Goal: Information Seeking & Learning: Learn about a topic

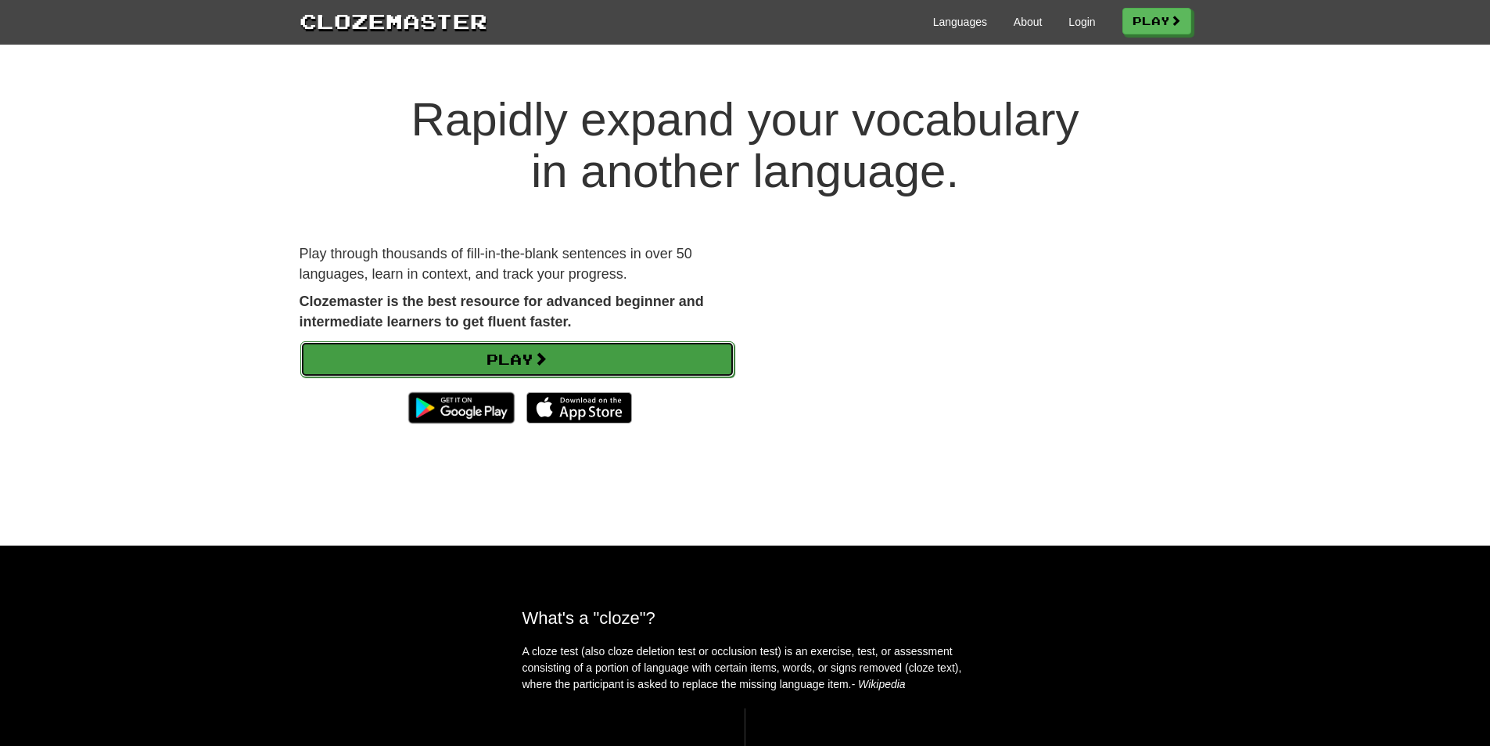
click at [535, 350] on link "Play" at bounding box center [517, 359] width 434 height 36
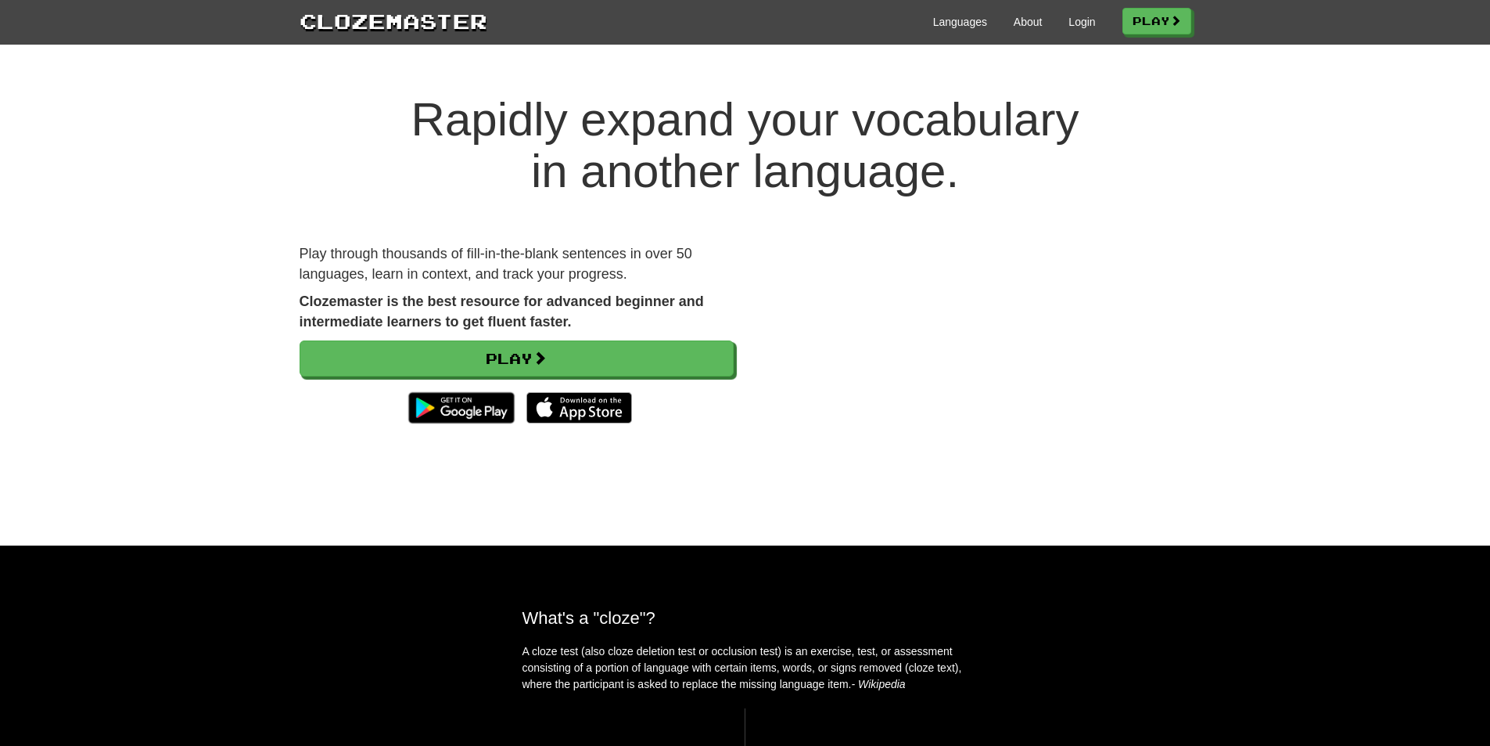
click at [613, 90] on div "Rapidly expand your vocabulary in another language. Play through thousands of f…" at bounding box center [745, 304] width 1490 height 483
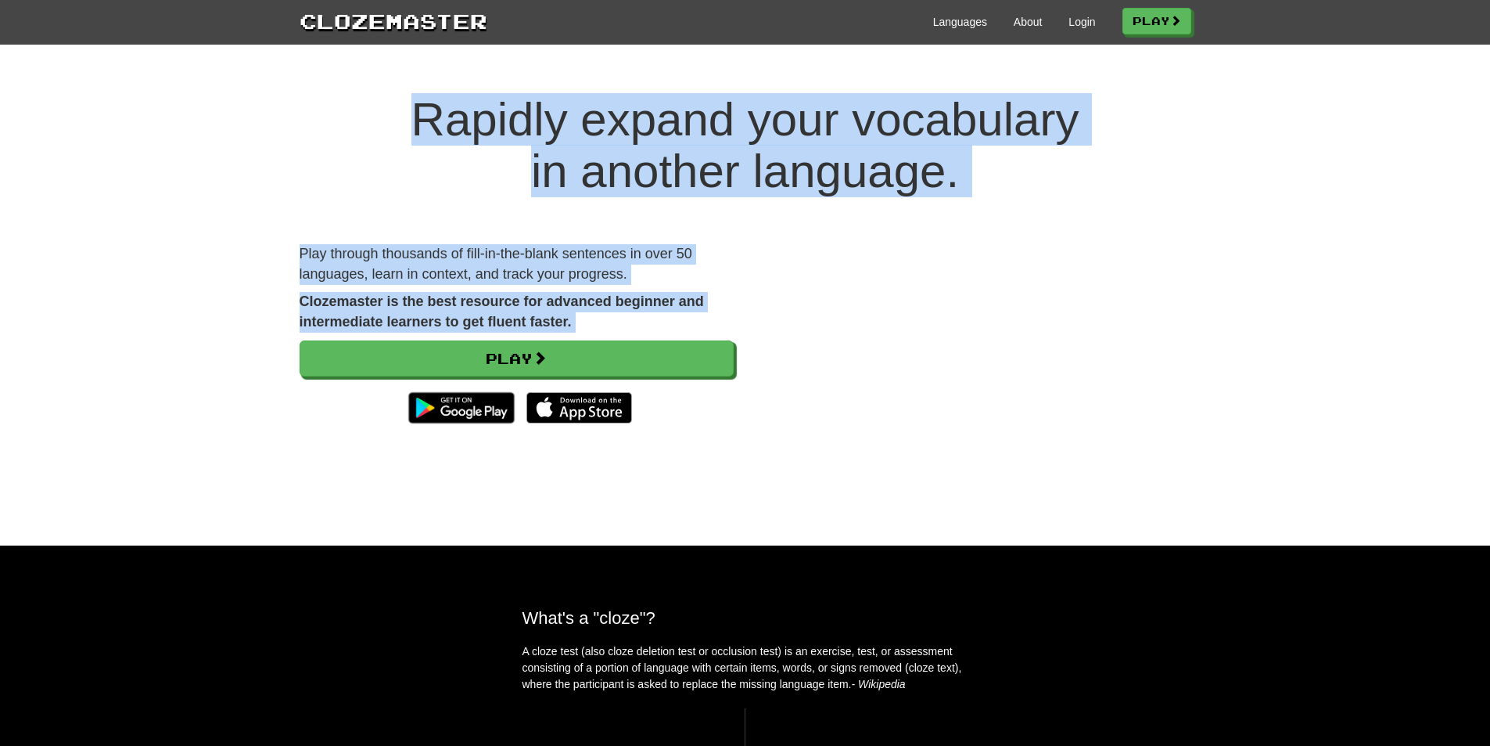
drag, startPoint x: 613, startPoint y: 90, endPoint x: 558, endPoint y: 293, distance: 210.8
click at [558, 293] on div "Rapidly expand your vocabulary in another language. Play through thousands of f…" at bounding box center [745, 304] width 1490 height 483
click at [558, 293] on strong "Clozemaster is the best resource for advanced beginner and intermediate learner…" at bounding box center [502, 311] width 404 height 36
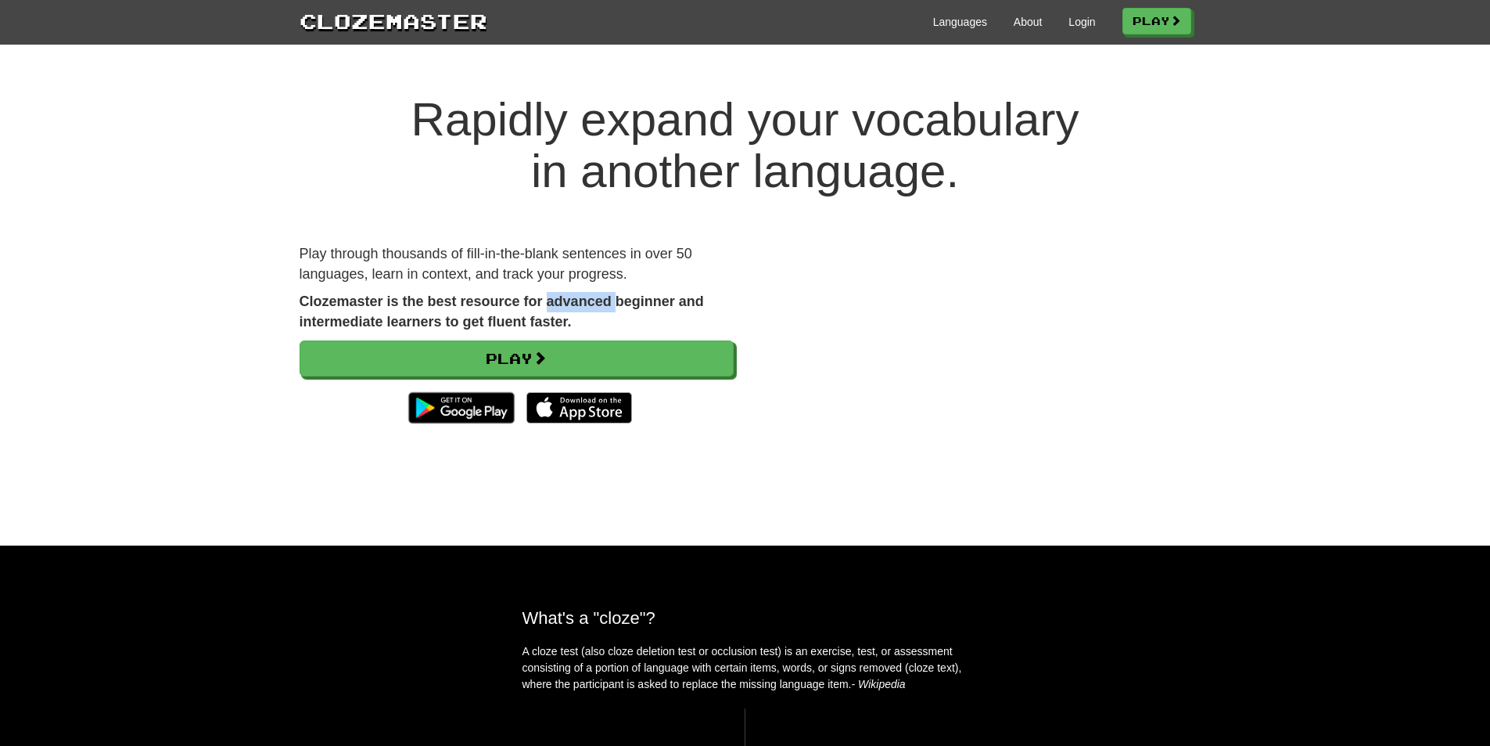
click at [558, 293] on strong "Clozemaster is the best resource for advanced beginner and intermediate learner…" at bounding box center [502, 311] width 404 height 36
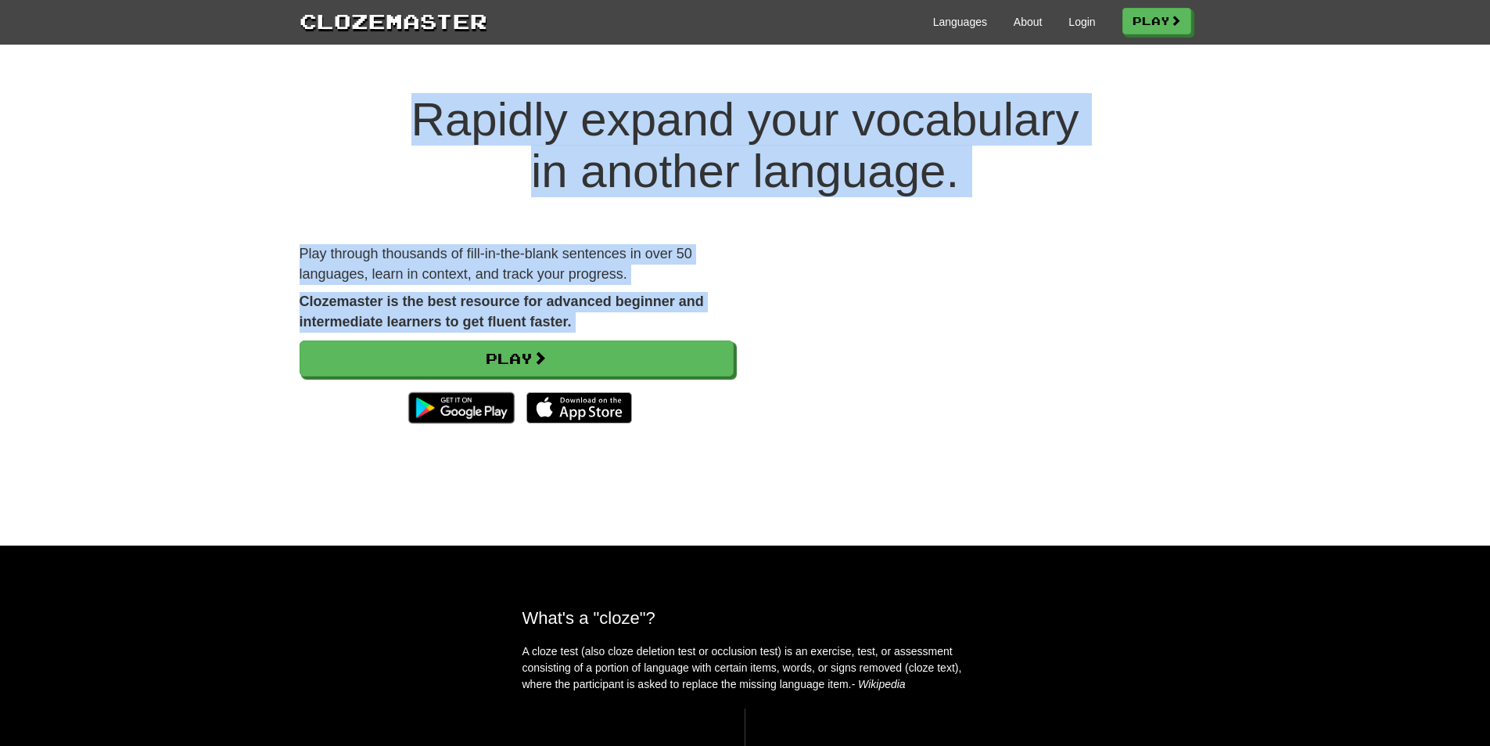
drag, startPoint x: 558, startPoint y: 293, endPoint x: 602, endPoint y: 110, distance: 189.2
click at [602, 110] on div "Rapidly expand your vocabulary in another language. Play through thousands of f…" at bounding box center [745, 304] width 1490 height 483
click at [602, 110] on h1 "Rapidly expand your vocabulary in another language." at bounding box center [745, 145] width 1490 height 103
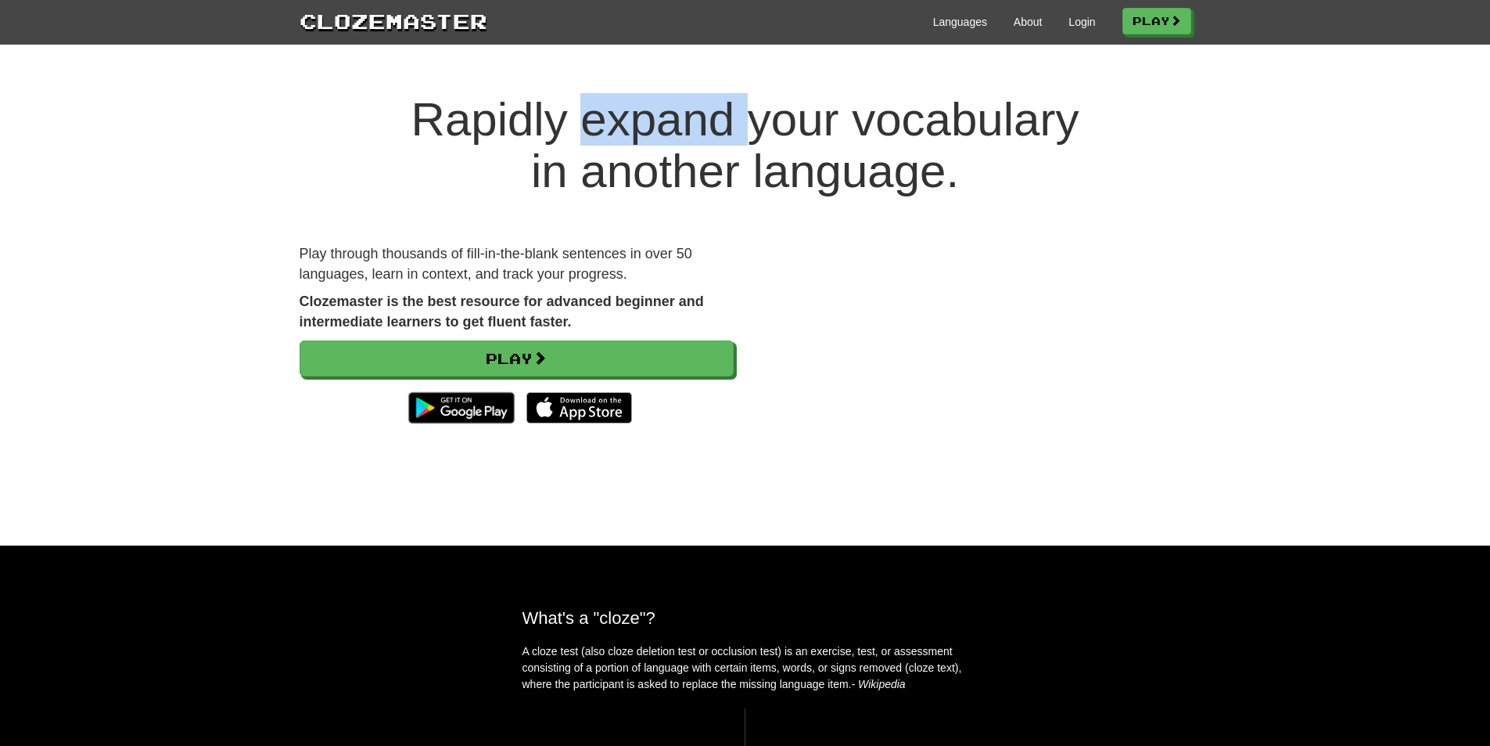
click at [602, 110] on h1 "Rapidly expand your vocabulary in another language." at bounding box center [745, 145] width 1490 height 103
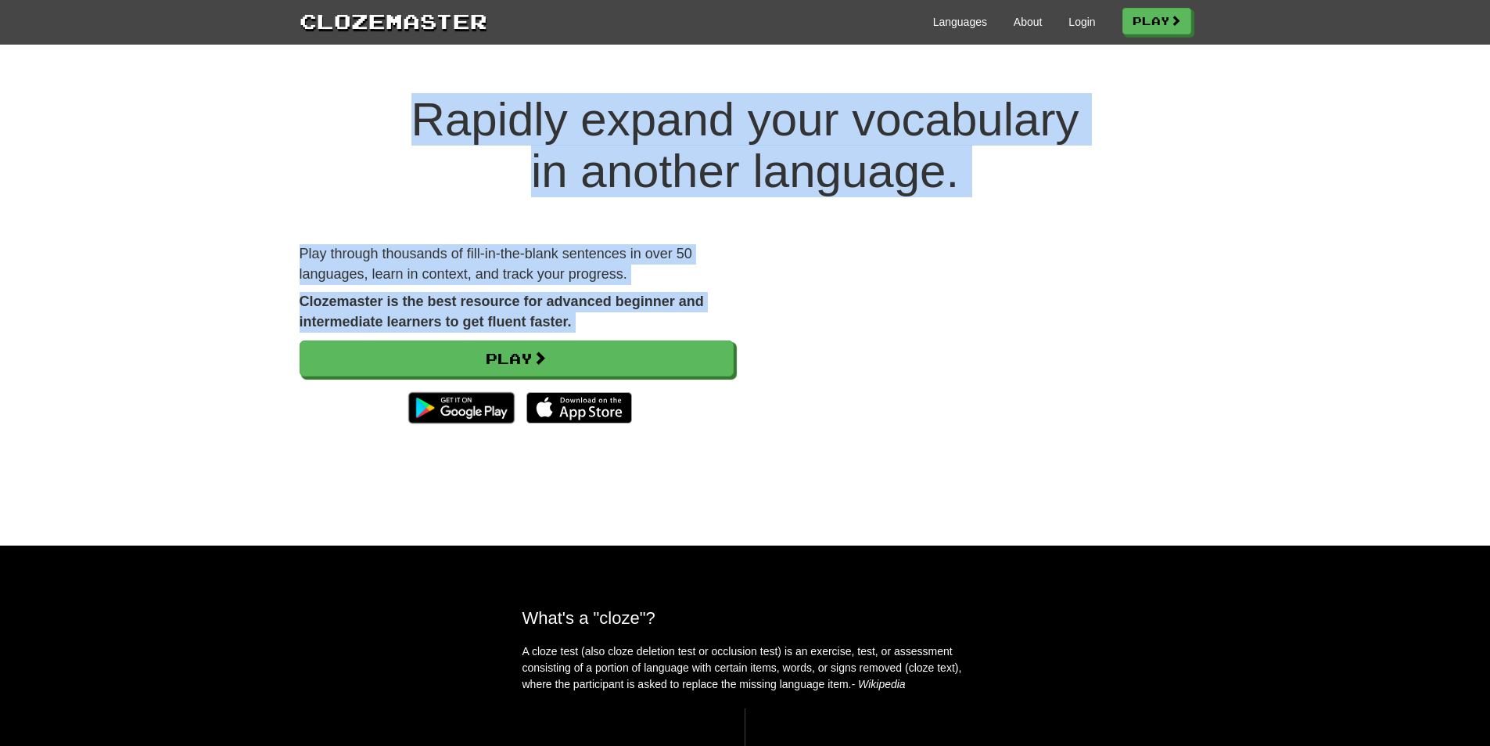
drag, startPoint x: 602, startPoint y: 110, endPoint x: 541, endPoint y: 310, distance: 209.6
click at [541, 310] on div "Rapidly expand your vocabulary in another language. Play through thousands of f…" at bounding box center [745, 304] width 1490 height 483
click at [541, 310] on p "Clozemaster is the best resource for advanced beginner and intermediate learner…" at bounding box center [517, 312] width 434 height 40
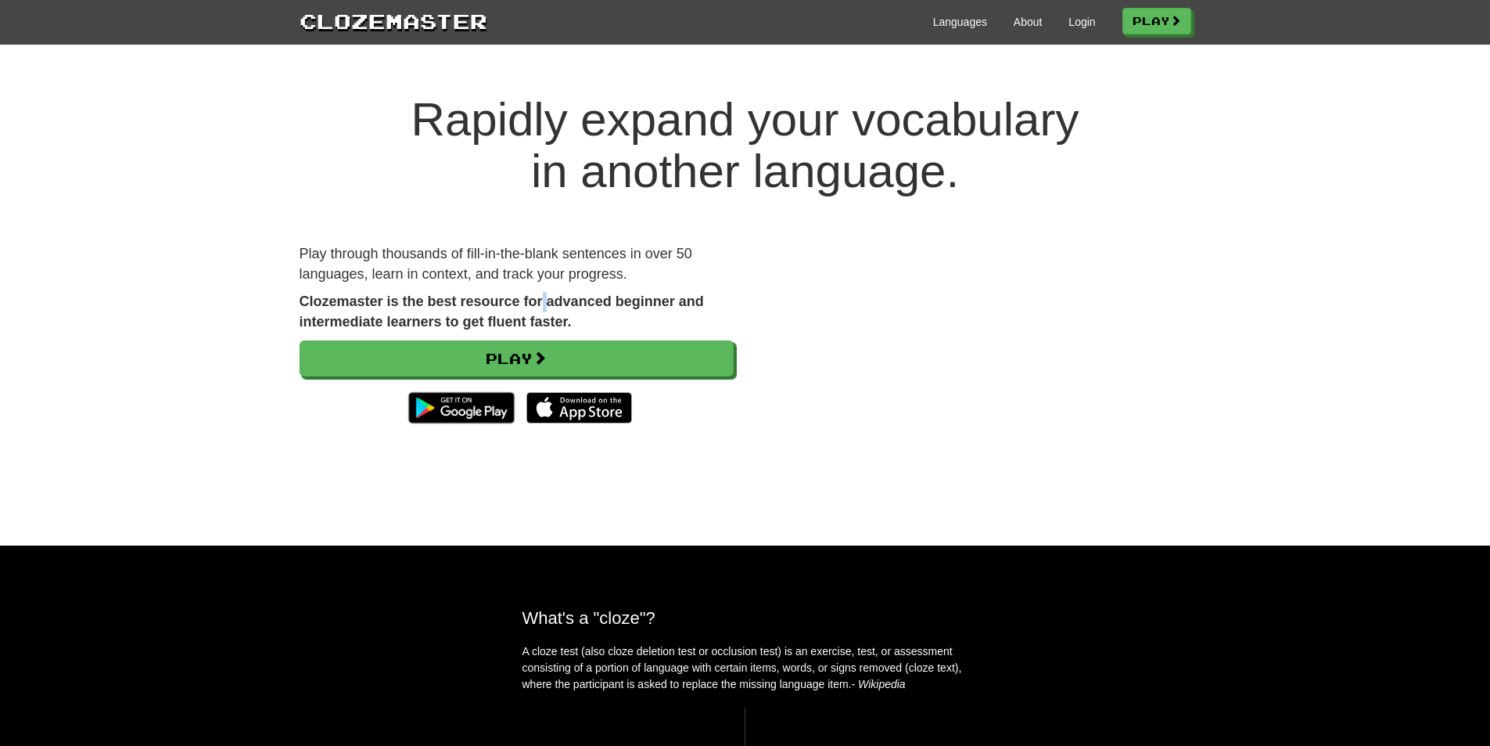
click at [541, 310] on p "Clozemaster is the best resource for advanced beginner and intermediate learner…" at bounding box center [517, 312] width 434 height 40
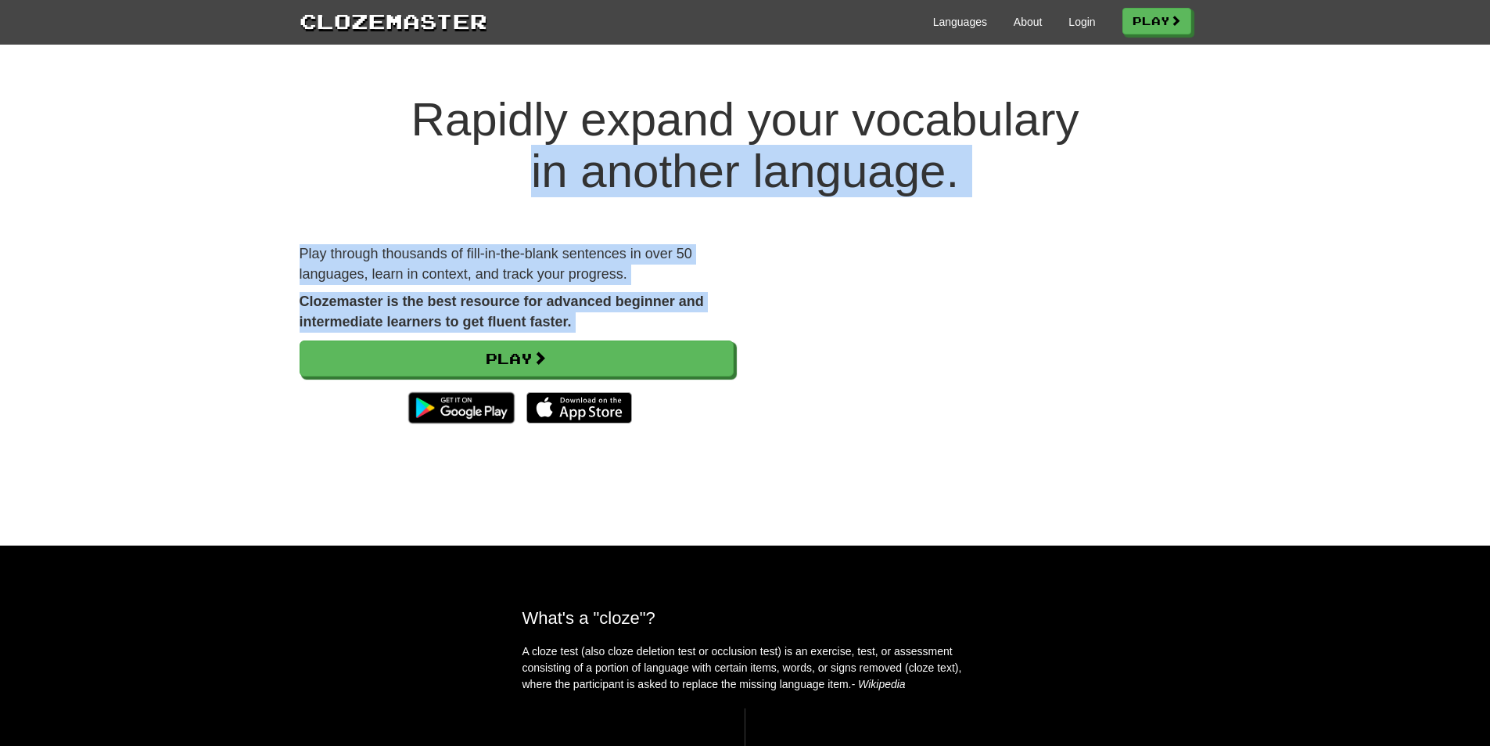
drag, startPoint x: 541, startPoint y: 310, endPoint x: 567, endPoint y: 163, distance: 148.7
click at [567, 163] on div "Rapidly expand your vocabulary in another language. Play through thousands of f…" at bounding box center [745, 304] width 1490 height 483
click at [567, 163] on h1 "Rapidly expand your vocabulary in another language." at bounding box center [745, 145] width 1490 height 103
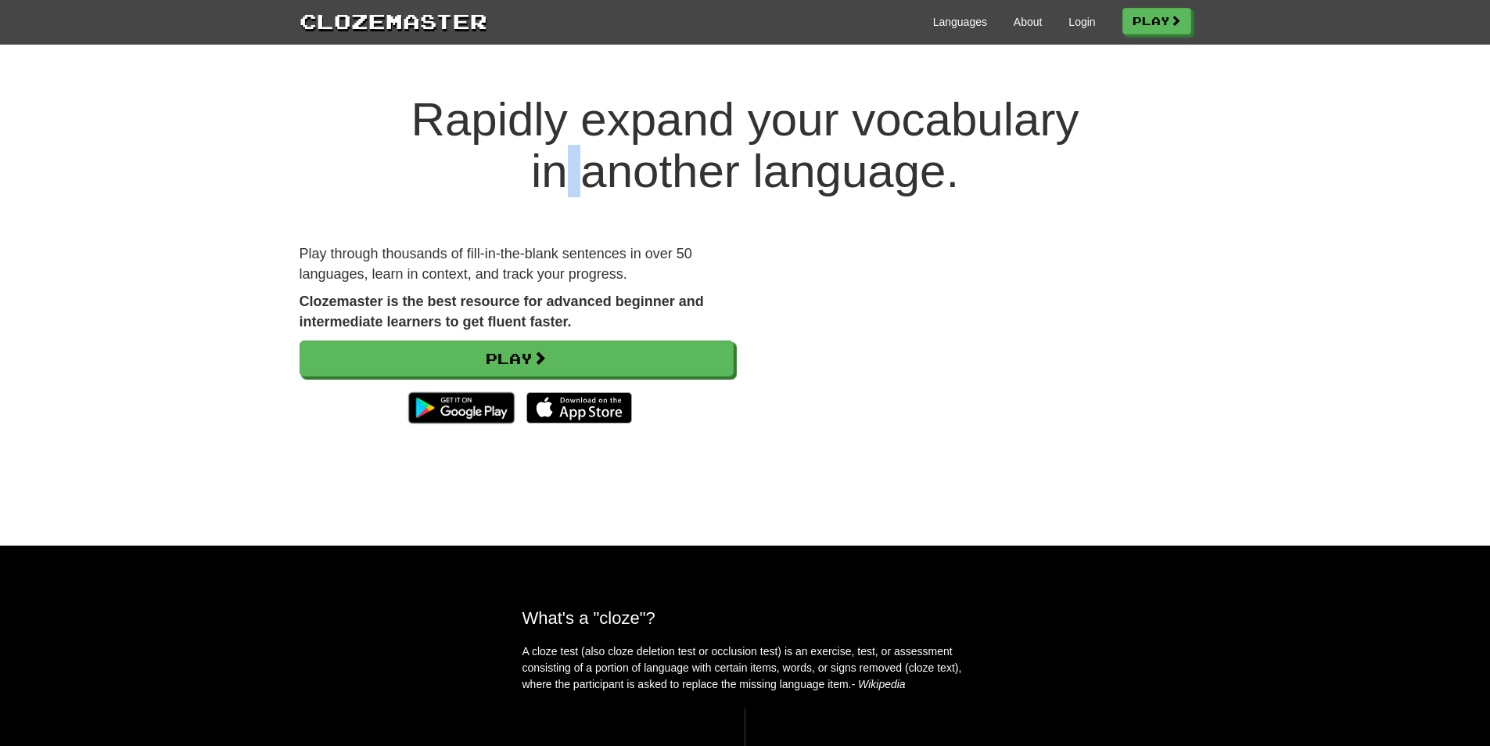
click at [567, 163] on h1 "Rapidly expand your vocabulary in another language." at bounding box center [745, 145] width 1490 height 103
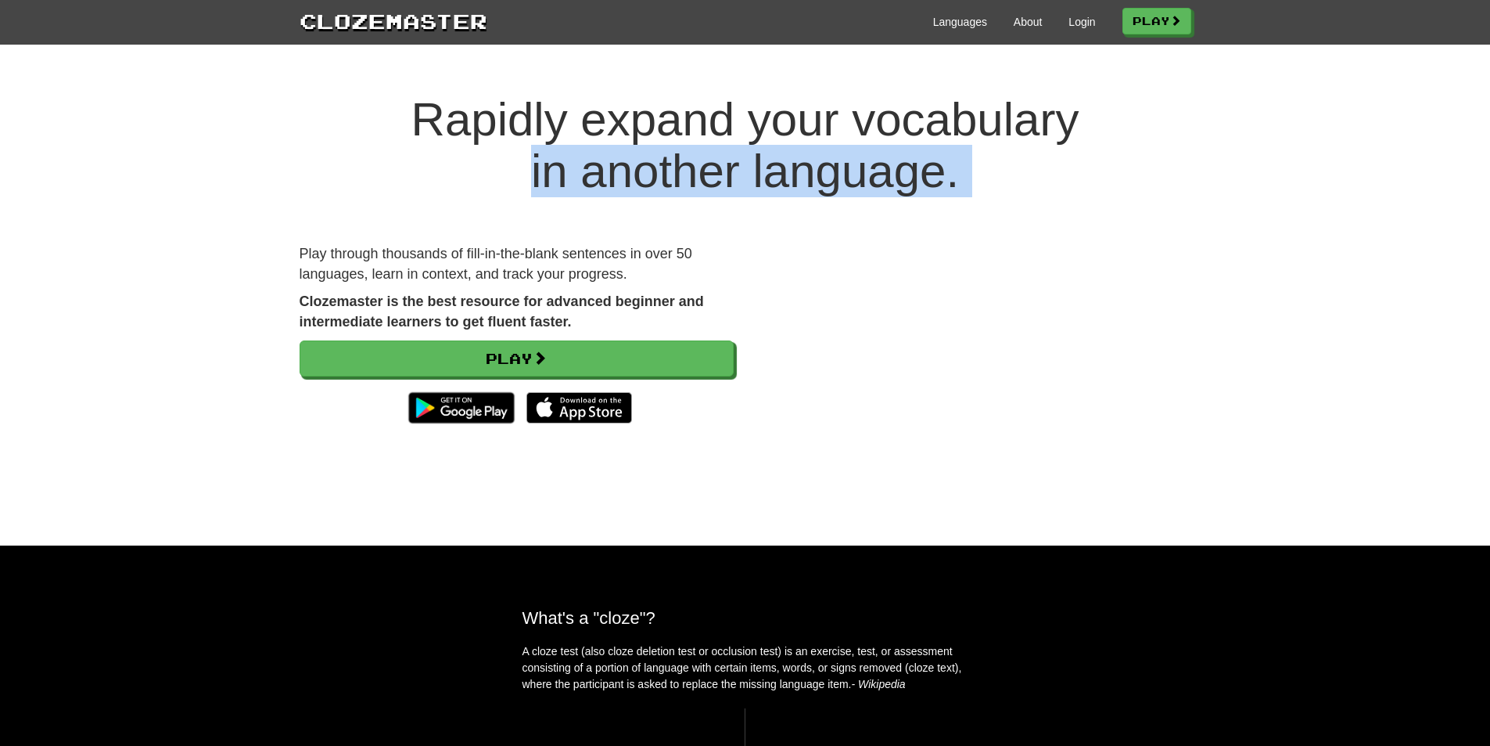
click at [567, 157] on h1 "Rapidly expand your vocabulary in another language." at bounding box center [745, 145] width 1490 height 103
click at [568, 156] on h1 "Rapidly expand your vocabulary in another language." at bounding box center [745, 145] width 1490 height 103
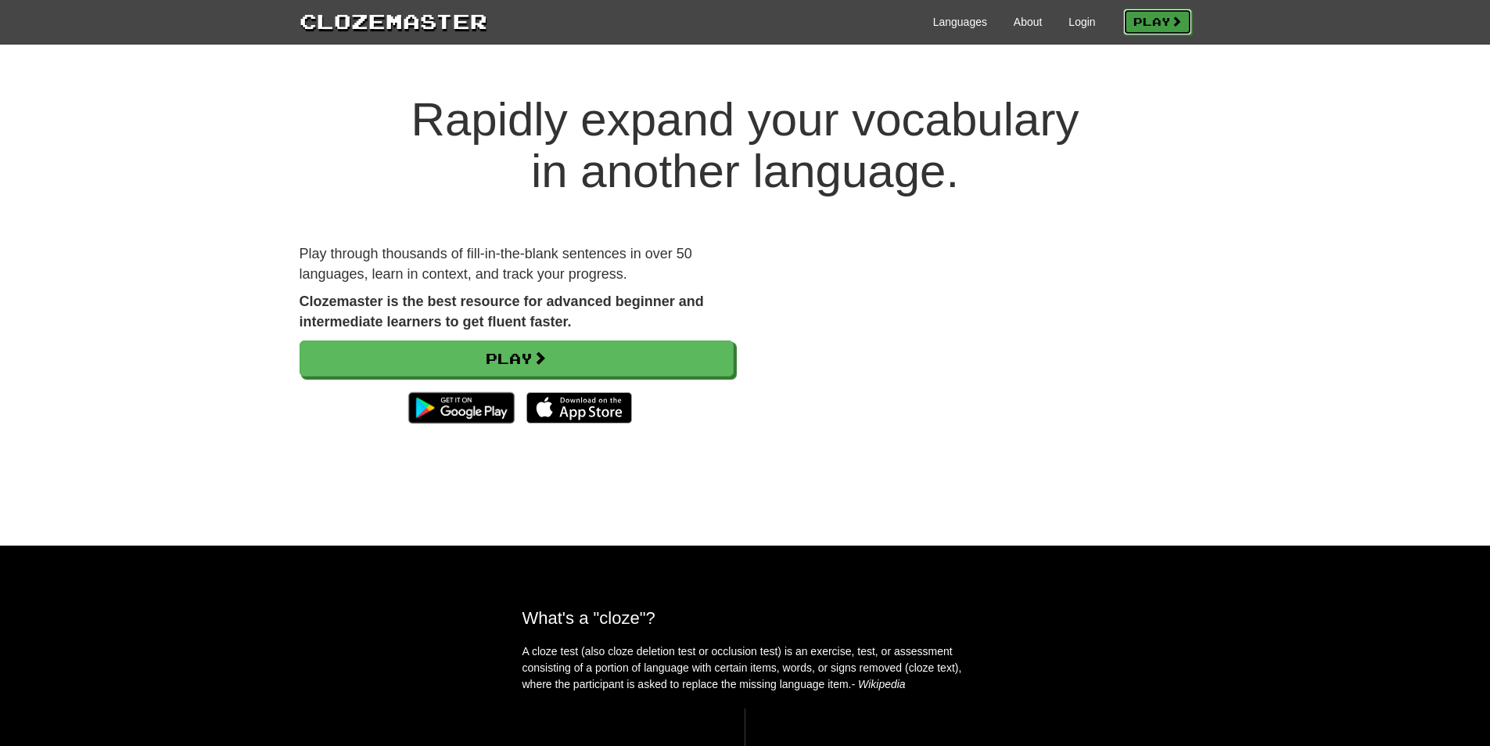
click at [1133, 15] on link "Play" at bounding box center [1157, 22] width 69 height 27
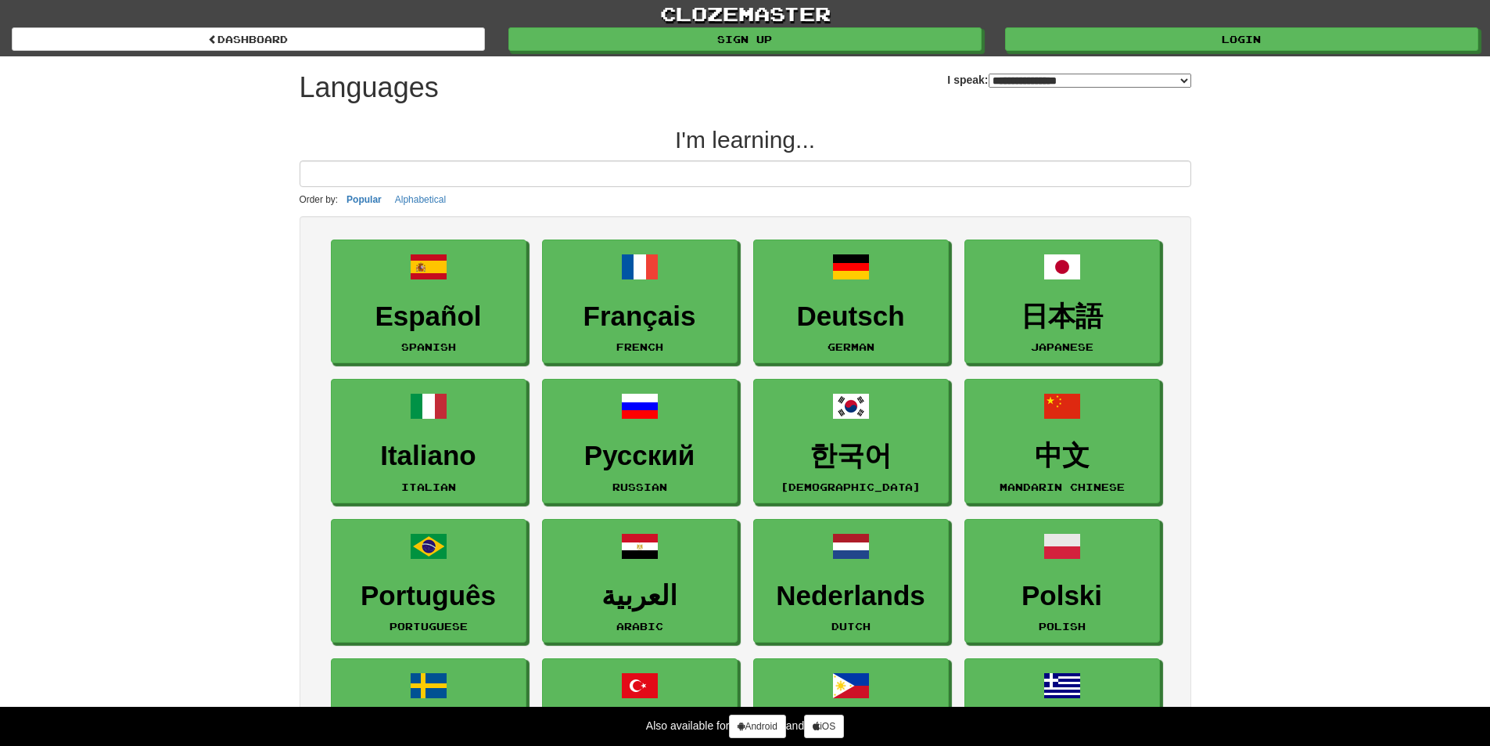
select select "*******"
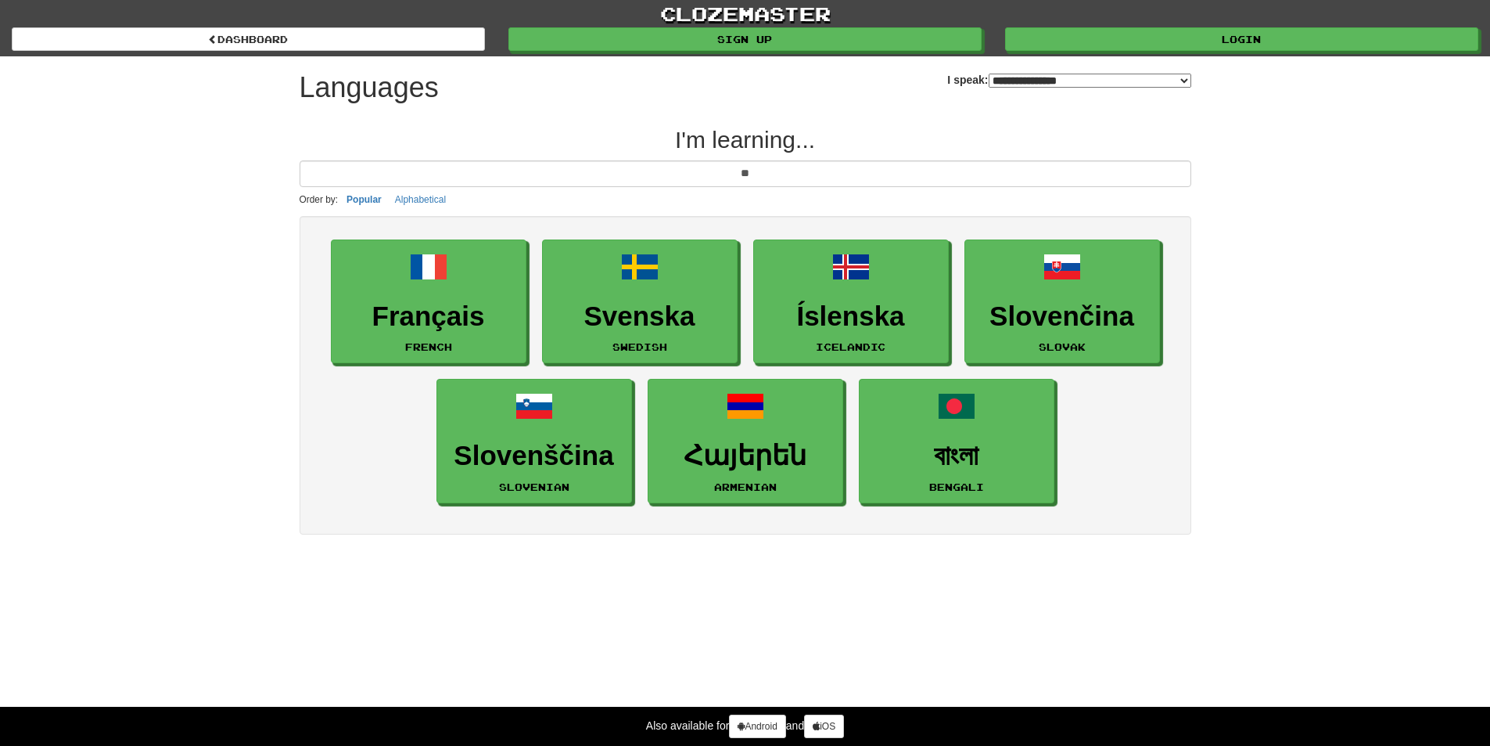
type input "*"
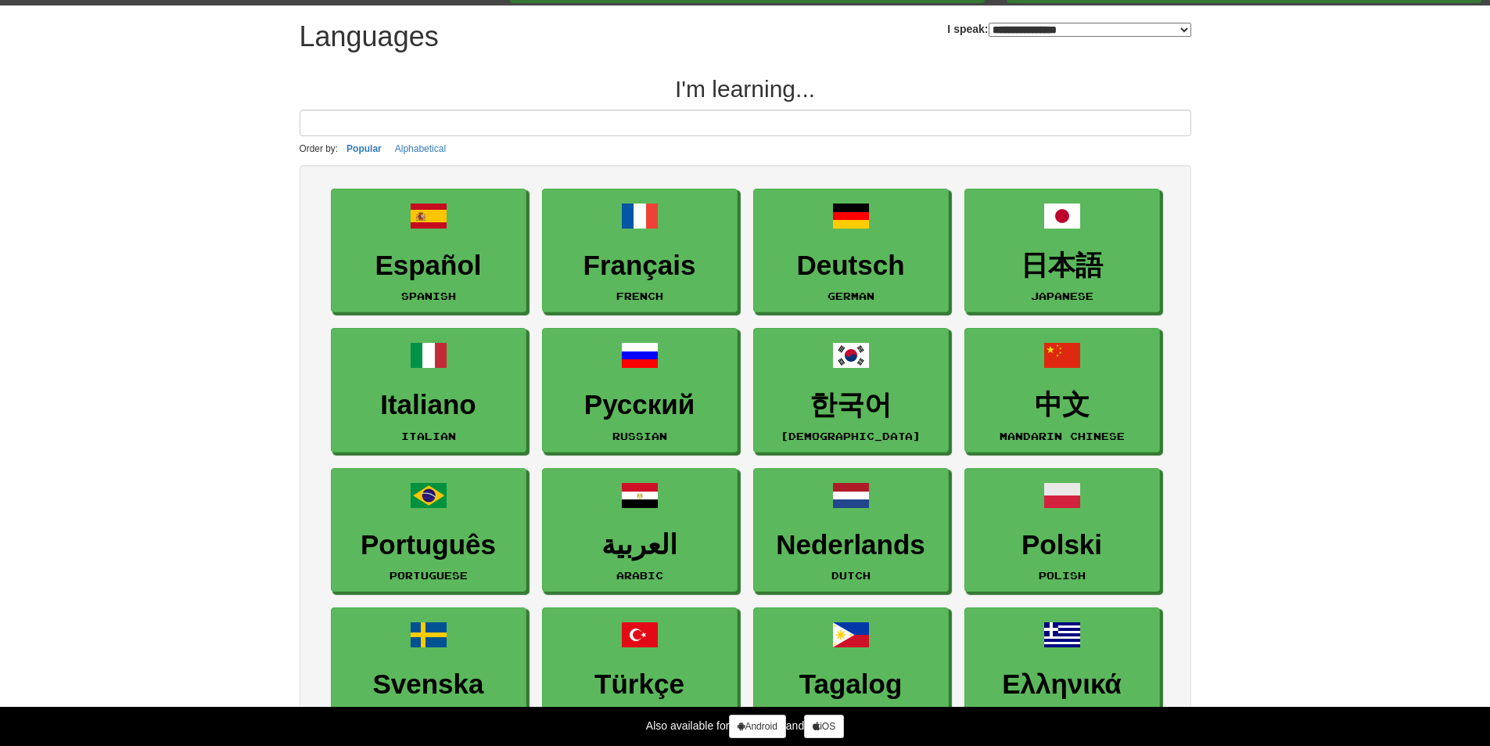
scroll to position [78, 0]
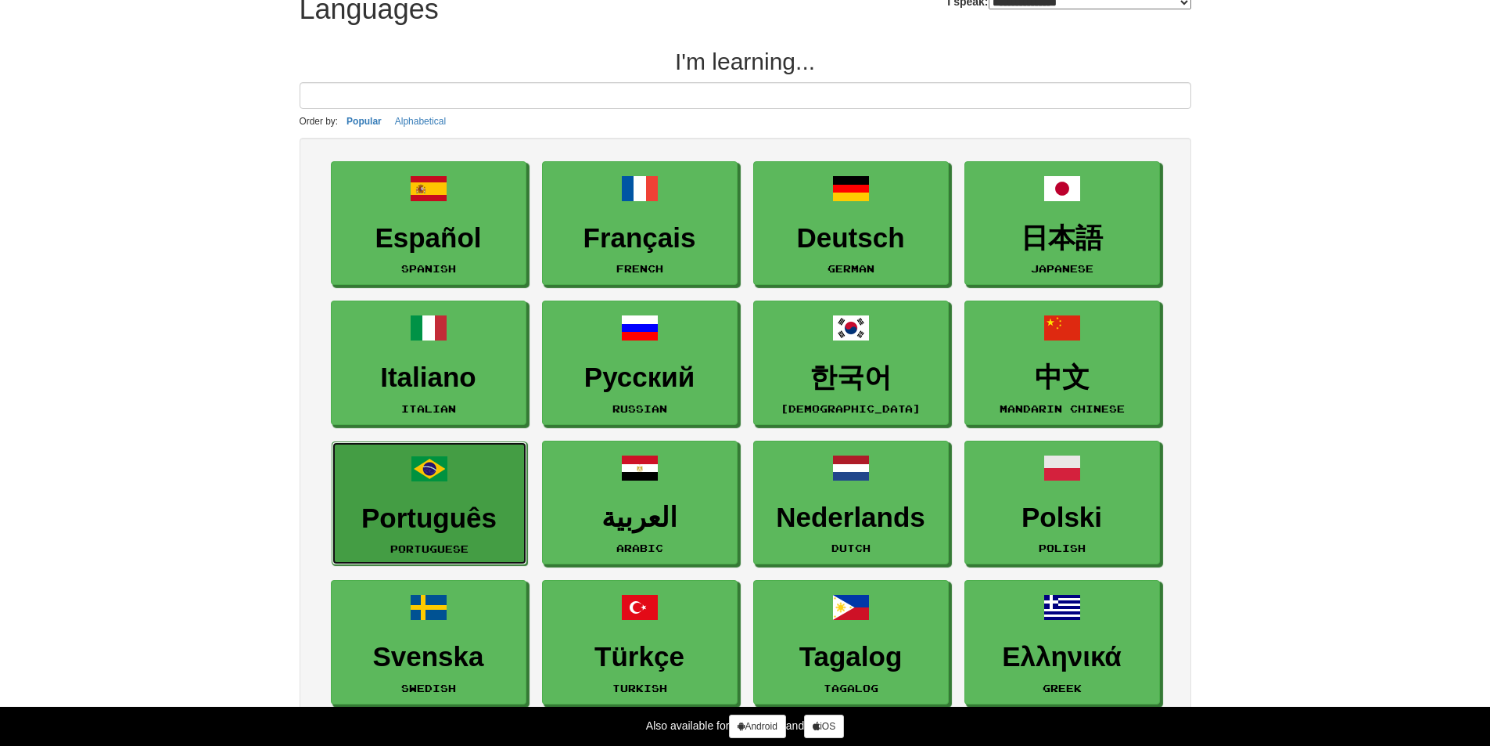
click at [379, 519] on h3 "Português" at bounding box center [429, 518] width 178 height 31
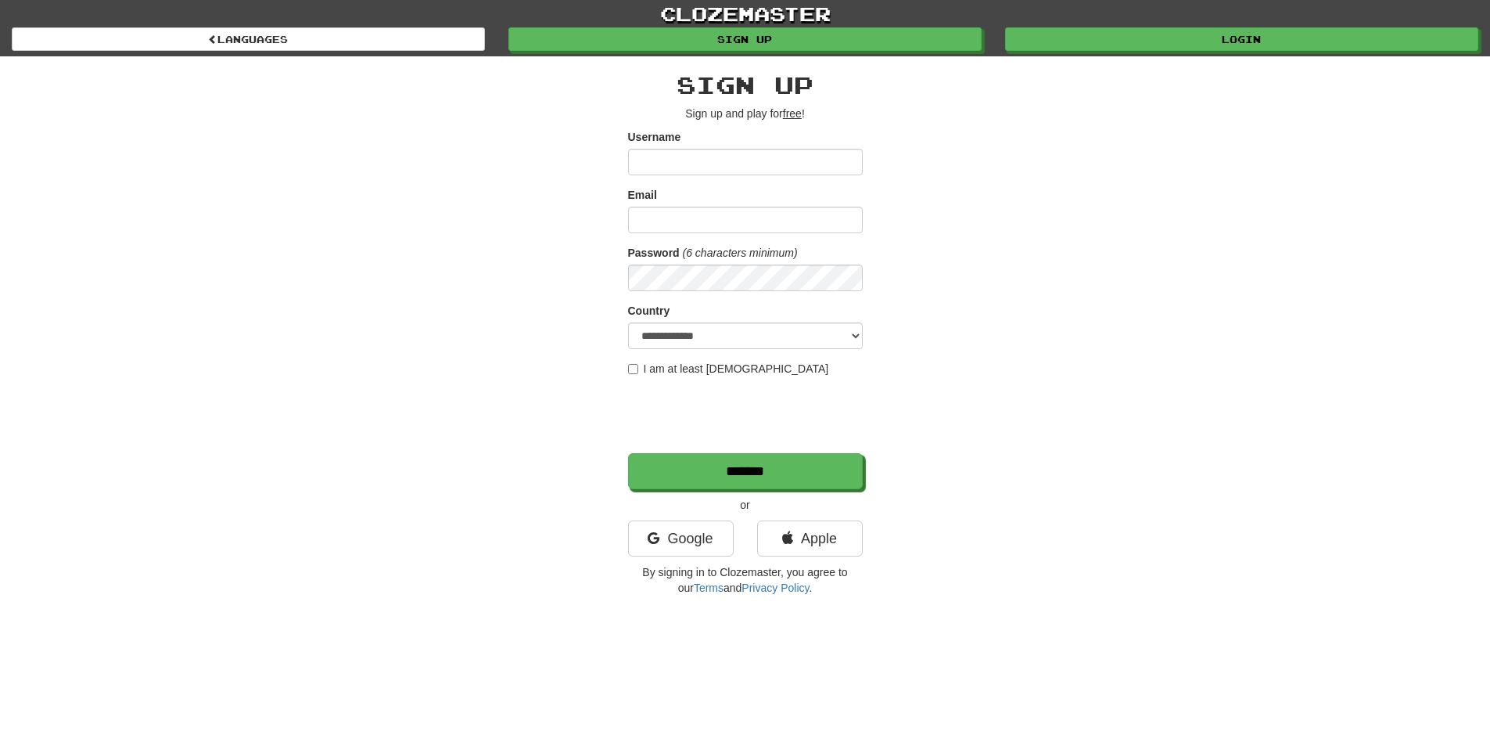
click at [658, 155] on input "Username" at bounding box center [745, 162] width 235 height 27
click at [684, 163] on input "********" at bounding box center [745, 162] width 235 height 27
type input "**********"
click at [677, 211] on input "Email" at bounding box center [745, 220] width 235 height 27
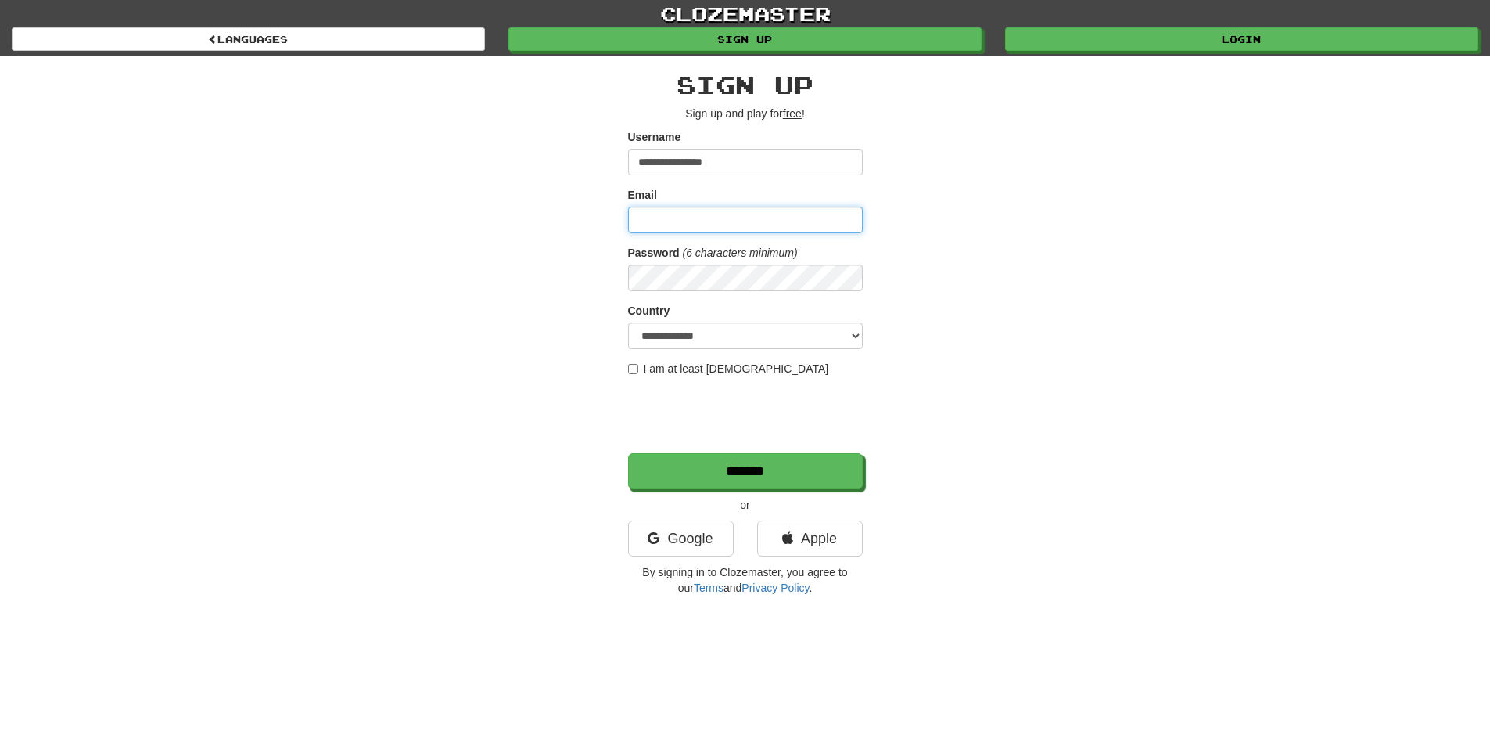
type input "**********"
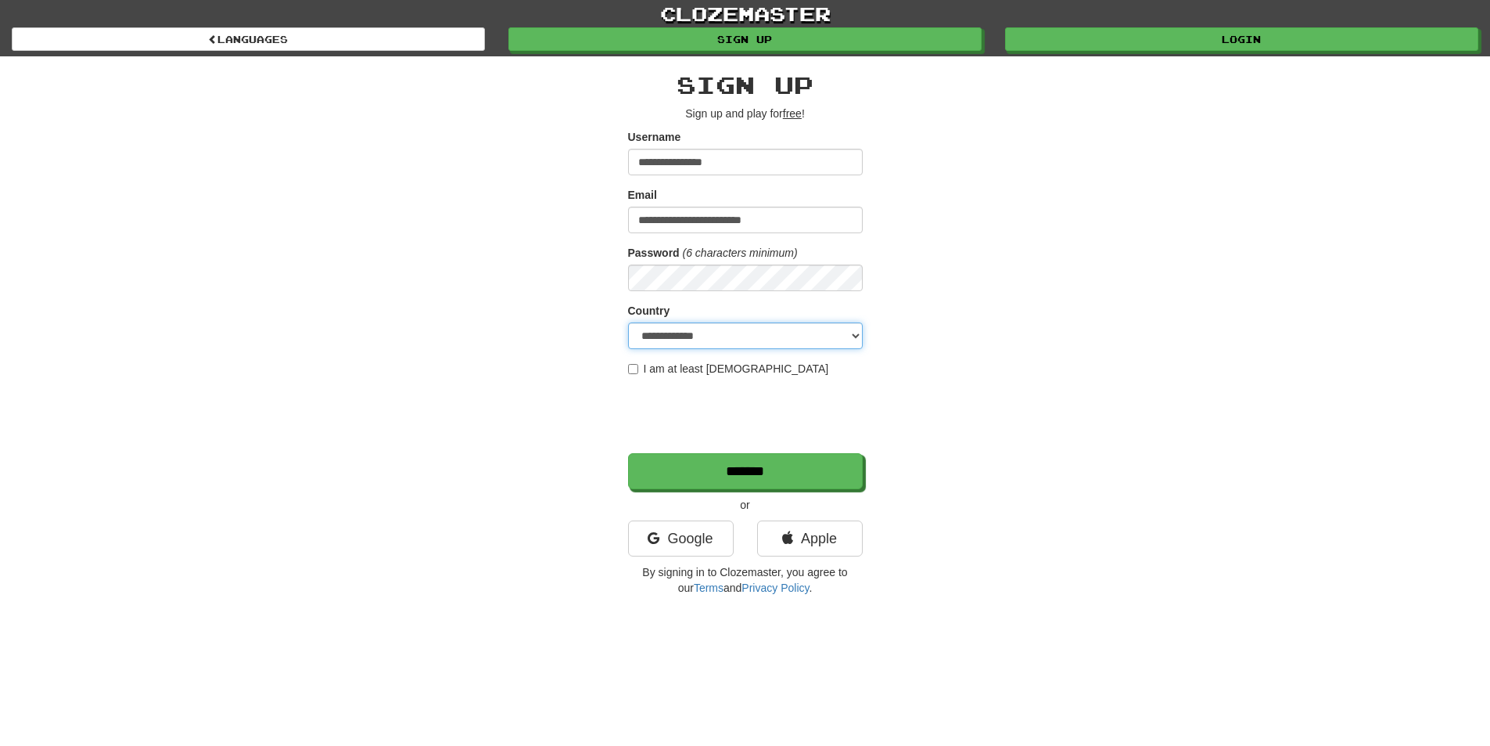
select select "**"
click at [670, 335] on select "**********" at bounding box center [745, 335] width 235 height 27
click at [466, 325] on div "**********" at bounding box center [745, 329] width 915 height 547
click at [627, 369] on div "**********" at bounding box center [745, 329] width 915 height 547
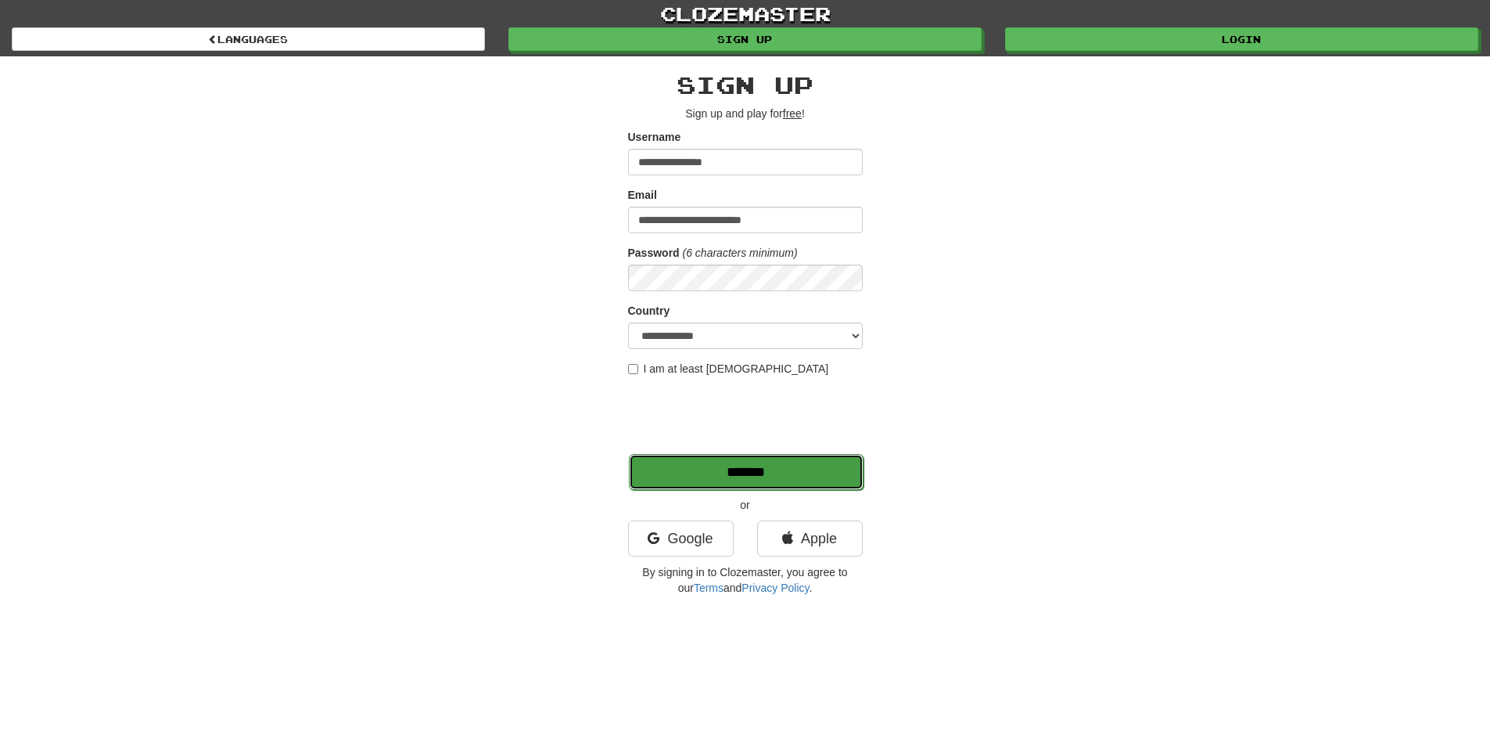
click at [761, 484] on input "*******" at bounding box center [746, 472] width 235 height 36
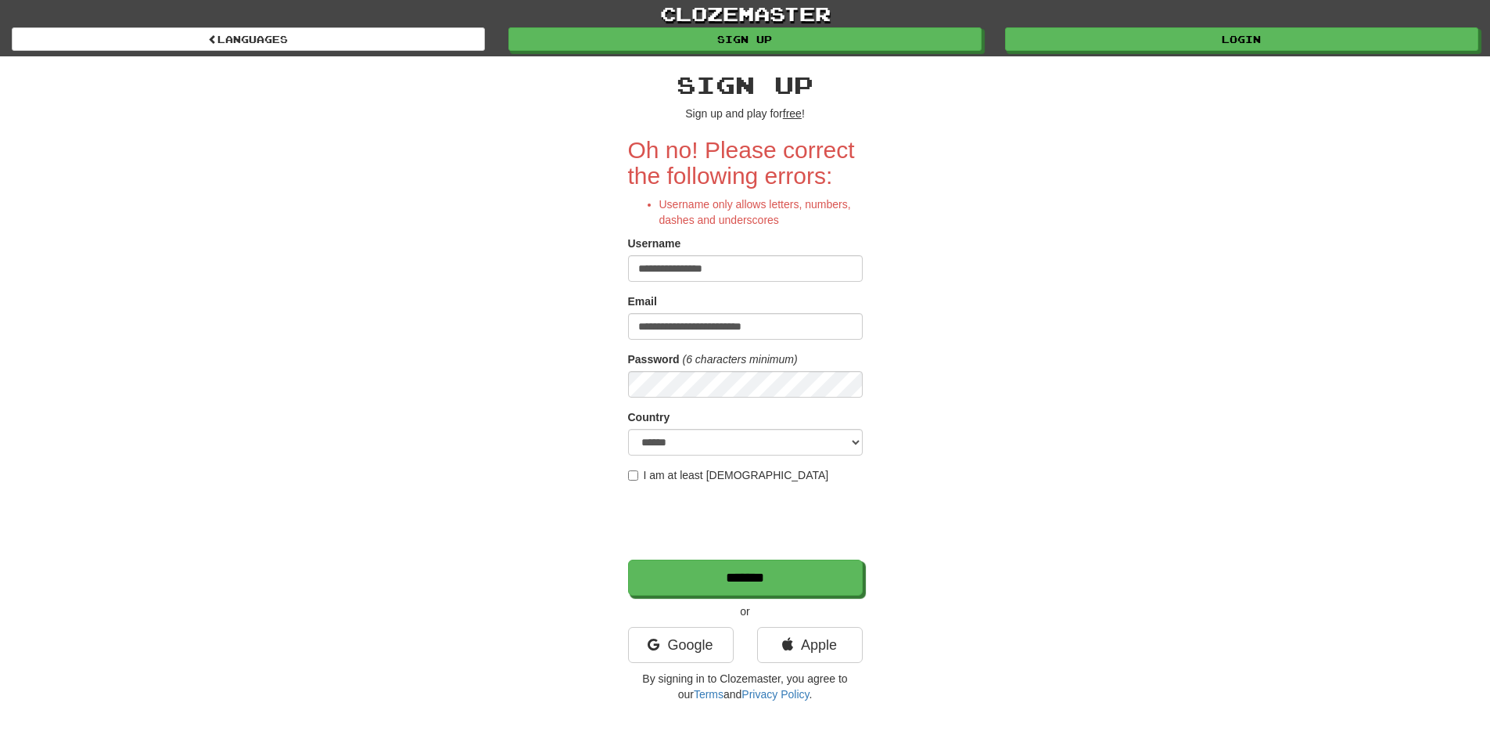
drag, startPoint x: 661, startPoint y: 262, endPoint x: 777, endPoint y: 269, distance: 116.0
click at [777, 269] on input "**********" at bounding box center [745, 268] width 235 height 27
click at [663, 274] on input "**********" at bounding box center [745, 268] width 235 height 27
click at [660, 270] on input "**********" at bounding box center [745, 268] width 235 height 27
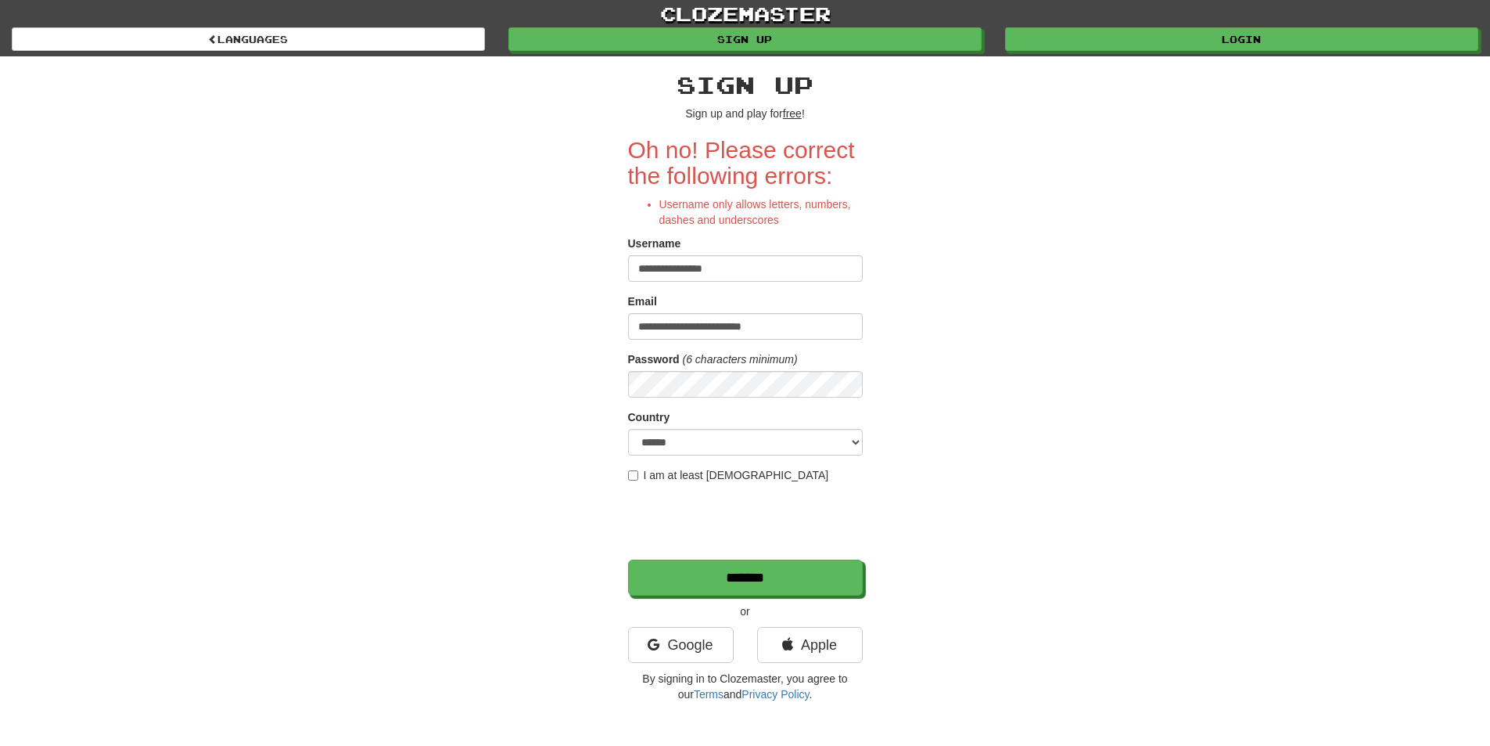
click at [660, 270] on input "**********" at bounding box center [745, 268] width 235 height 27
type input "**********"
click at [715, 588] on input "*******" at bounding box center [746, 578] width 235 height 36
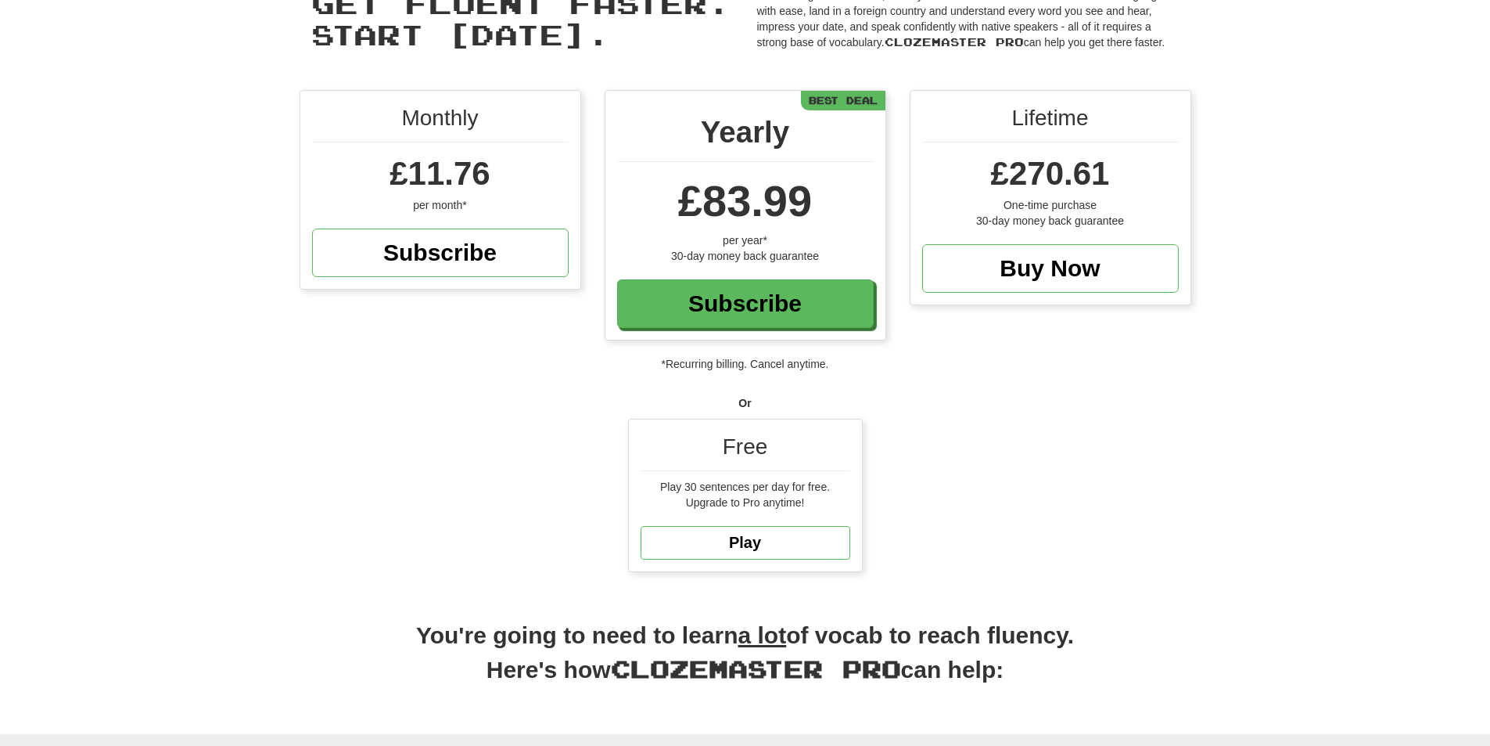
scroll to position [112, 0]
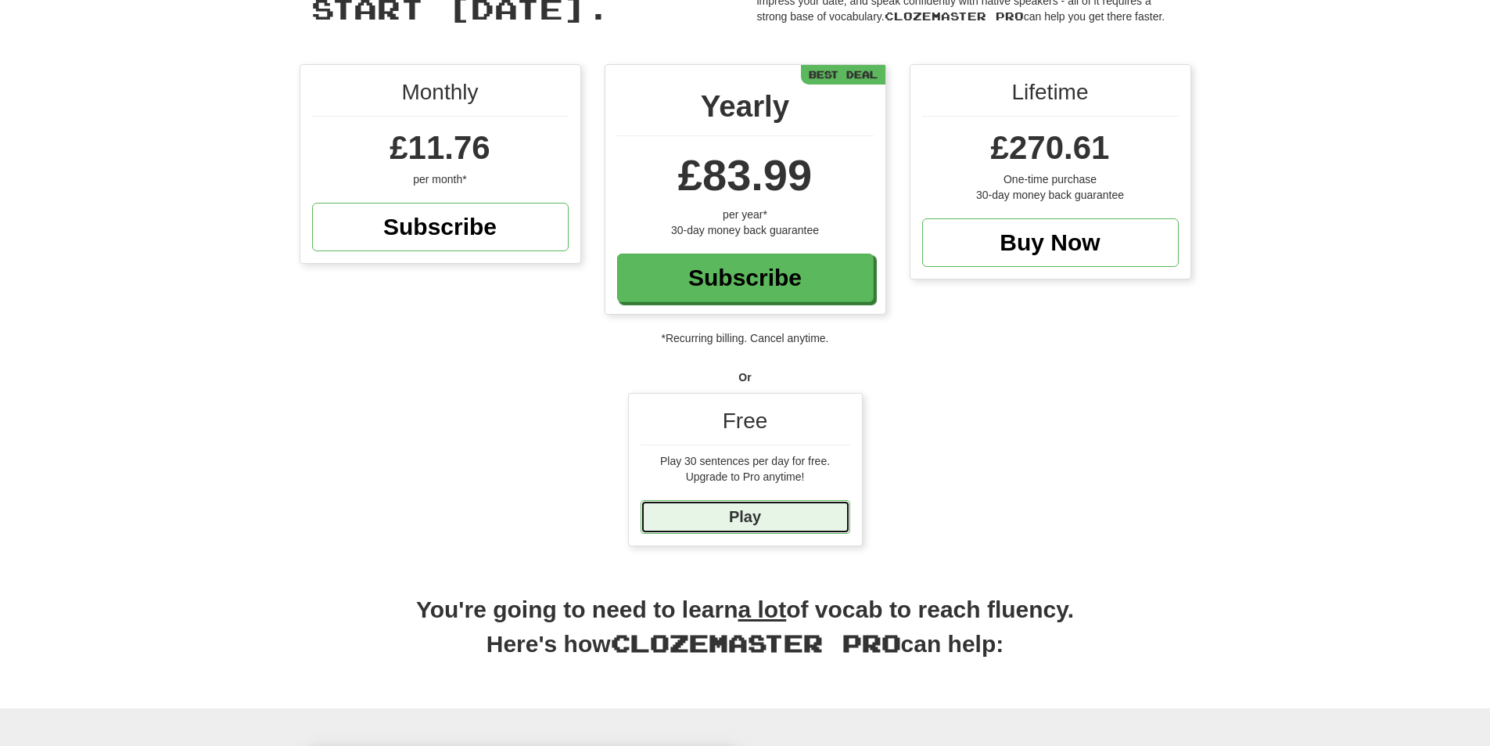
click at [752, 526] on link "Play" at bounding box center [746, 517] width 210 height 34
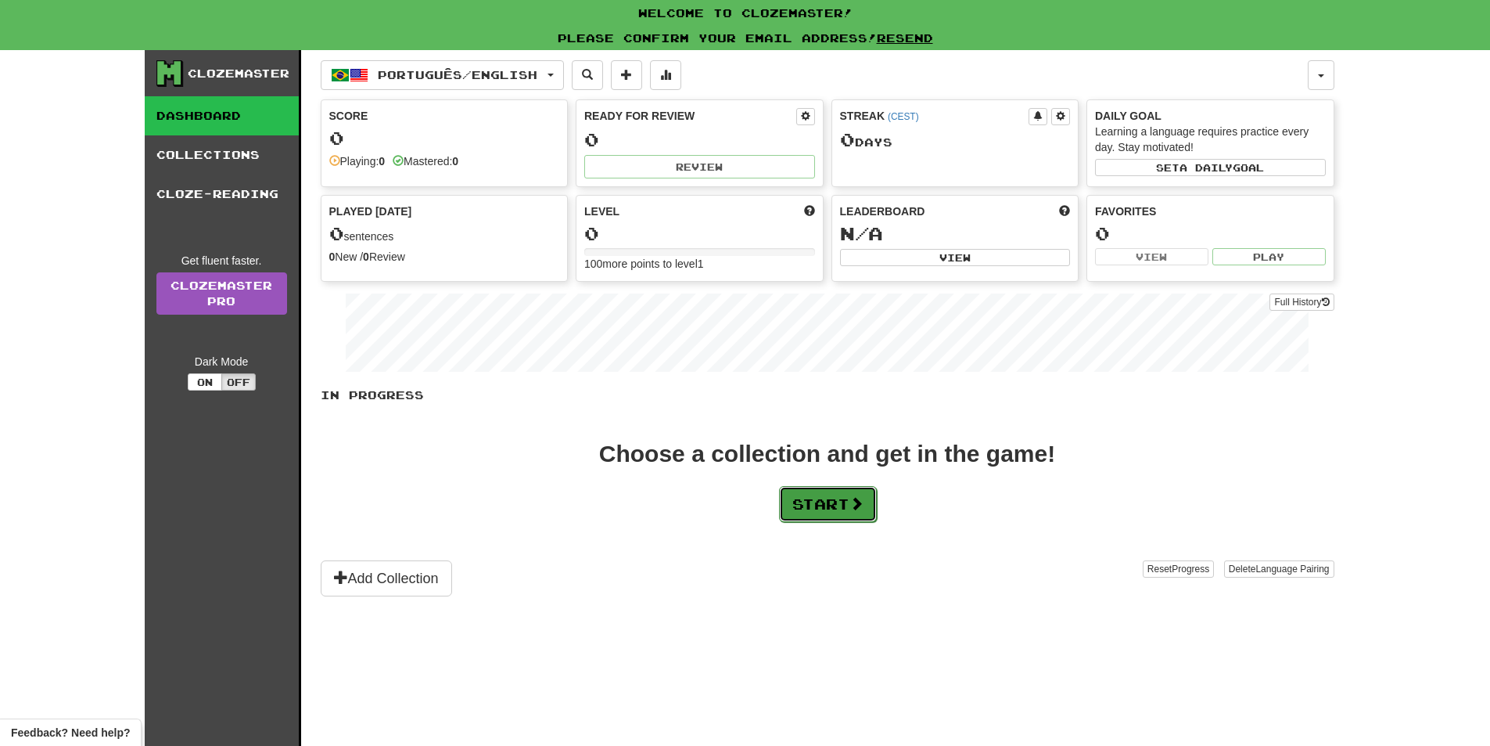
click at [838, 516] on button "Start" at bounding box center [828, 504] width 98 height 36
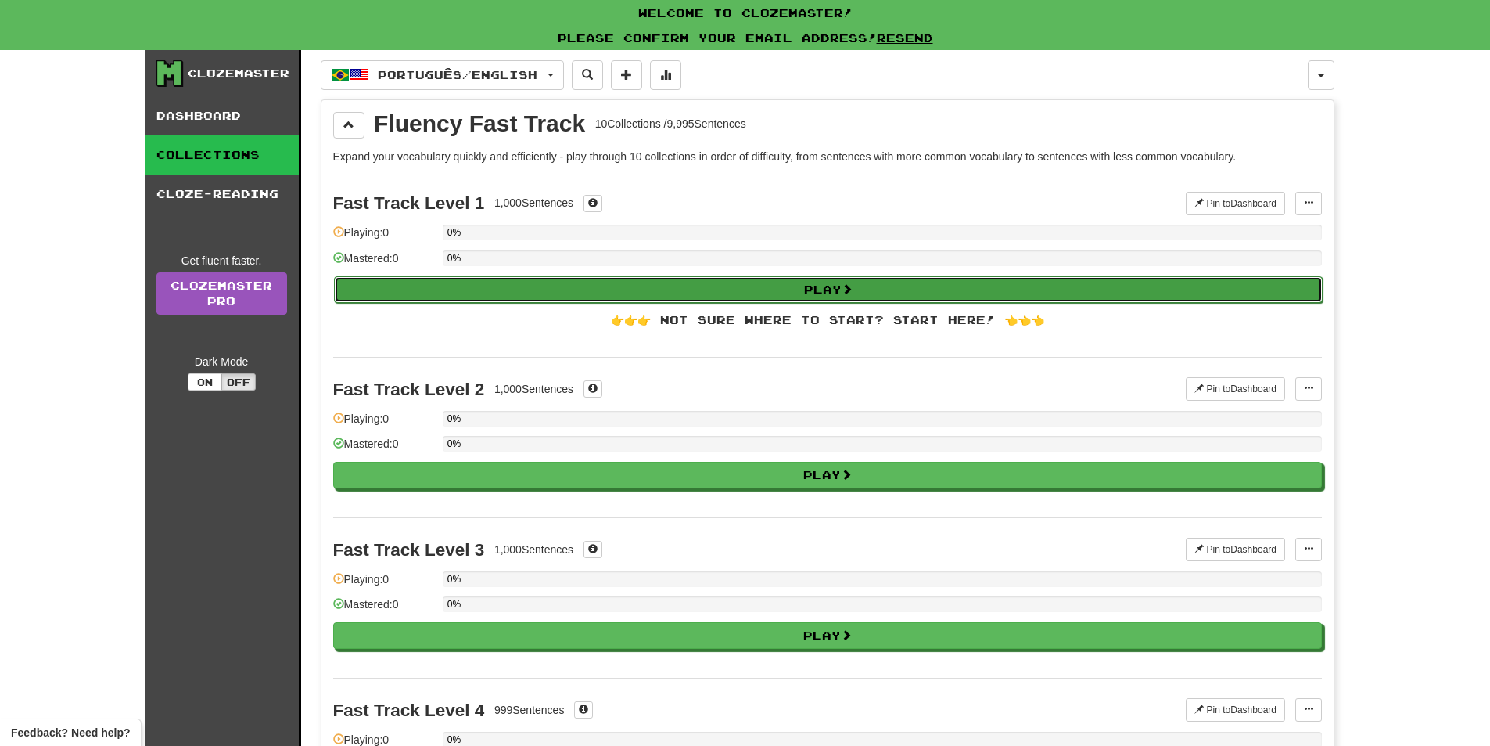
click at [669, 293] on button "Play" at bounding box center [828, 289] width 989 height 27
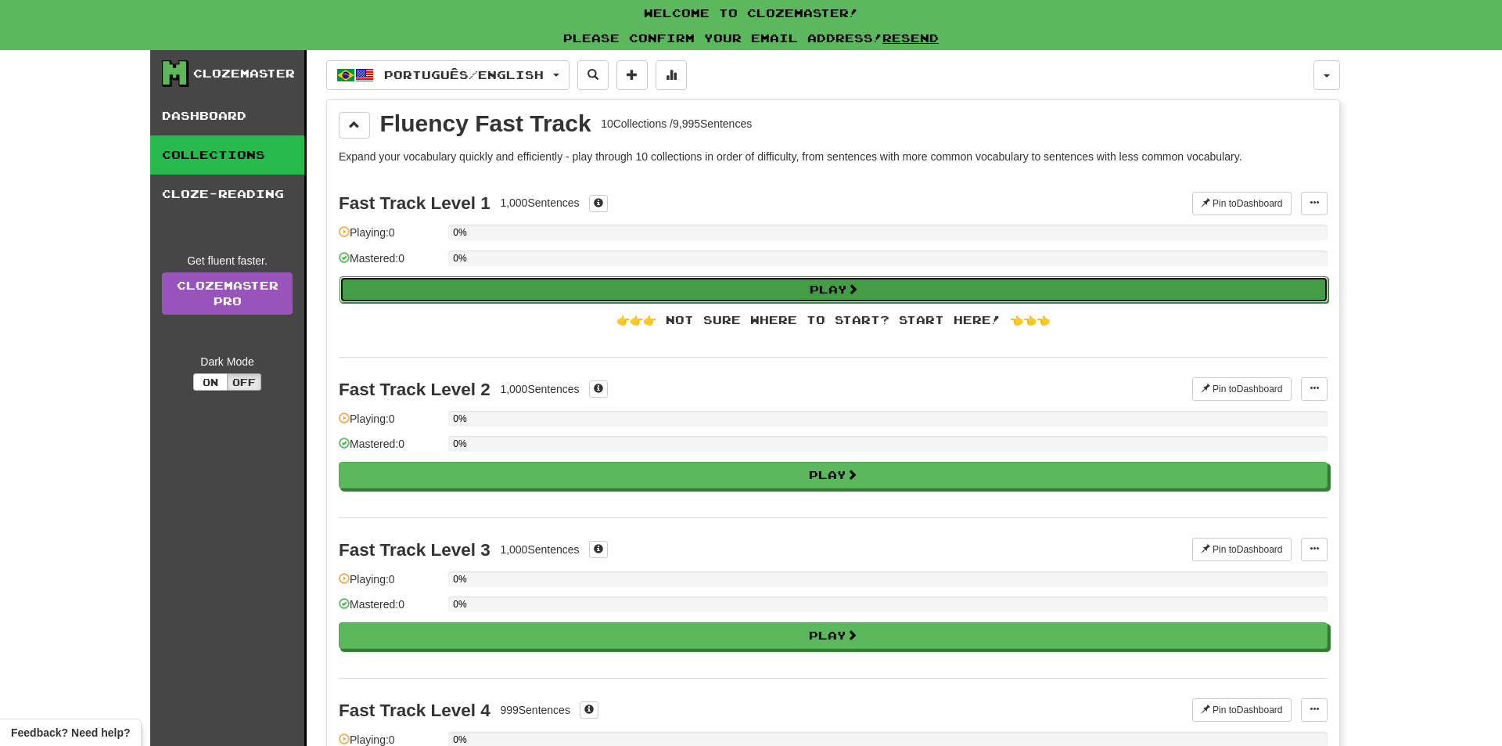
select select "**"
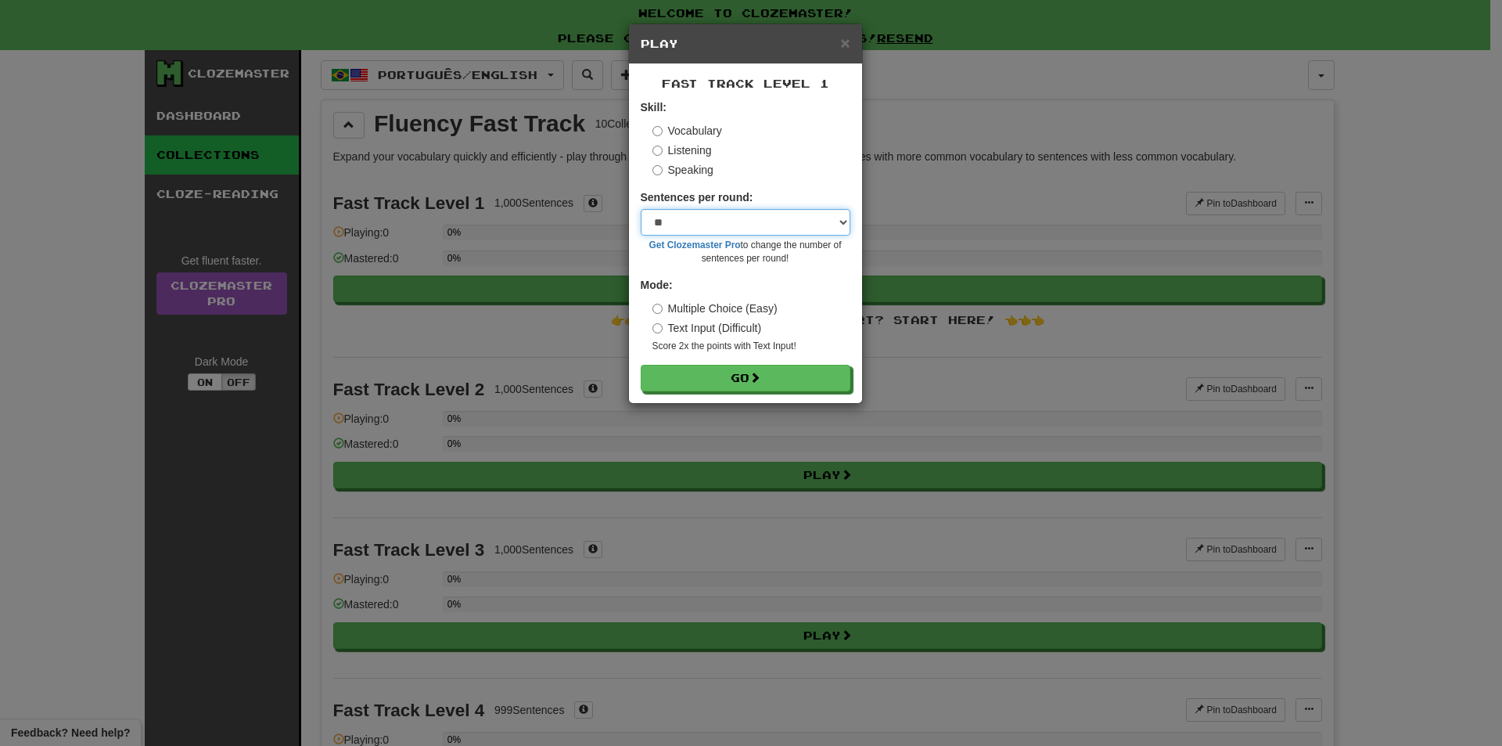
click at [676, 225] on select "* ** ** ** ** ** *** ********" at bounding box center [746, 222] width 210 height 27
click at [641, 209] on select "* ** ** ** ** ** *** ********" at bounding box center [746, 222] width 210 height 27
click at [694, 331] on label "Text Input (Difficult)" at bounding box center [707, 328] width 110 height 16
click at [696, 312] on label "Multiple Choice (Easy)" at bounding box center [714, 308] width 125 height 16
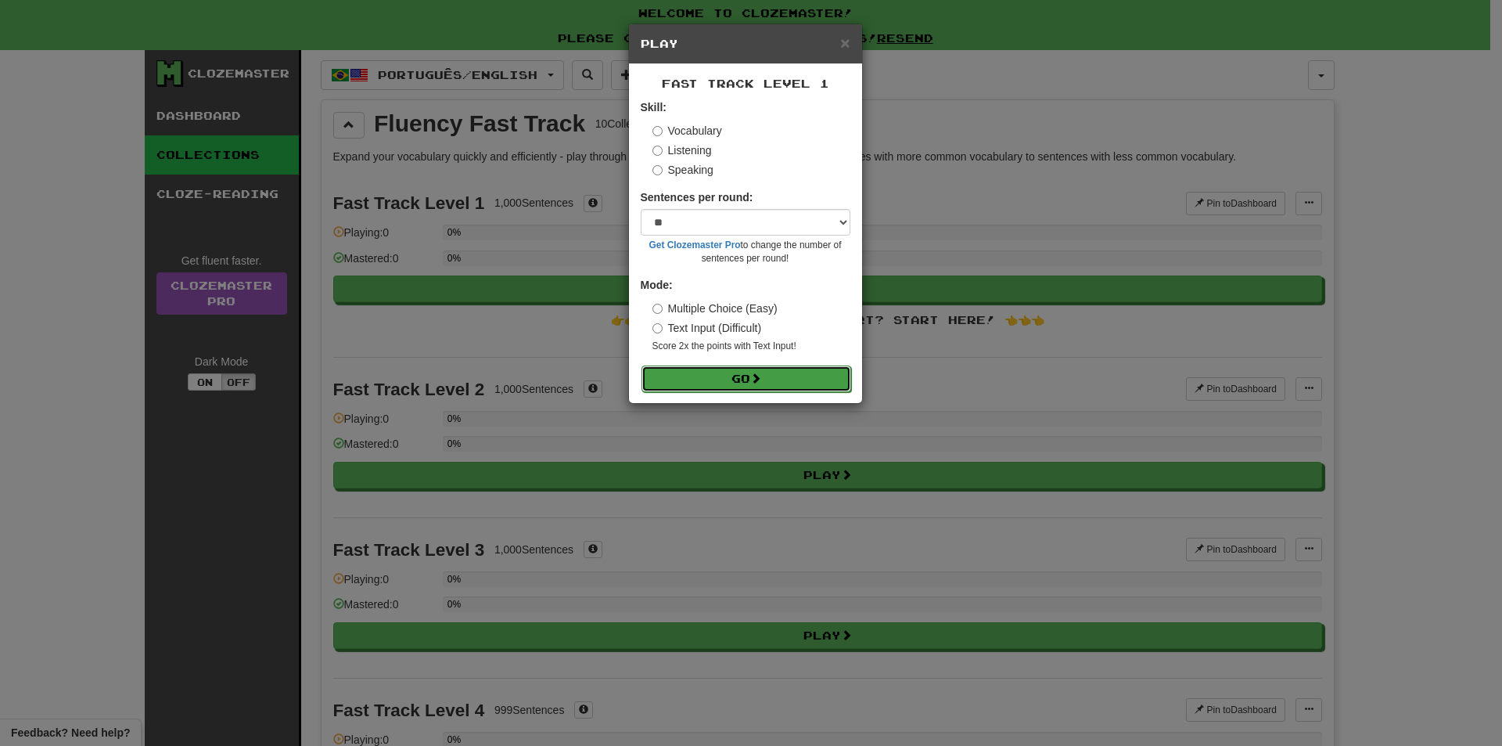
click at [706, 369] on button "Go" at bounding box center [746, 378] width 210 height 27
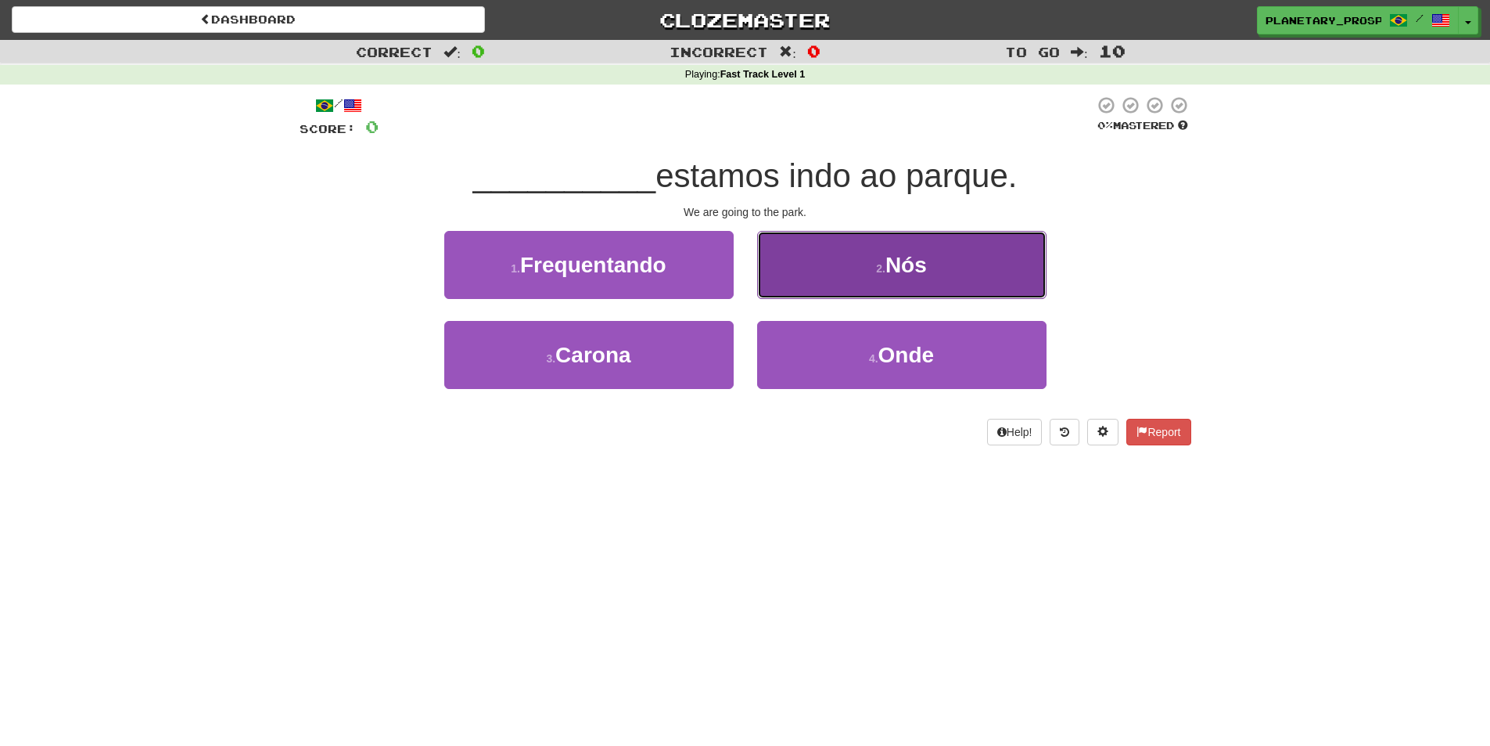
click at [834, 272] on button "2 . Nós" at bounding box center [901, 265] width 289 height 68
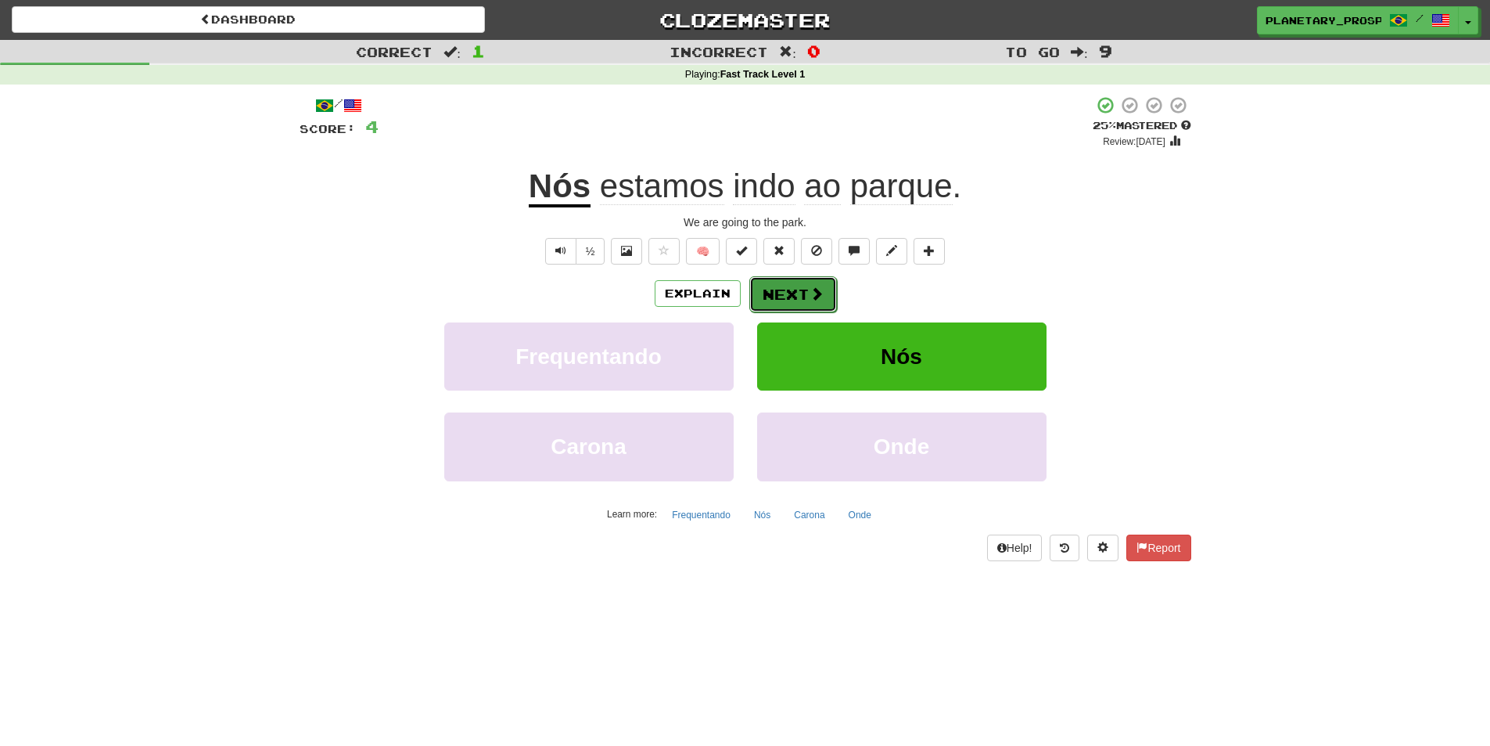
click at [779, 296] on button "Next" at bounding box center [793, 294] width 88 height 36
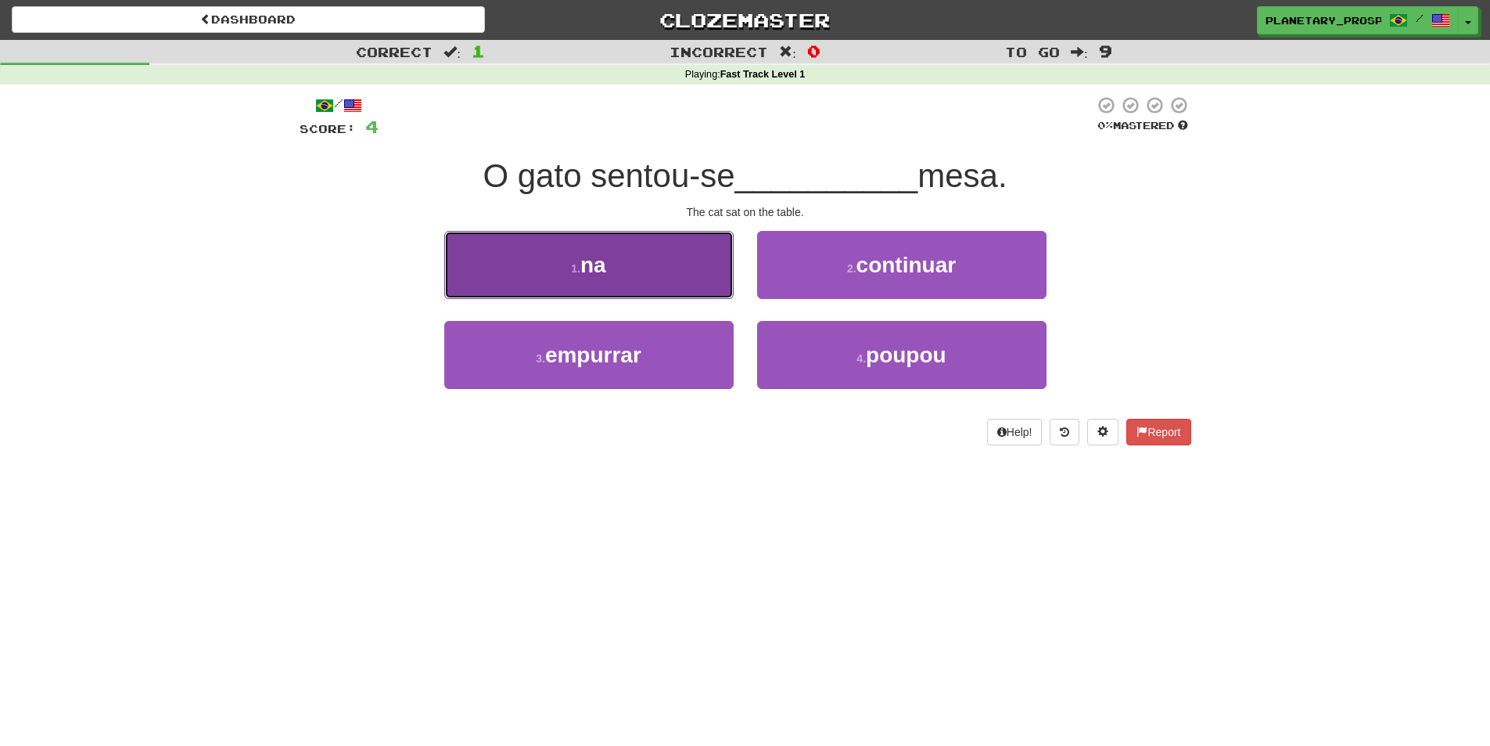
click at [642, 248] on button "1 . na" at bounding box center [588, 265] width 289 height 68
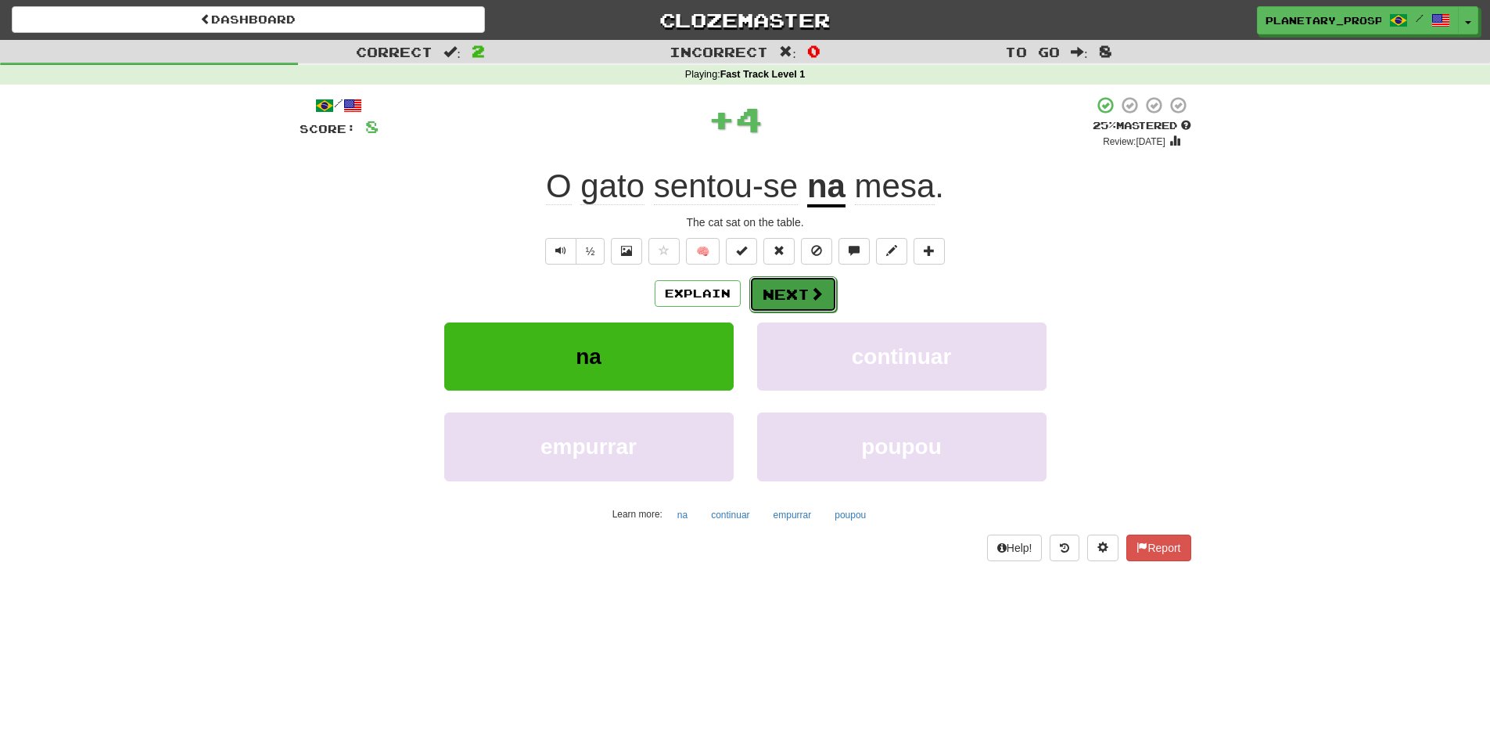
click at [790, 291] on button "Next" at bounding box center [793, 294] width 88 height 36
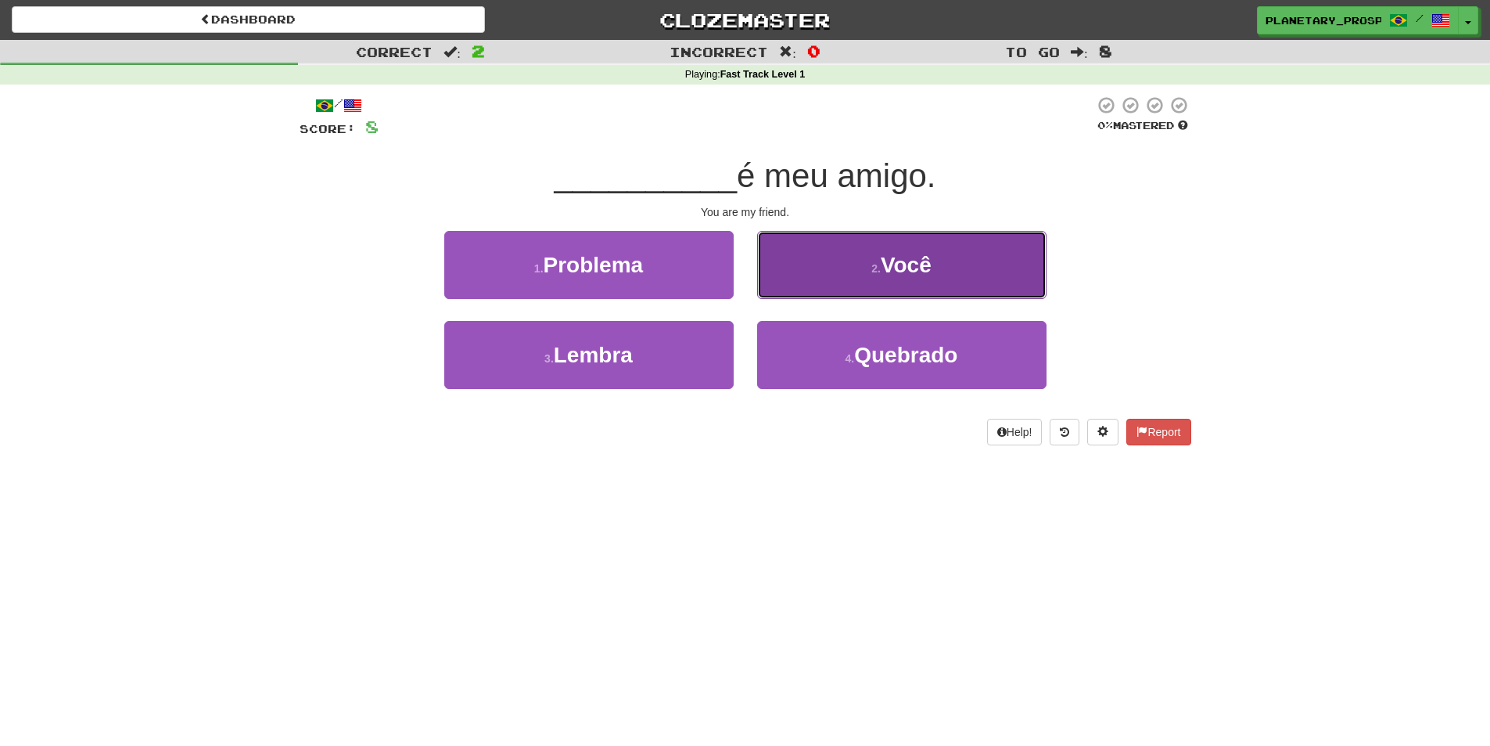
click at [807, 261] on button "2 . Você" at bounding box center [901, 265] width 289 height 68
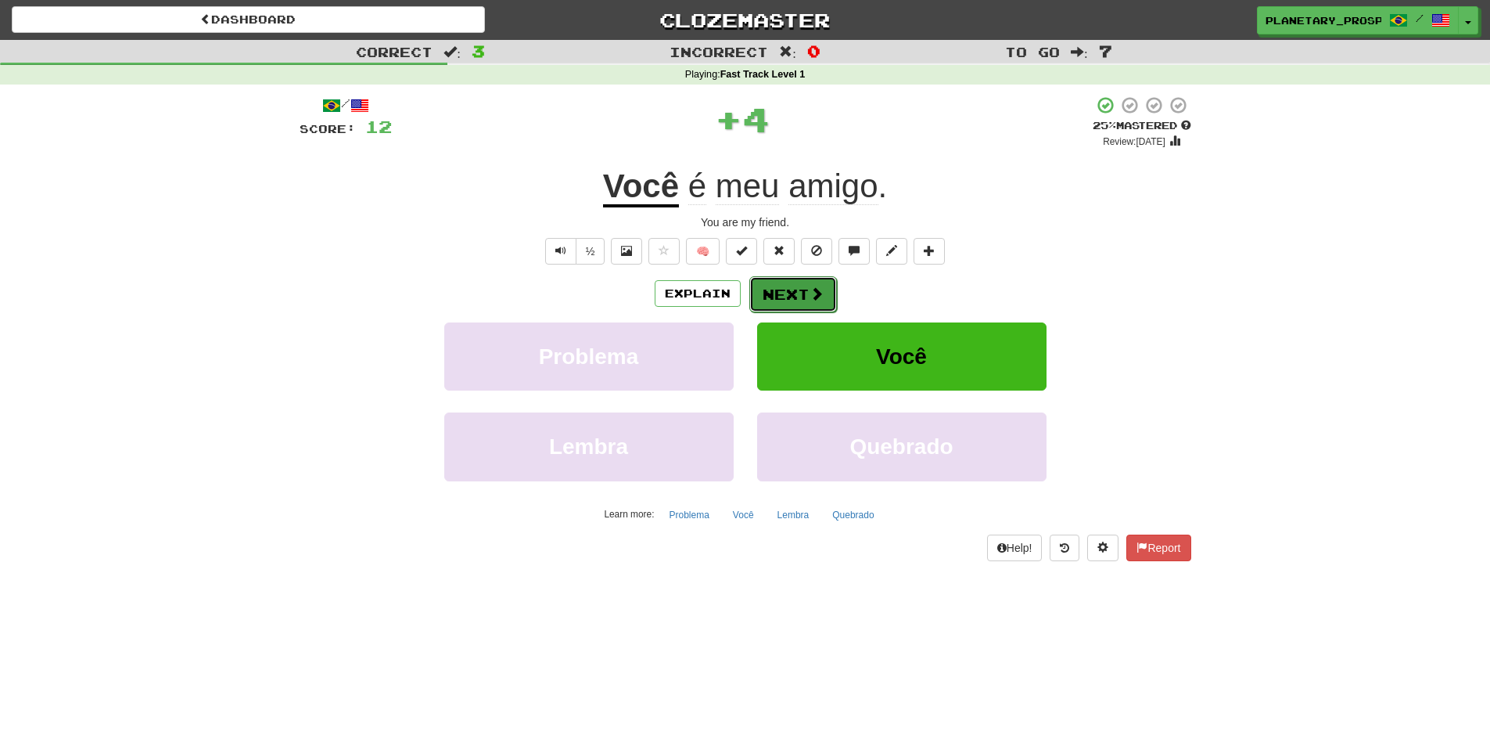
click at [782, 290] on button "Next" at bounding box center [793, 294] width 88 height 36
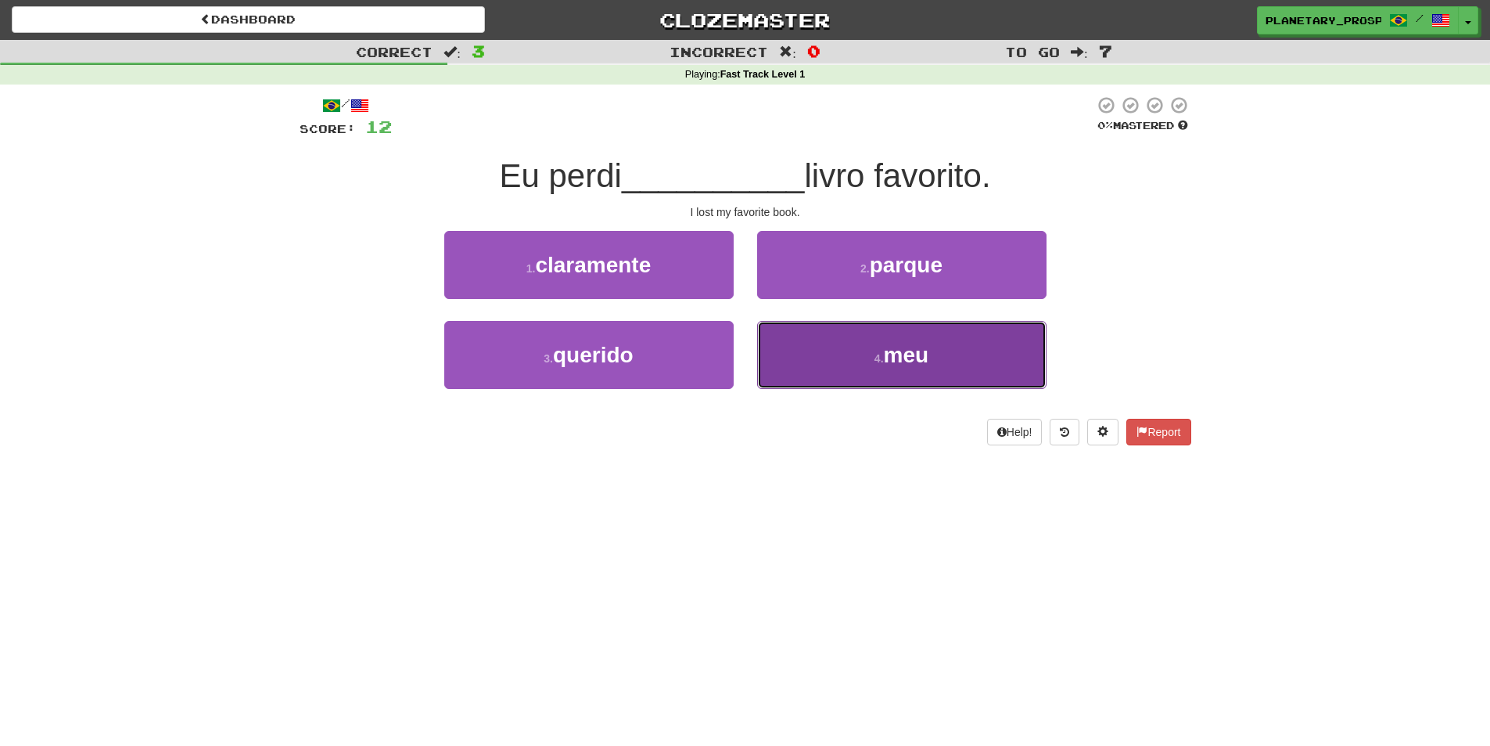
click at [865, 353] on button "4 . meu" at bounding box center [901, 355] width 289 height 68
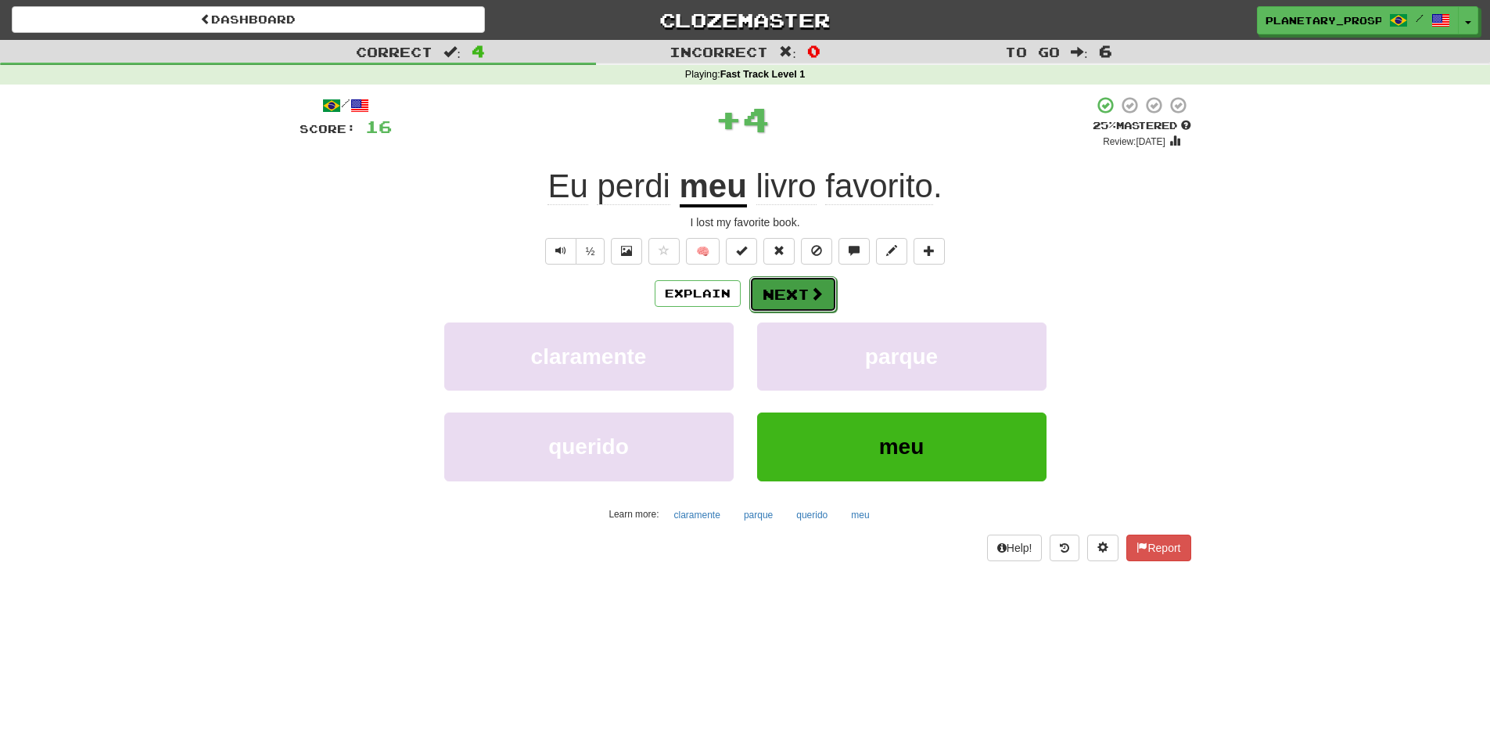
click at [759, 289] on button "Next" at bounding box center [793, 294] width 88 height 36
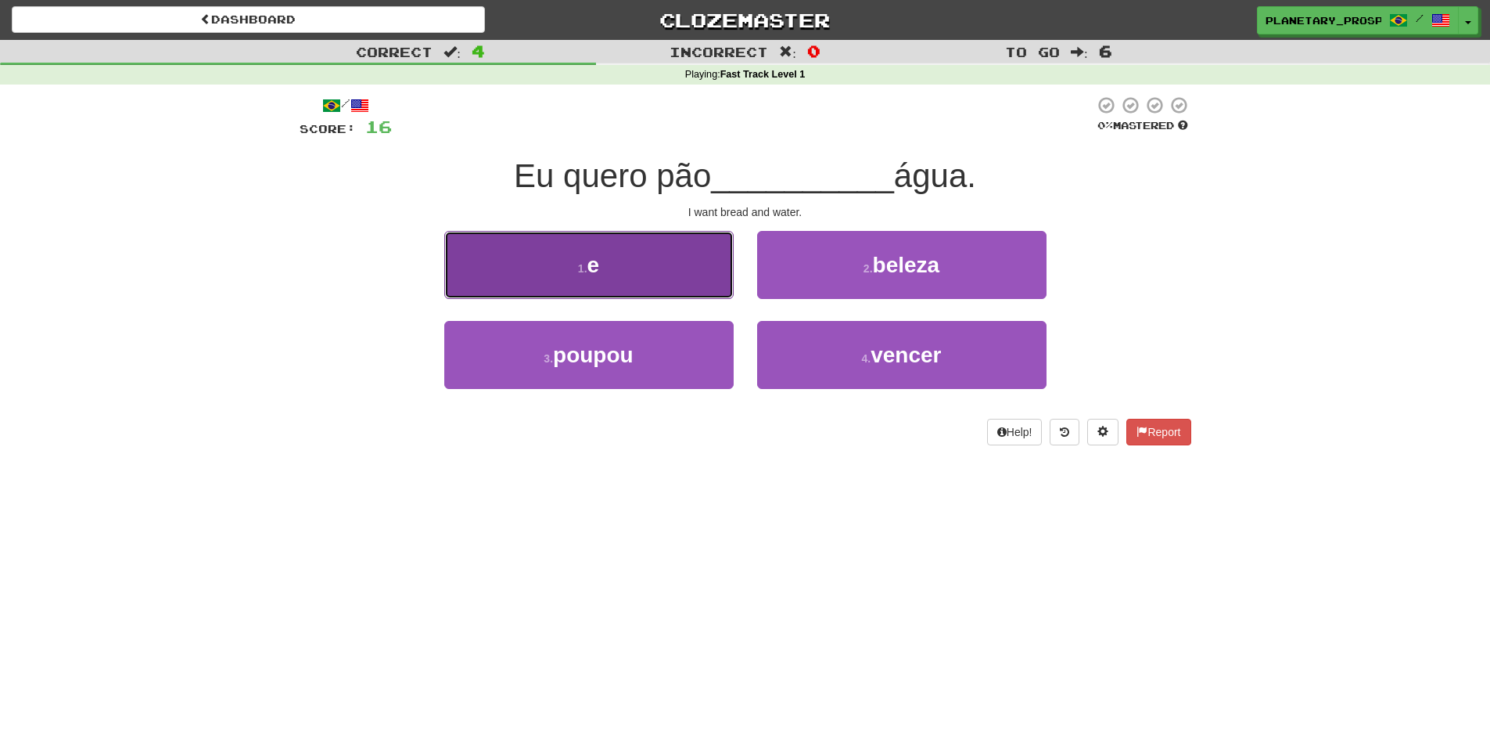
click at [597, 243] on button "1 . e" at bounding box center [588, 265] width 289 height 68
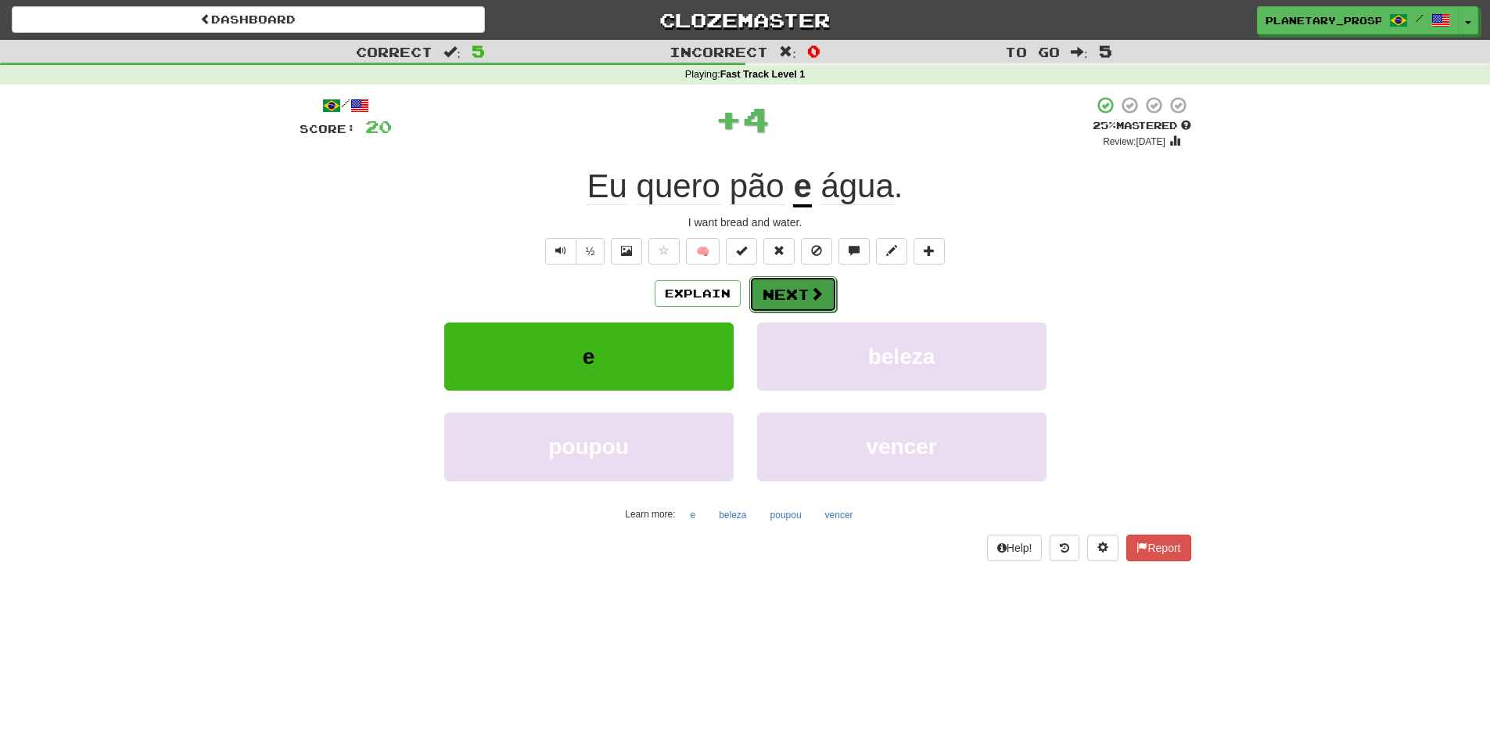
click at [832, 308] on button "Next" at bounding box center [793, 294] width 88 height 36
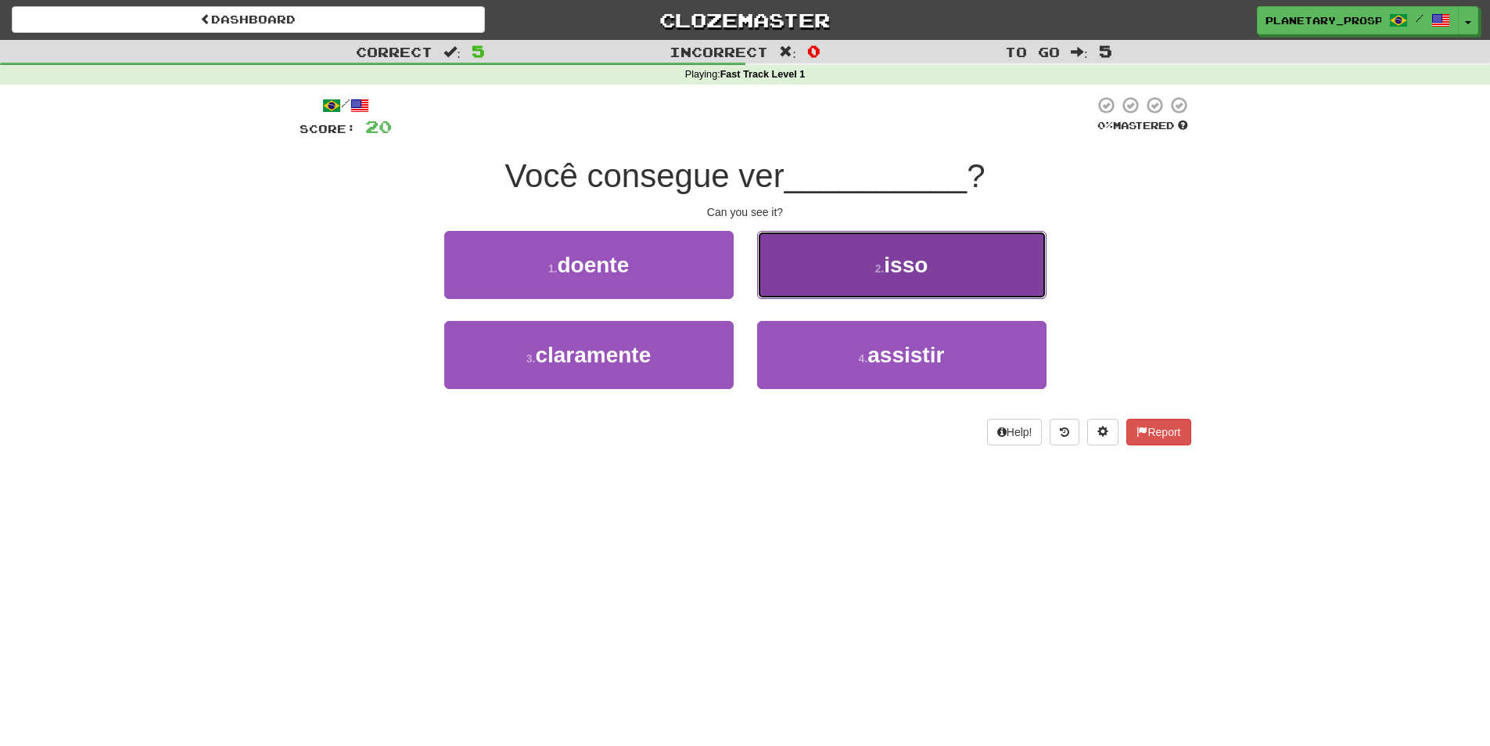
click at [836, 252] on button "2 . isso" at bounding box center [901, 265] width 289 height 68
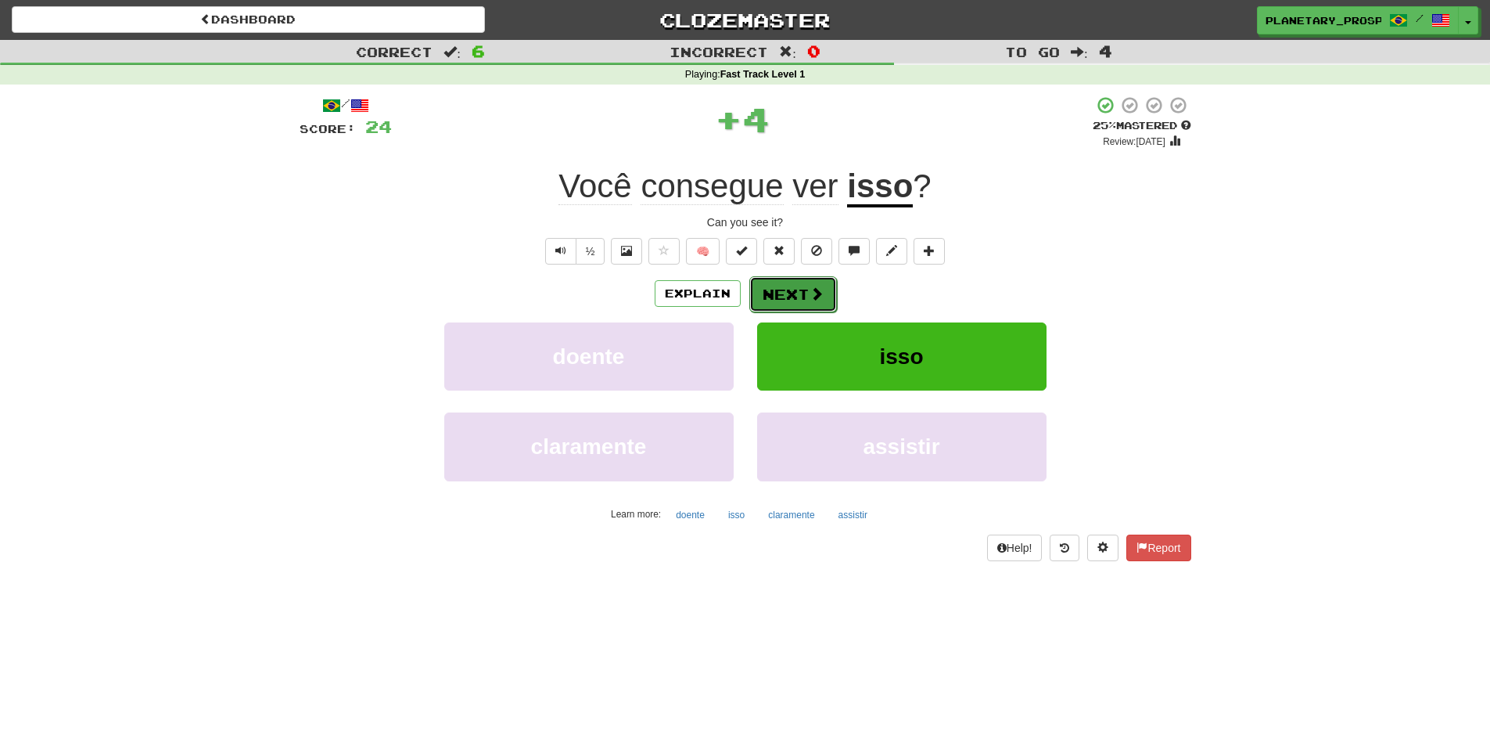
click at [787, 286] on button "Next" at bounding box center [793, 294] width 88 height 36
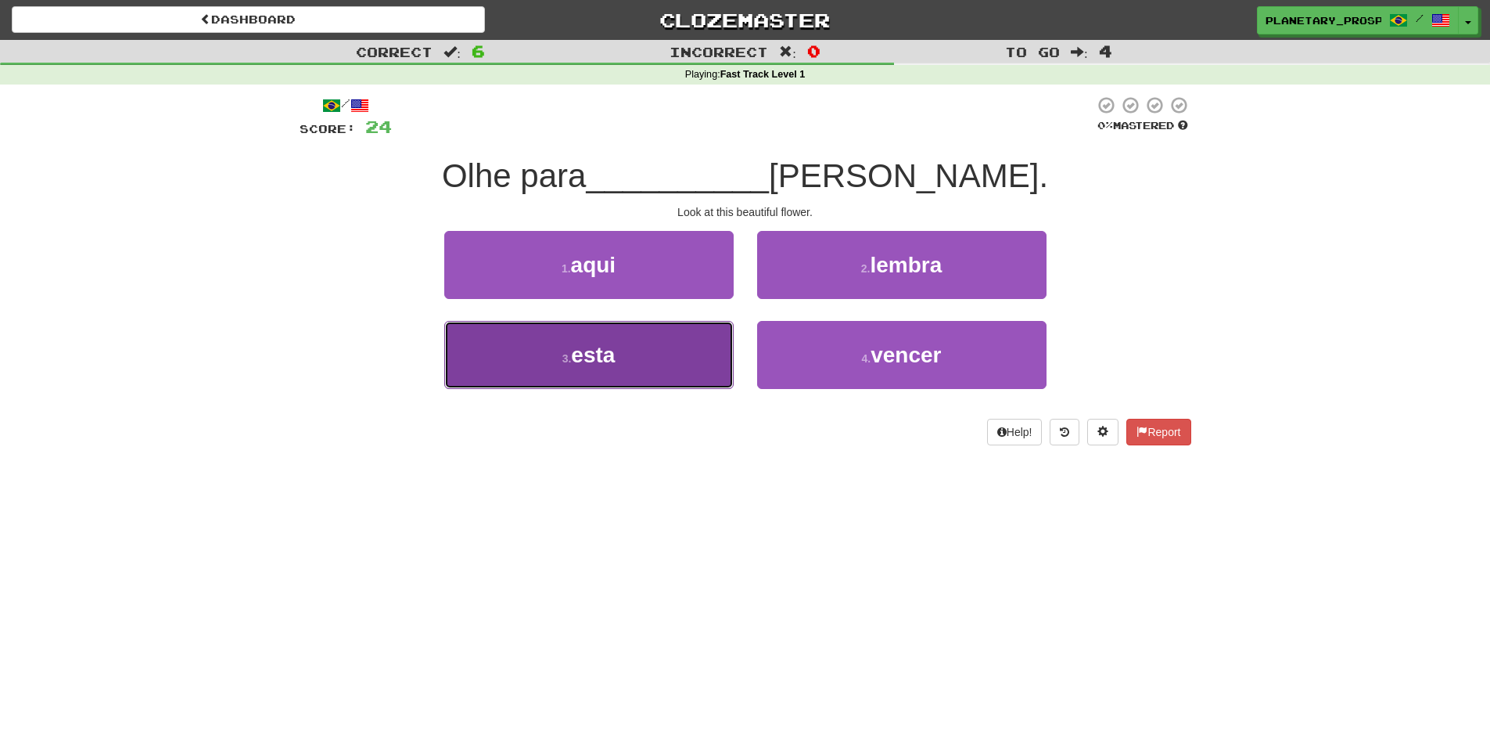
click at [602, 360] on span "esta" at bounding box center [593, 355] width 44 height 24
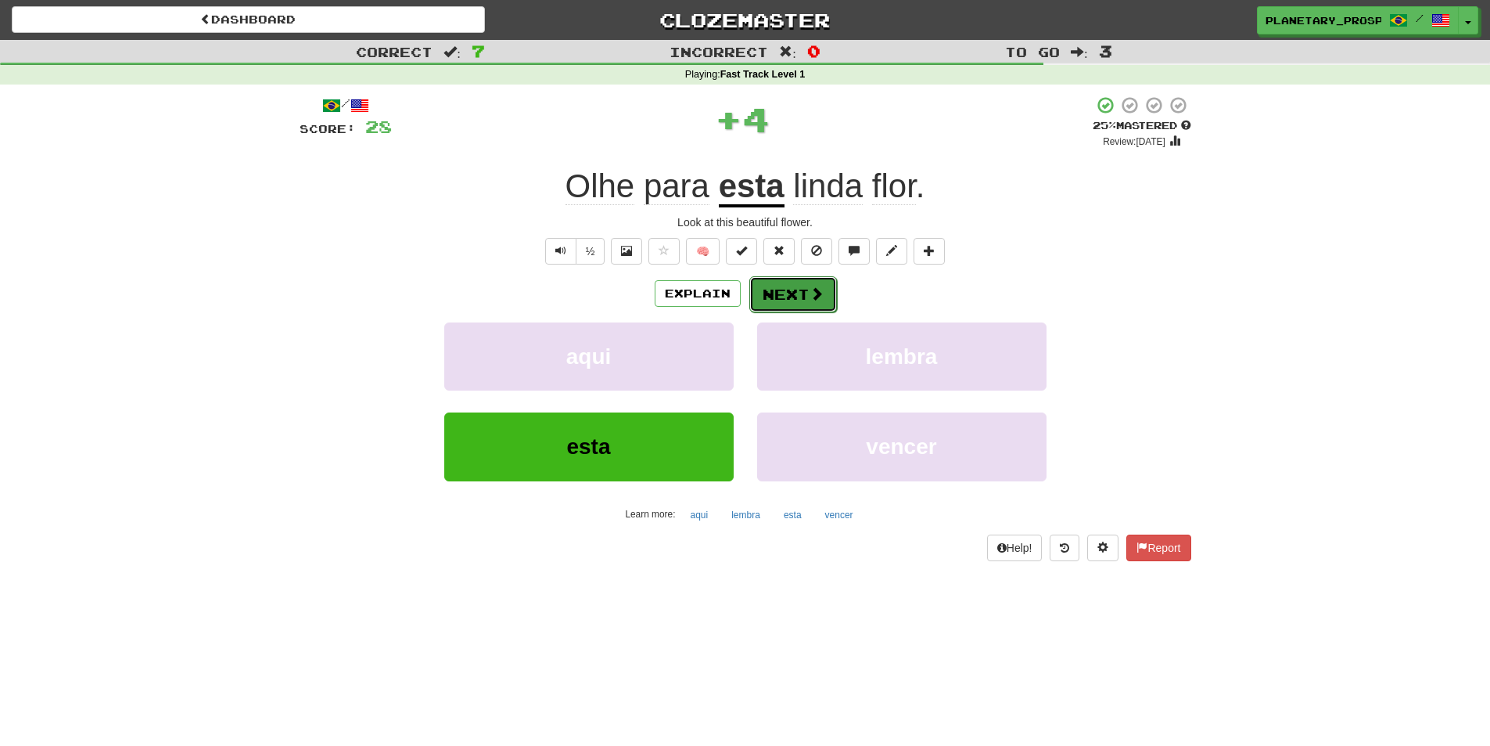
click at [819, 280] on button "Next" at bounding box center [793, 294] width 88 height 36
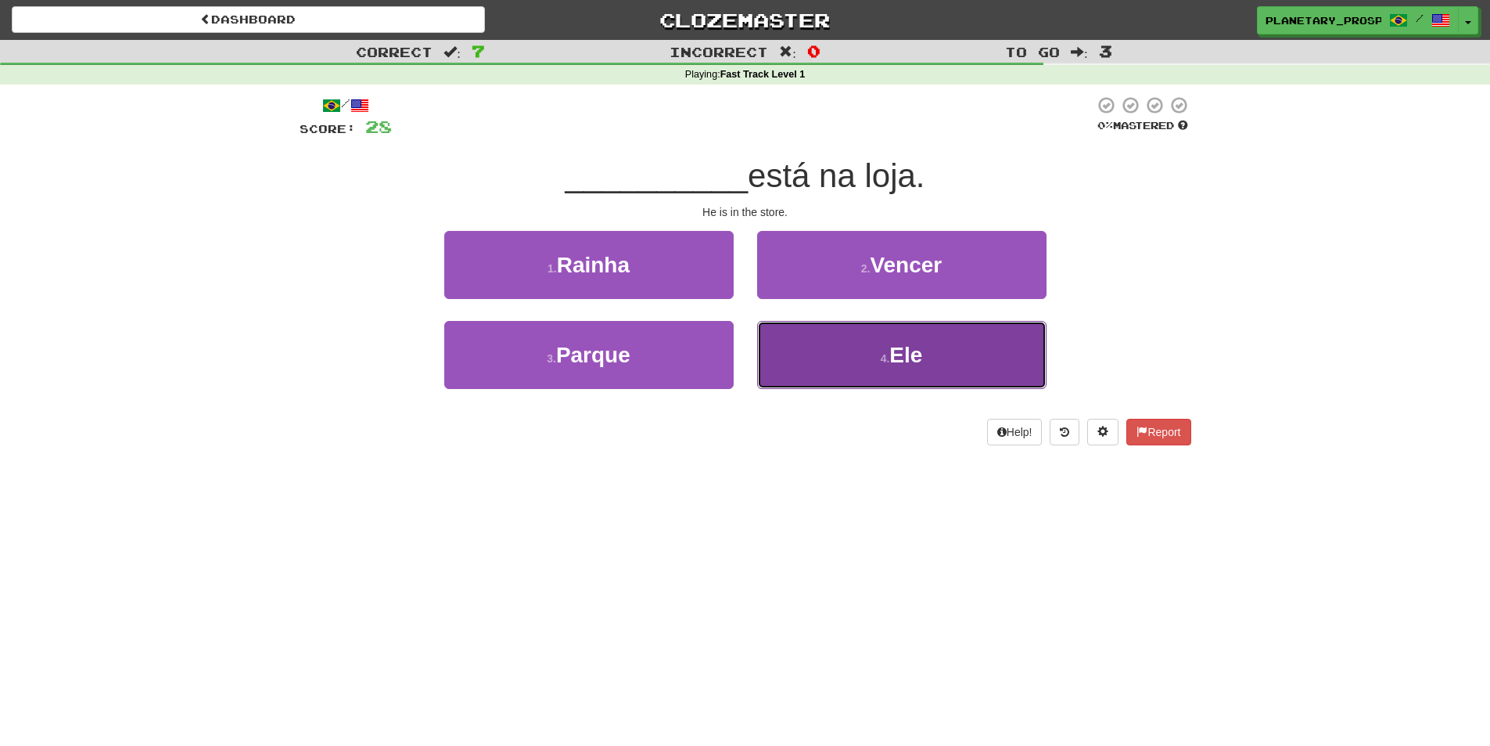
click at [967, 364] on button "4 . Ele" at bounding box center [901, 355] width 289 height 68
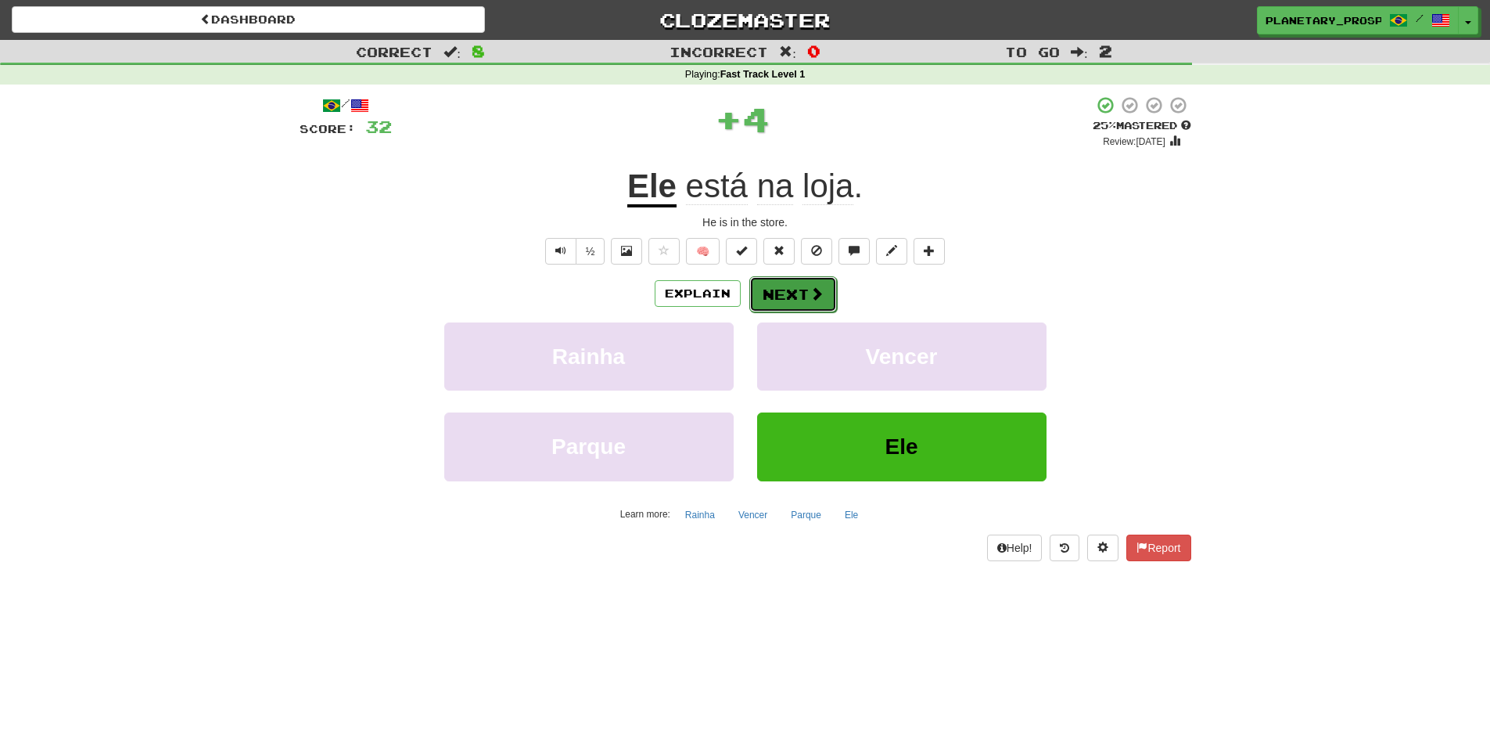
click at [792, 288] on button "Next" at bounding box center [793, 294] width 88 height 36
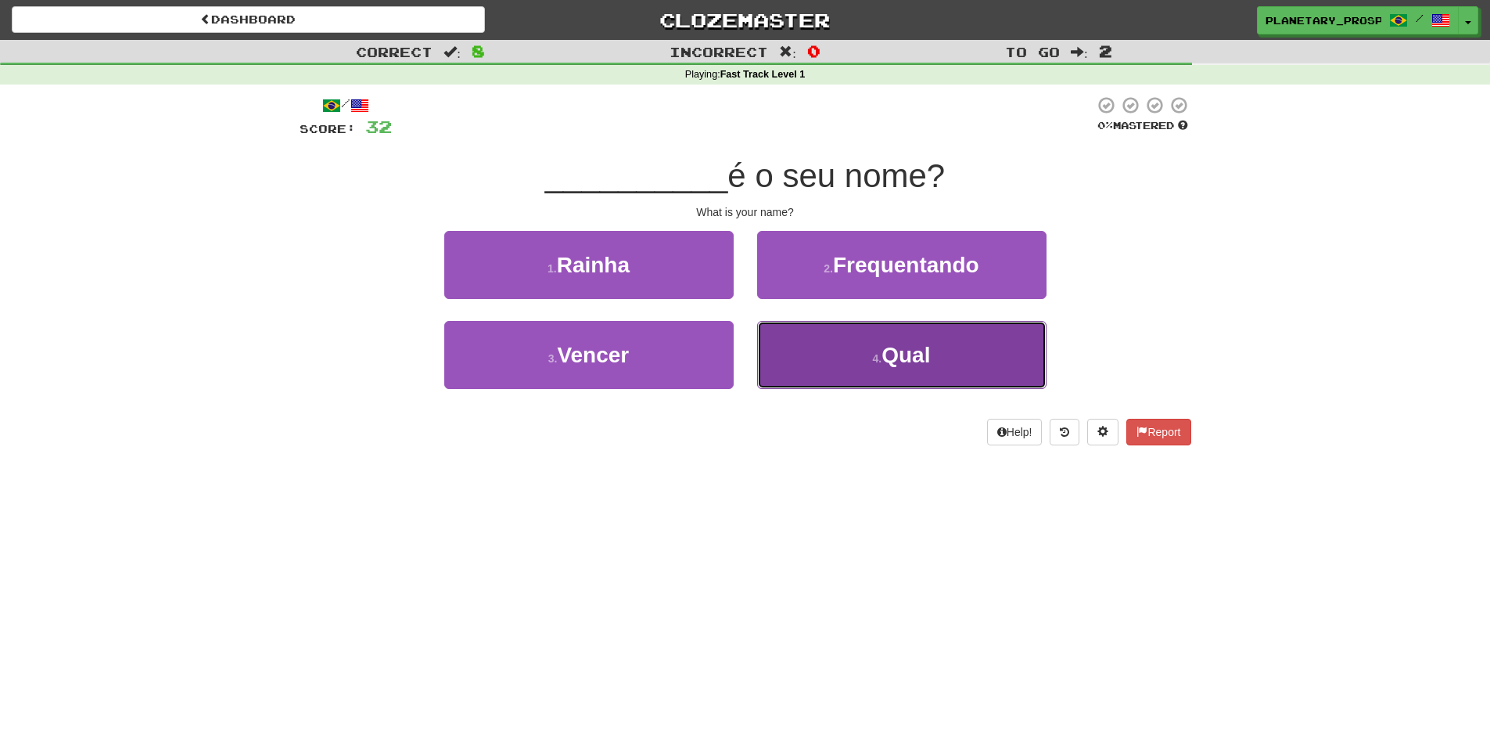
click at [857, 346] on button "4 . Qual" at bounding box center [901, 355] width 289 height 68
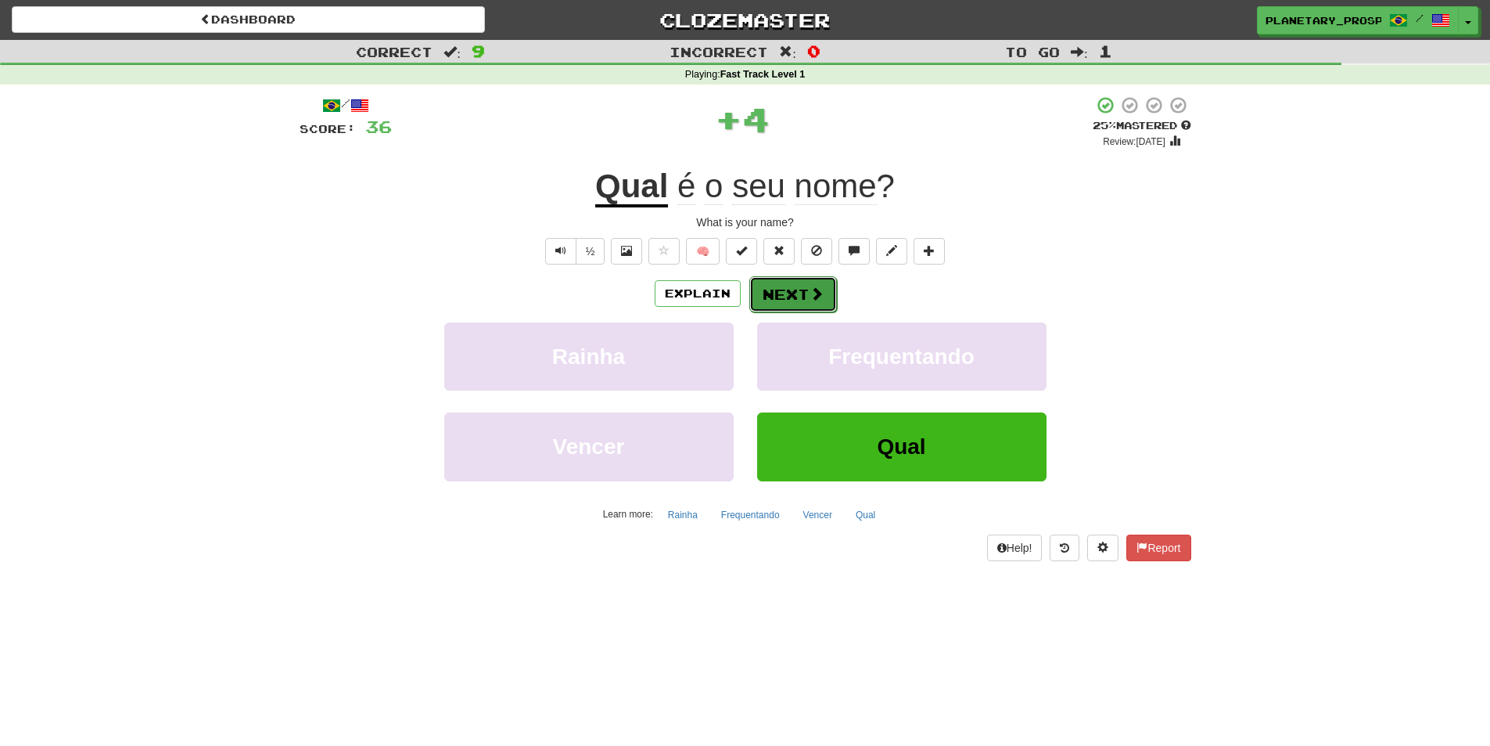
click at [792, 290] on button "Next" at bounding box center [793, 294] width 88 height 36
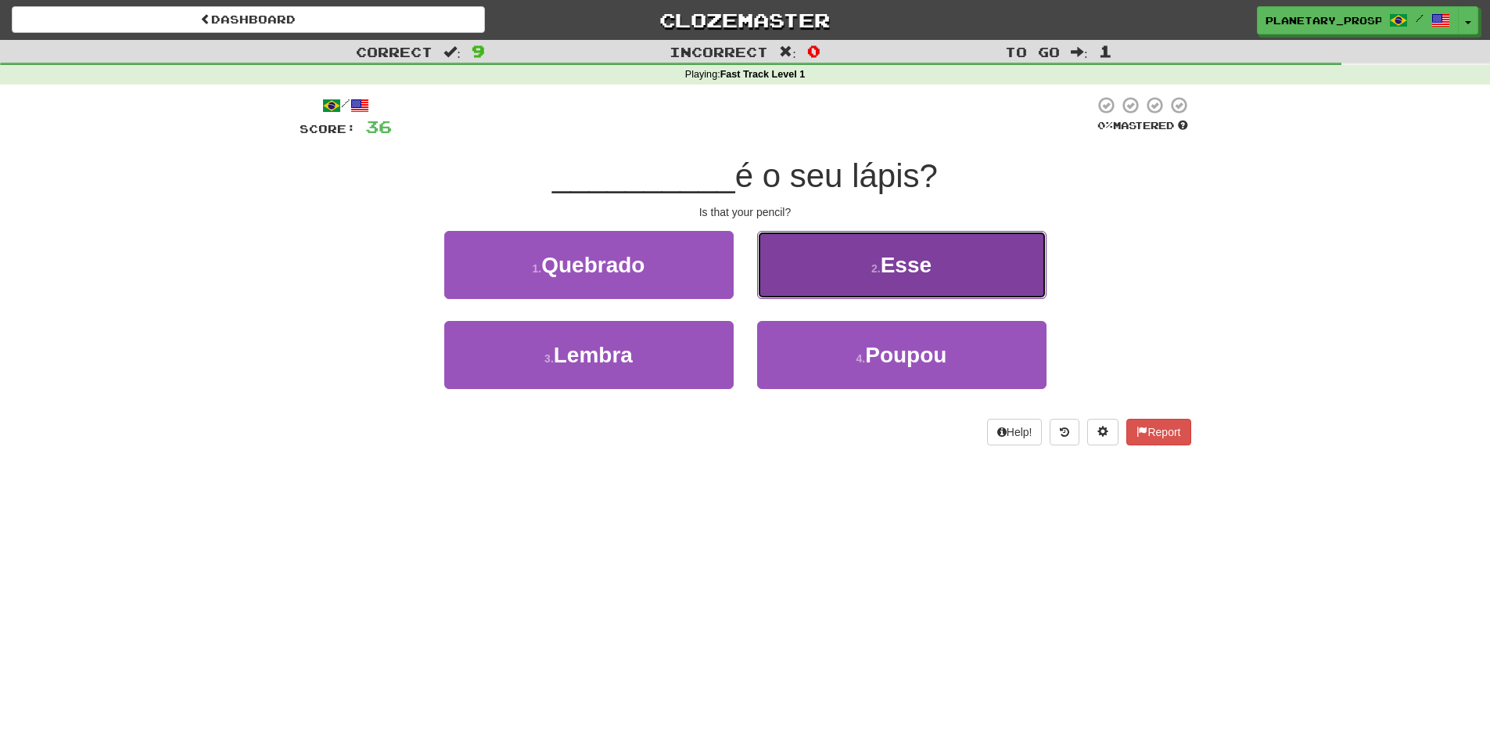
click at [829, 279] on button "2 . Esse" at bounding box center [901, 265] width 289 height 68
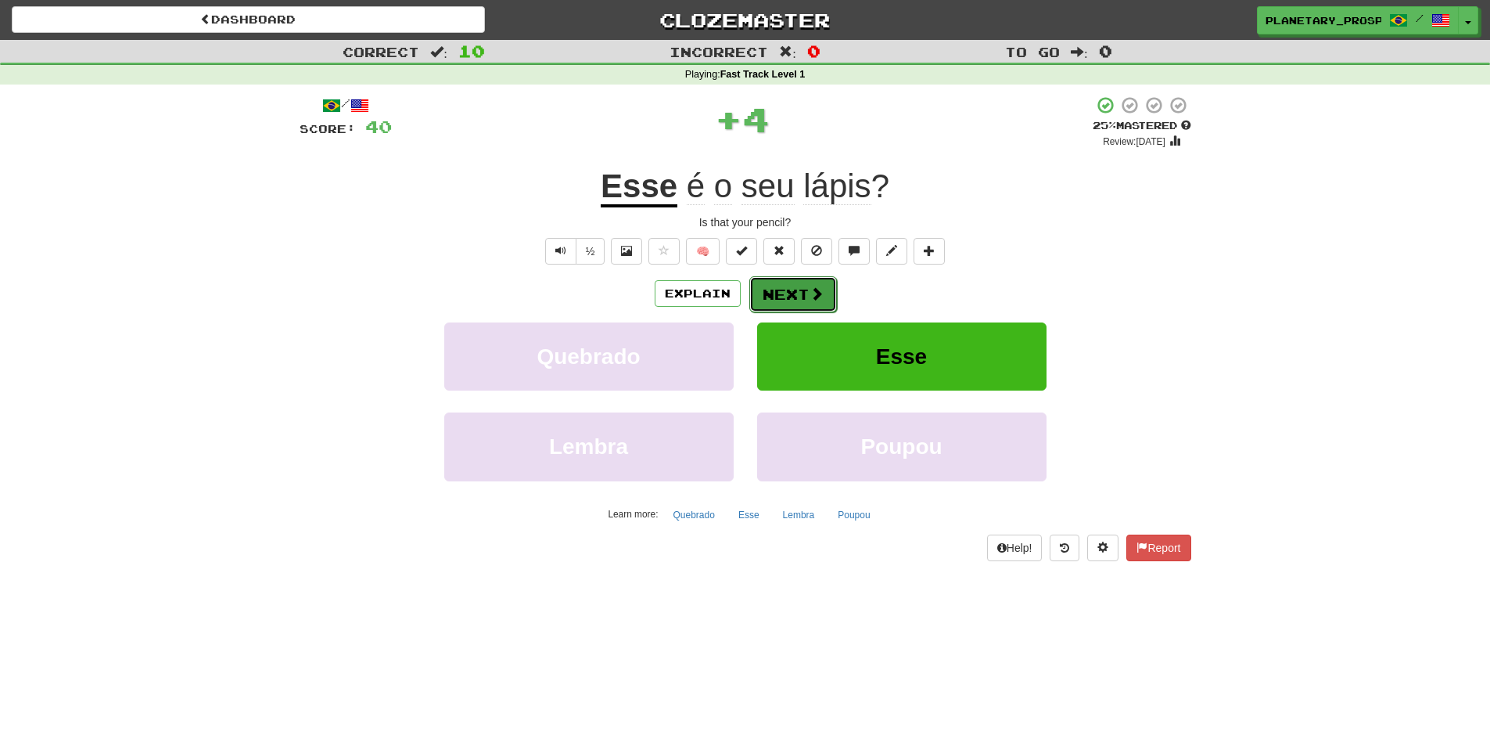
click at [782, 289] on button "Next" at bounding box center [793, 294] width 88 height 36
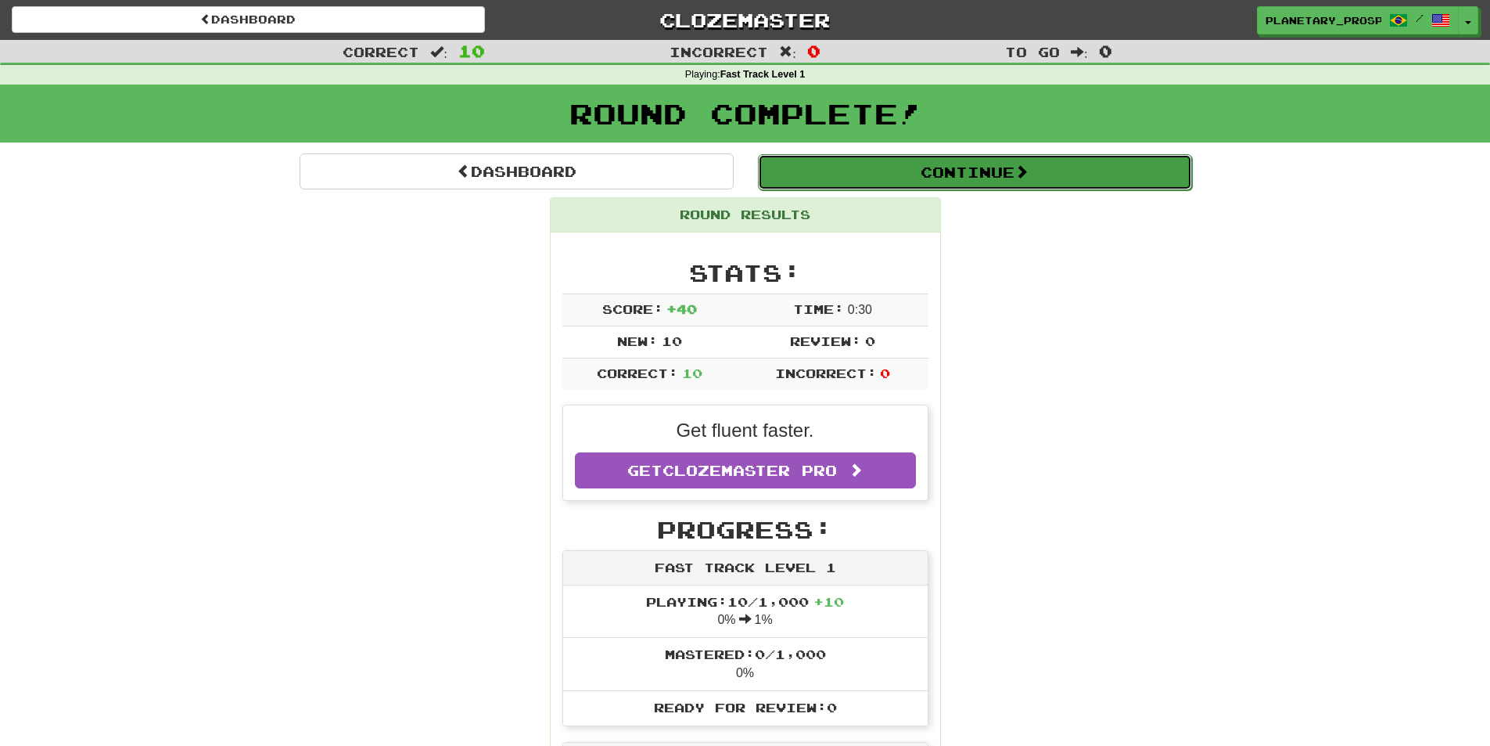
click at [1022, 180] on button "Continue" at bounding box center [975, 172] width 434 height 36
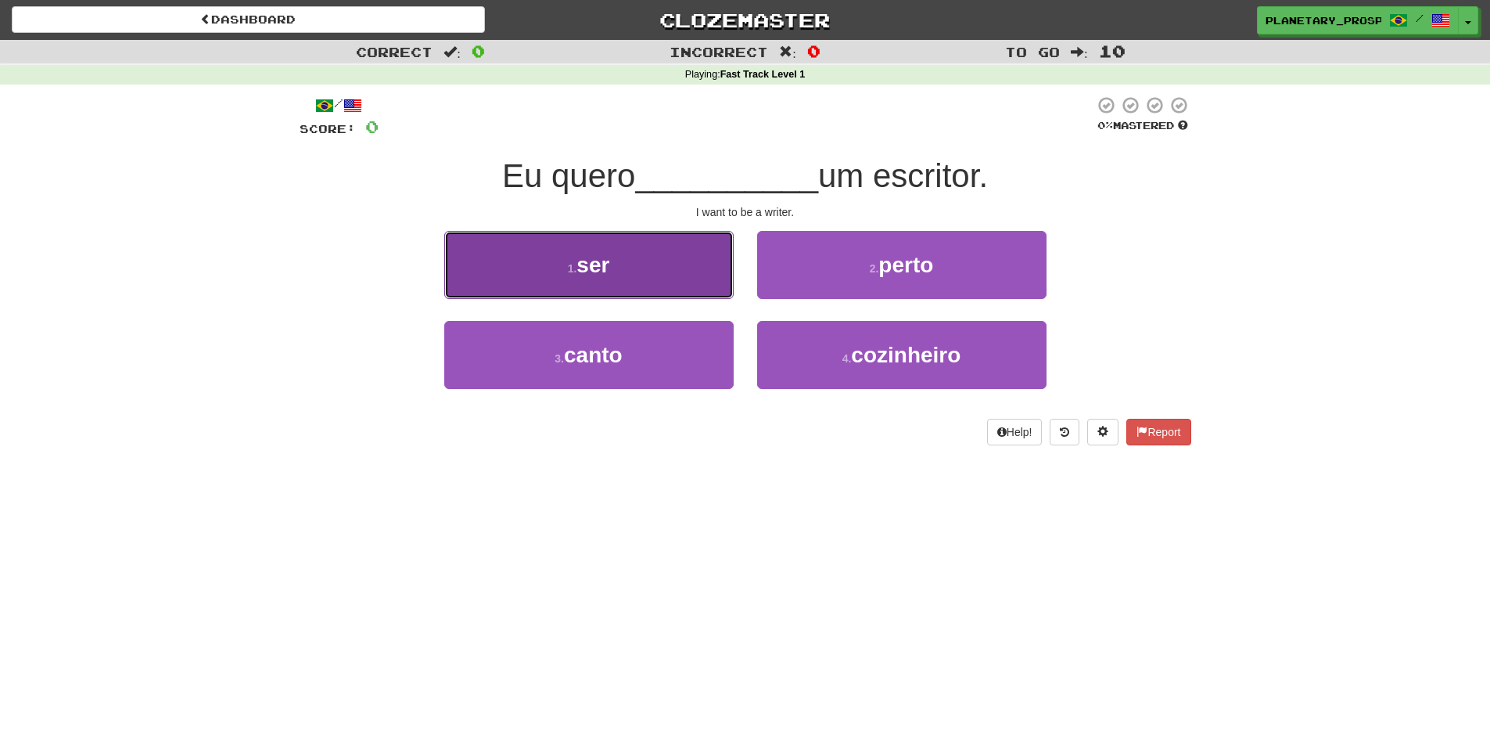
click at [539, 249] on button "1 . ser" at bounding box center [588, 265] width 289 height 68
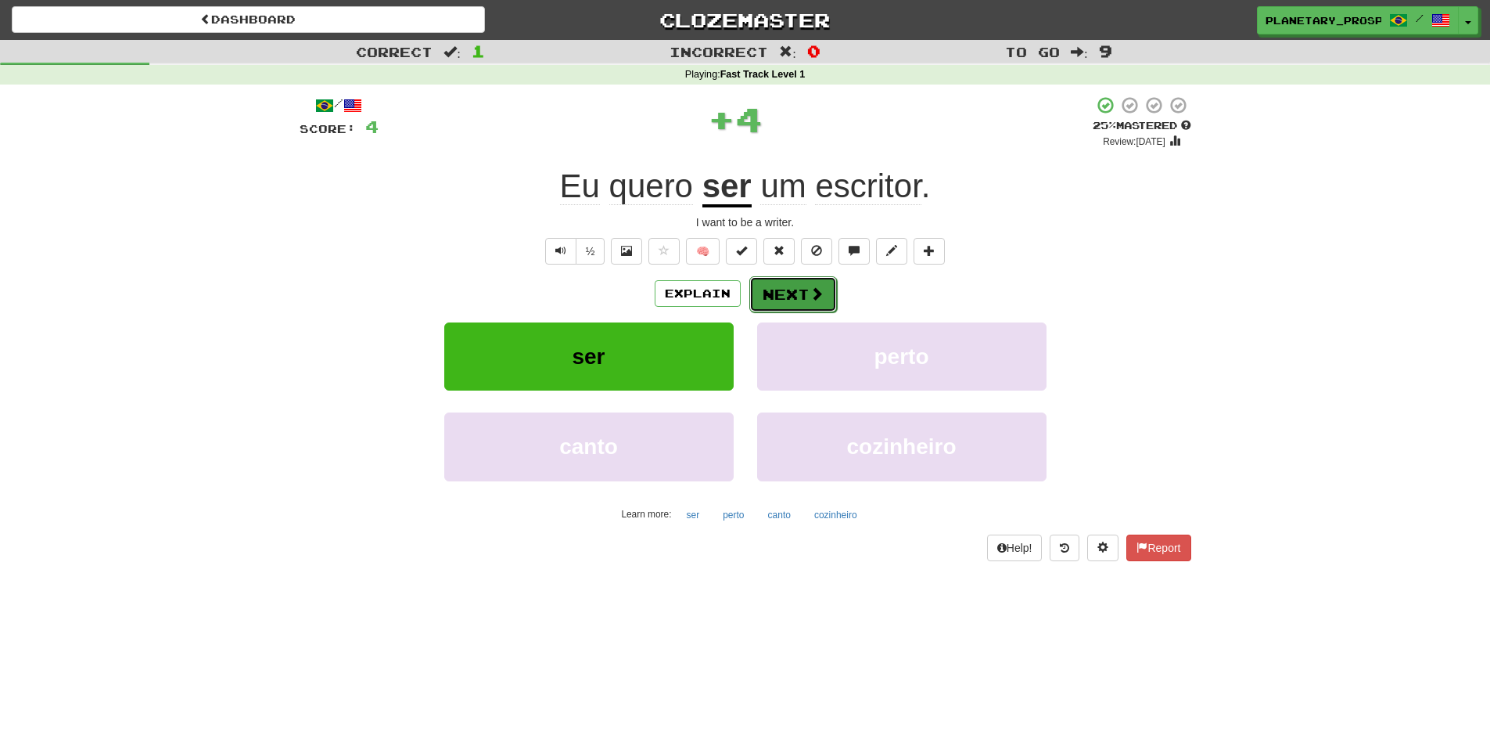
click at [817, 289] on span at bounding box center [817, 293] width 14 height 14
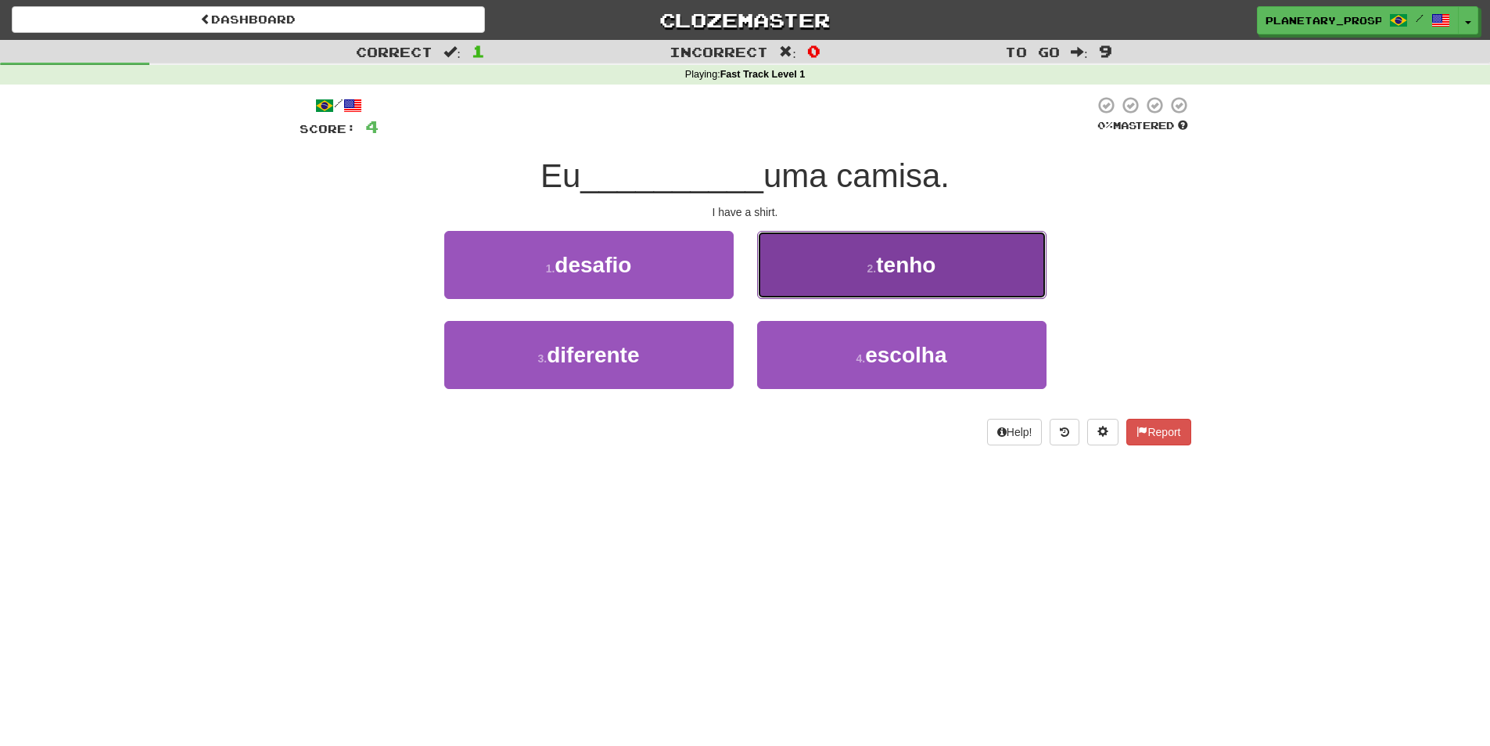
click at [858, 251] on button "2 . tenho" at bounding box center [901, 265] width 289 height 68
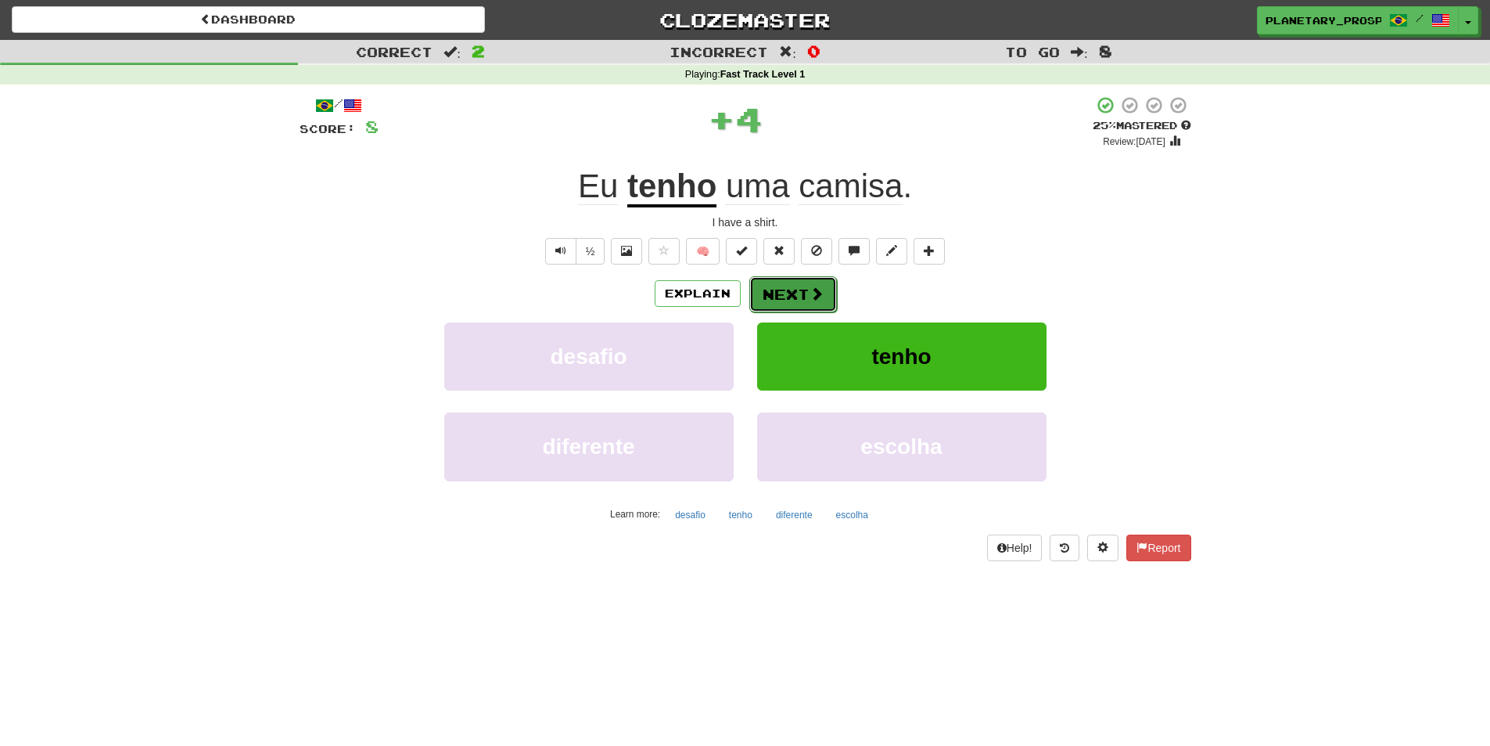
click at [801, 287] on button "Next" at bounding box center [793, 294] width 88 height 36
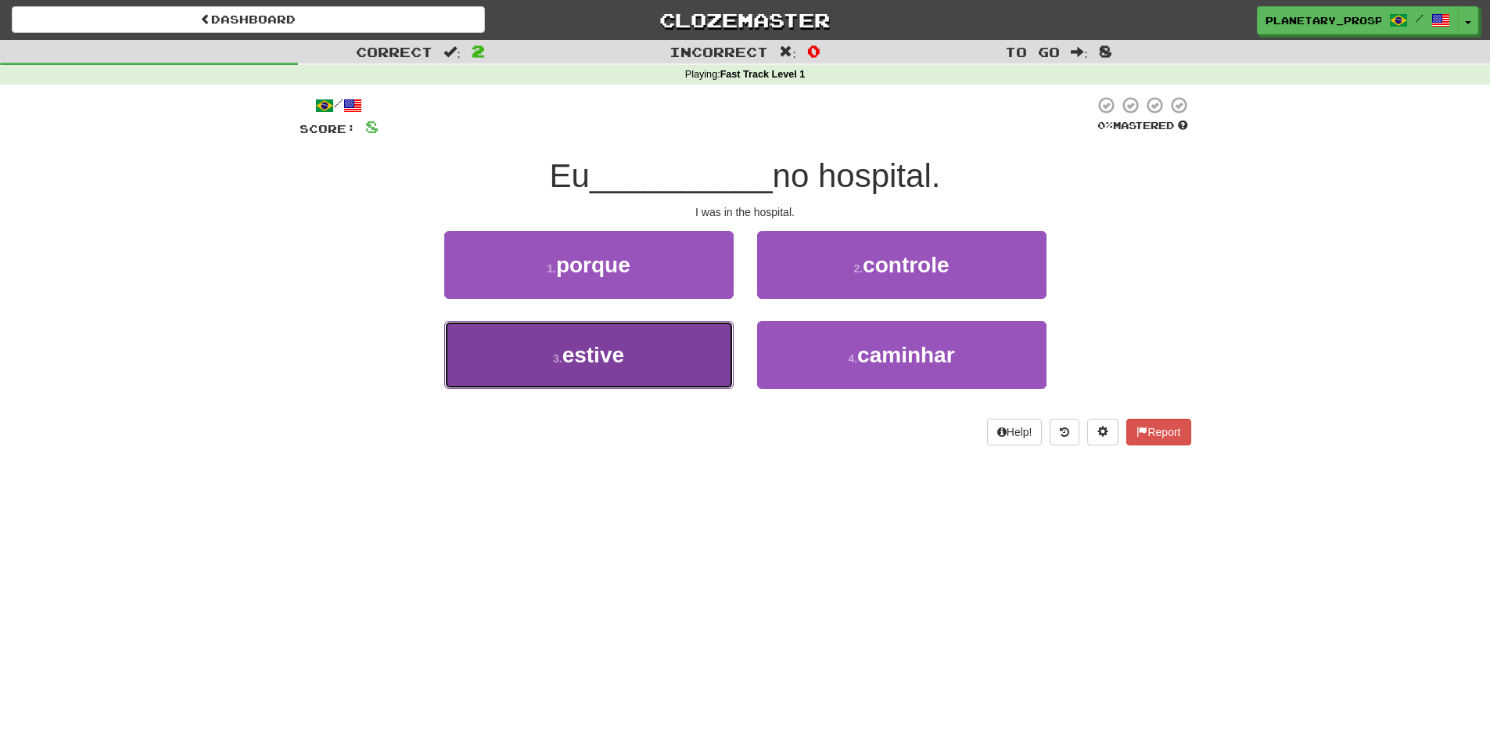
click at [584, 352] on span "estive" at bounding box center [593, 355] width 62 height 24
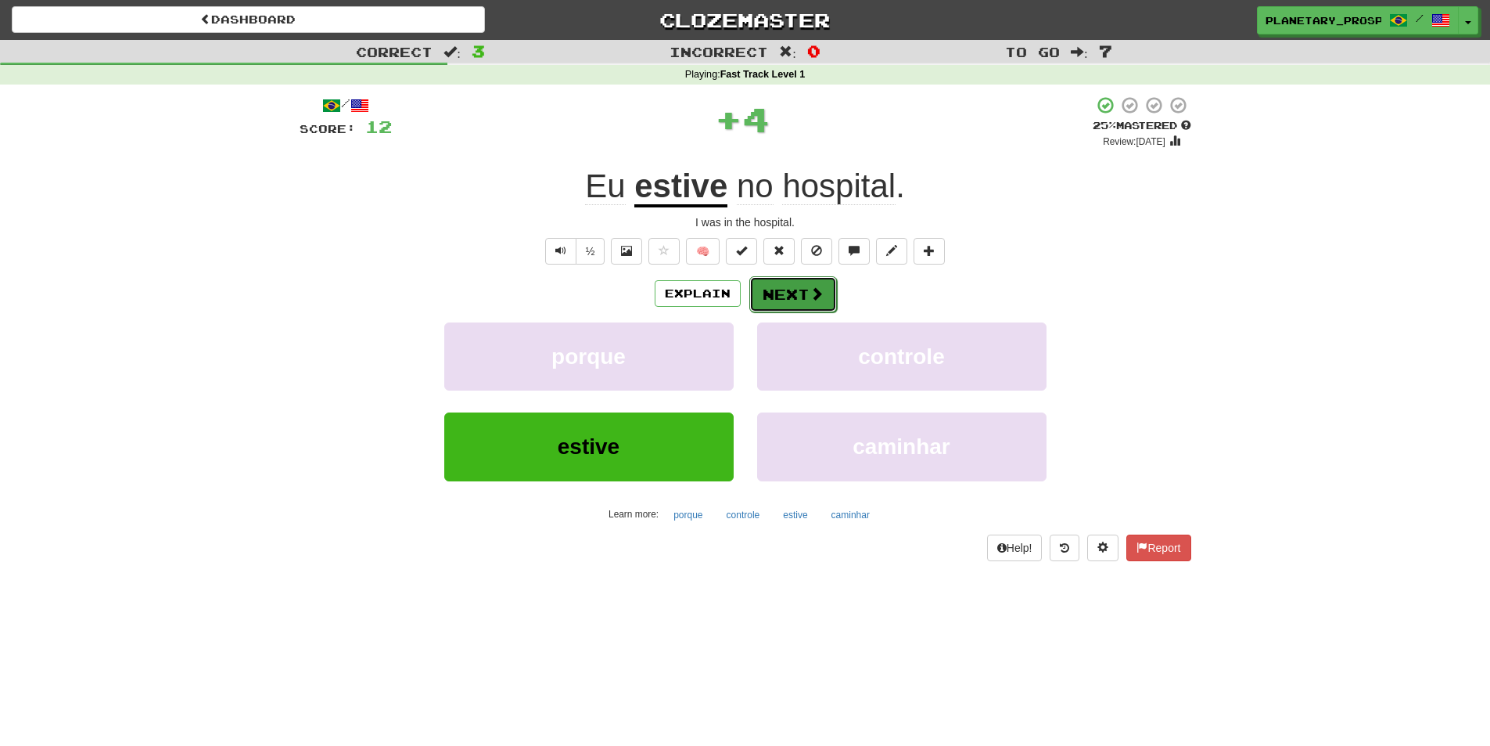
click at [789, 287] on button "Next" at bounding box center [793, 294] width 88 height 36
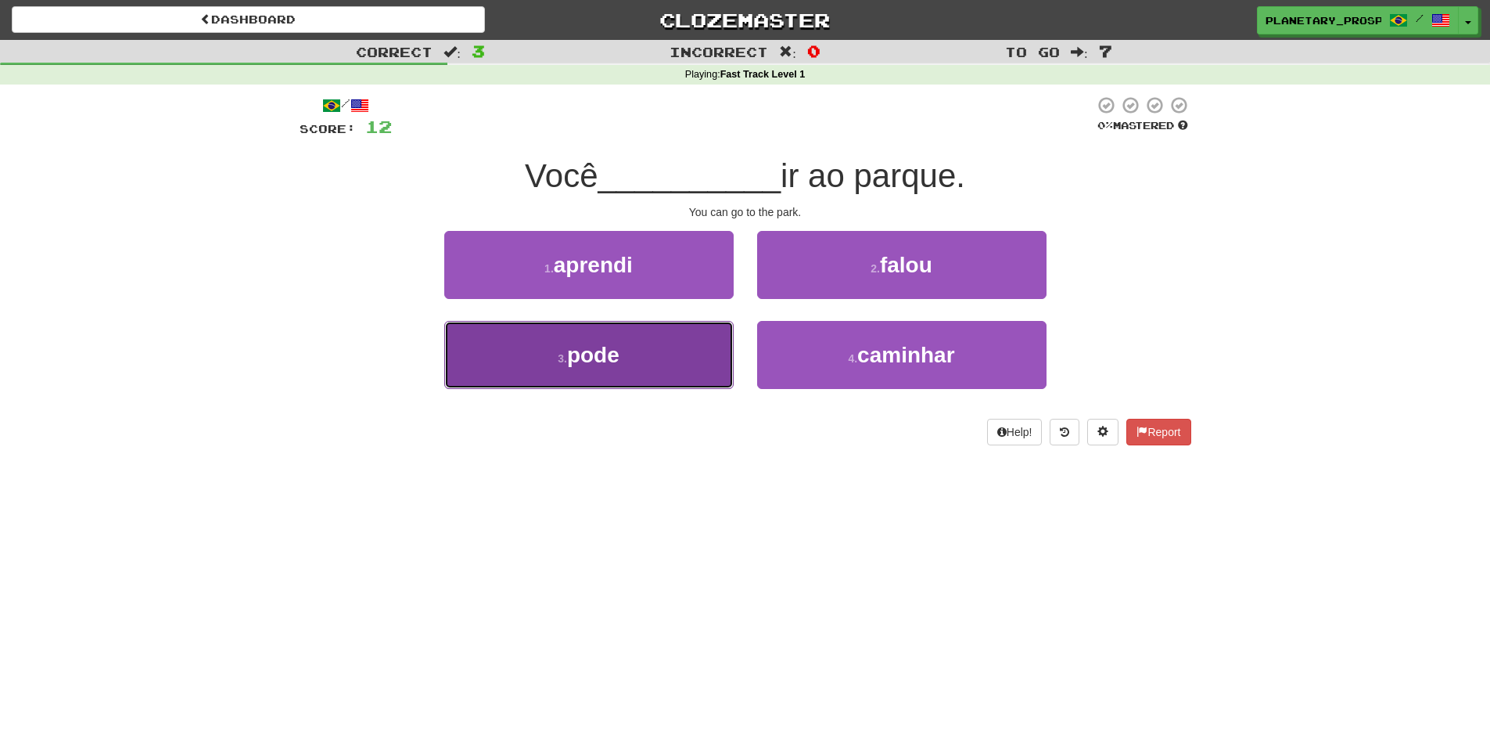
click at [582, 343] on span "pode" at bounding box center [593, 355] width 52 height 24
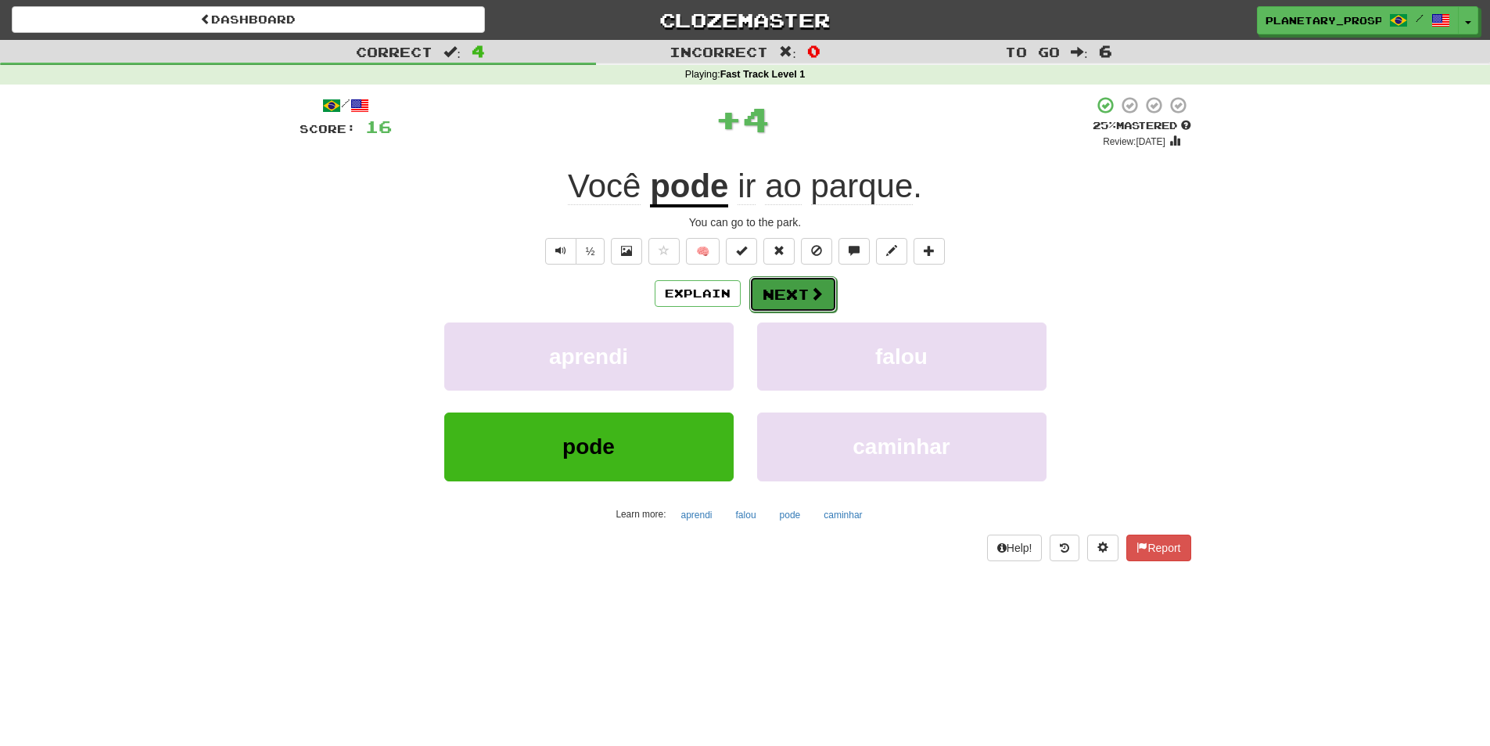
click at [793, 301] on button "Next" at bounding box center [793, 294] width 88 height 36
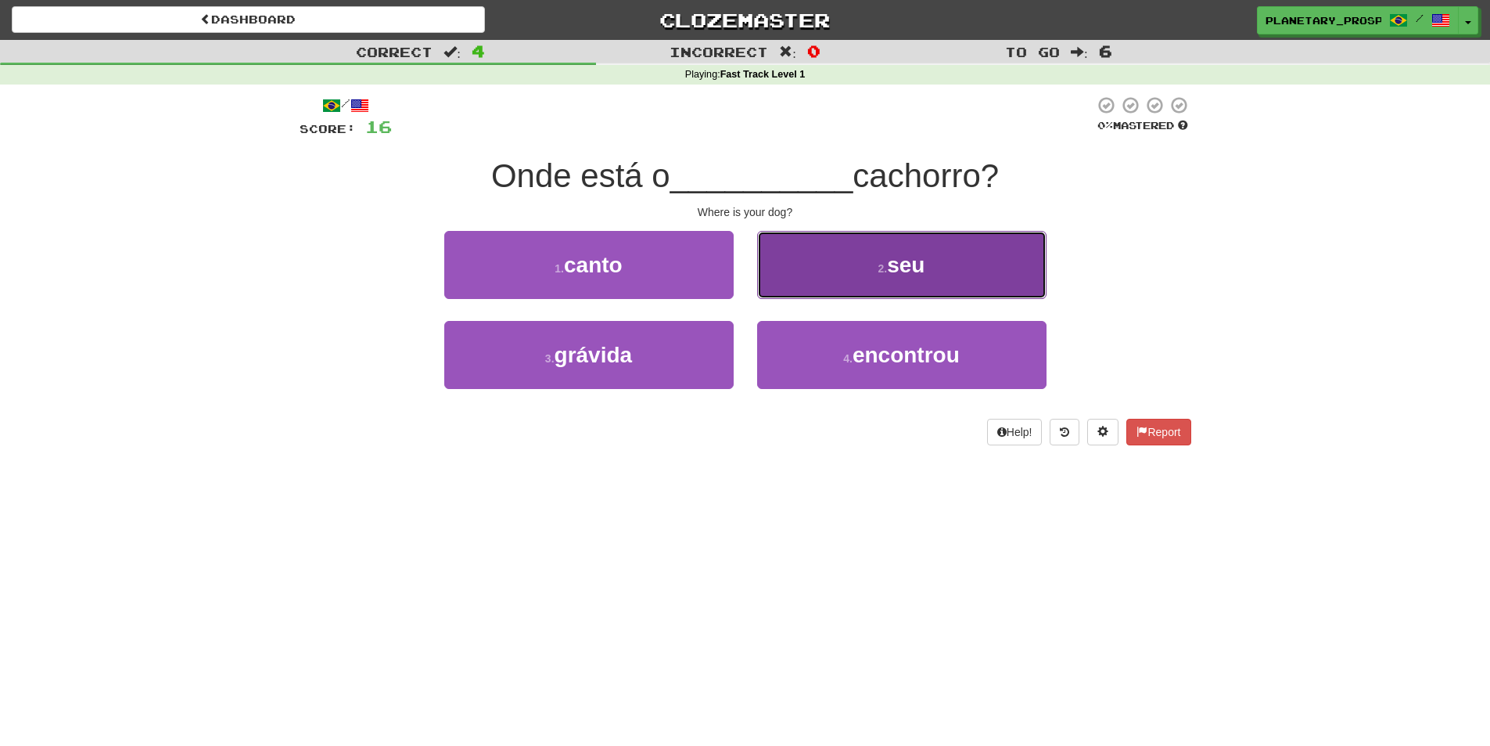
click at [920, 292] on button "2 . seu" at bounding box center [901, 265] width 289 height 68
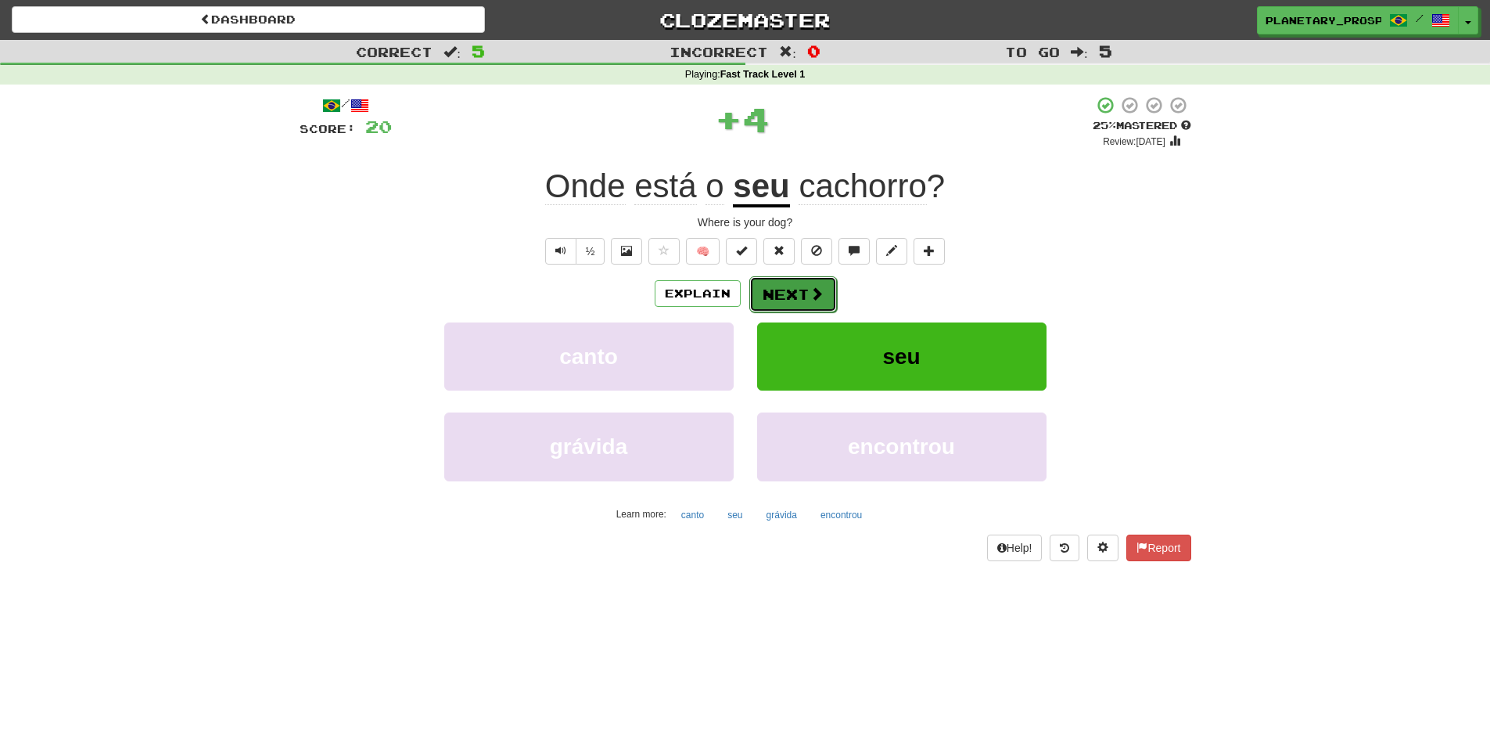
click at [814, 296] on span at bounding box center [817, 293] width 14 height 14
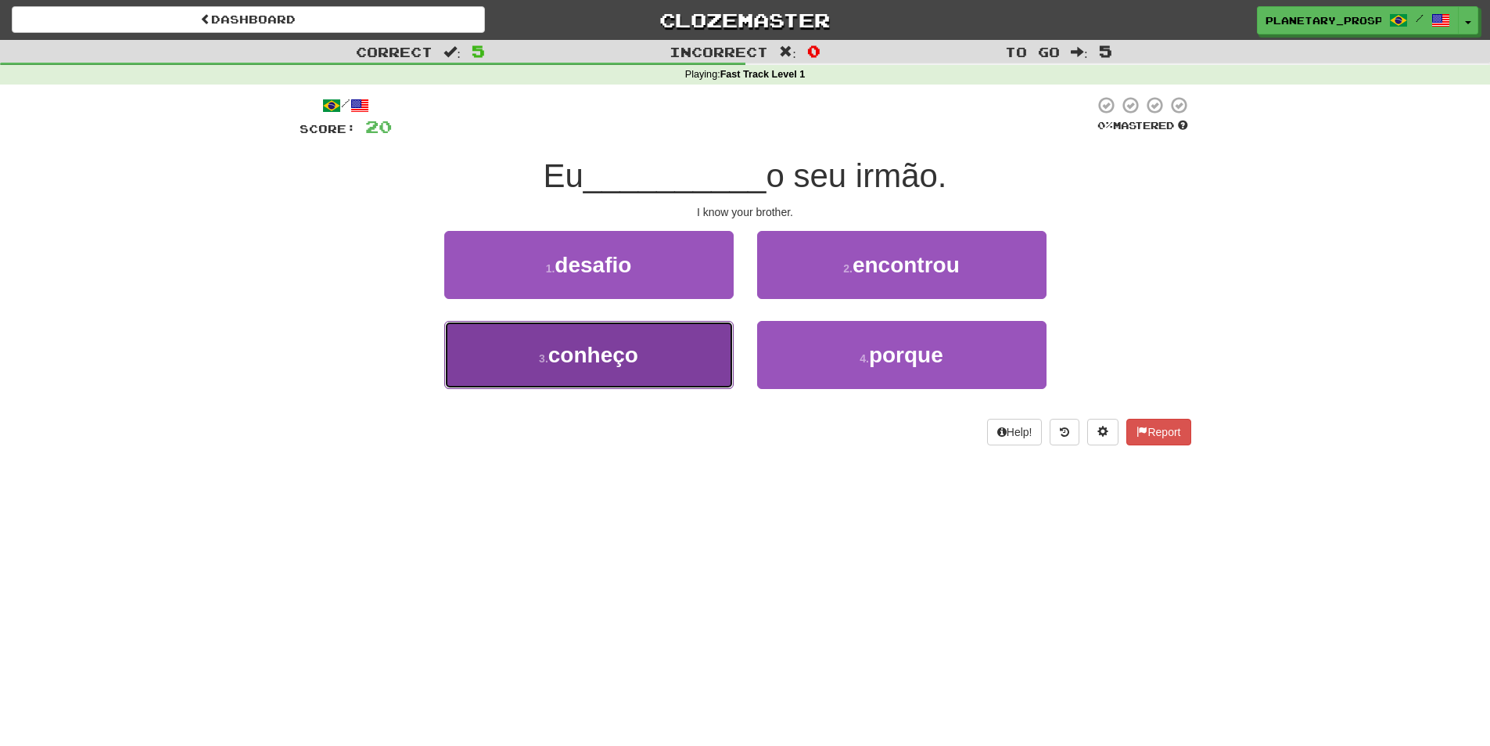
click at [573, 337] on button "3 . conheço" at bounding box center [588, 355] width 289 height 68
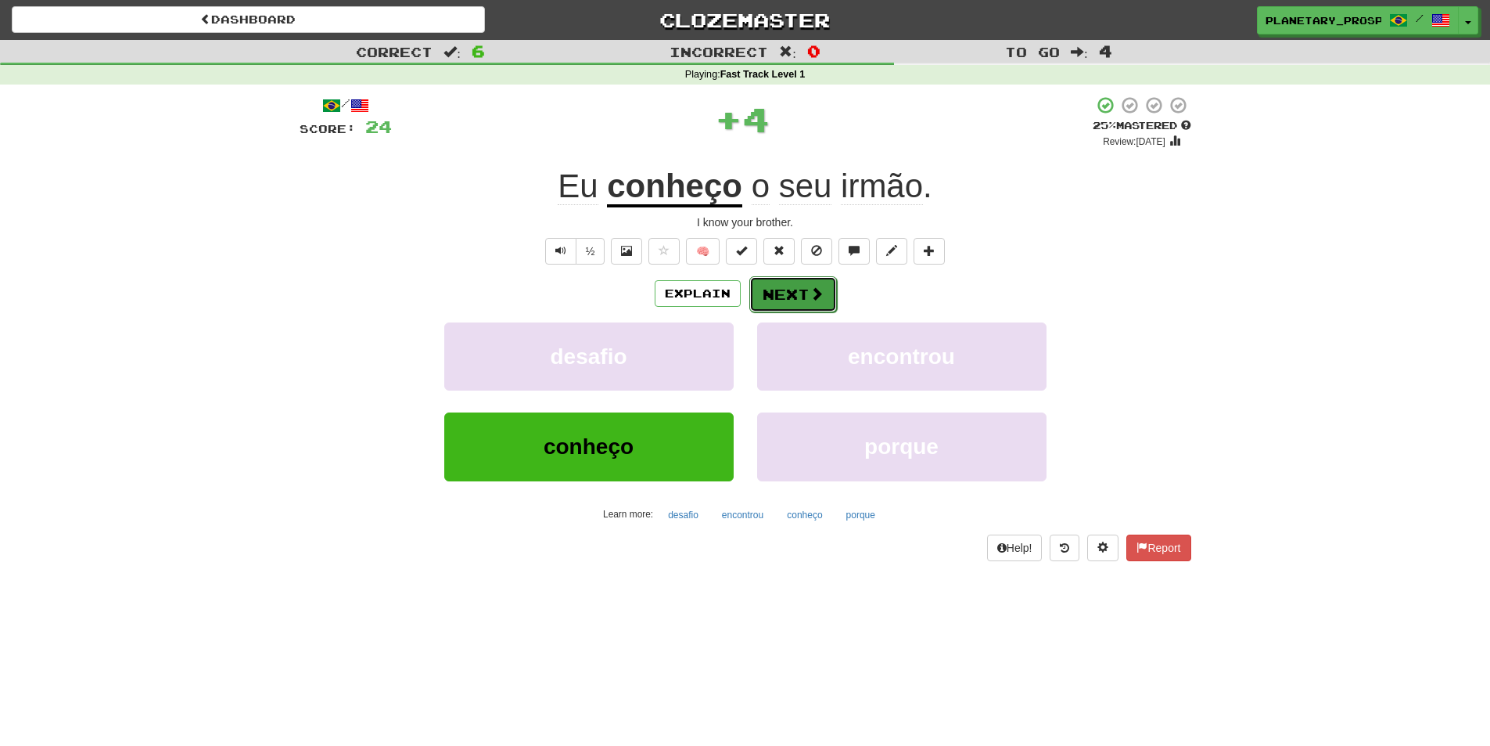
click at [772, 290] on button "Next" at bounding box center [793, 294] width 88 height 36
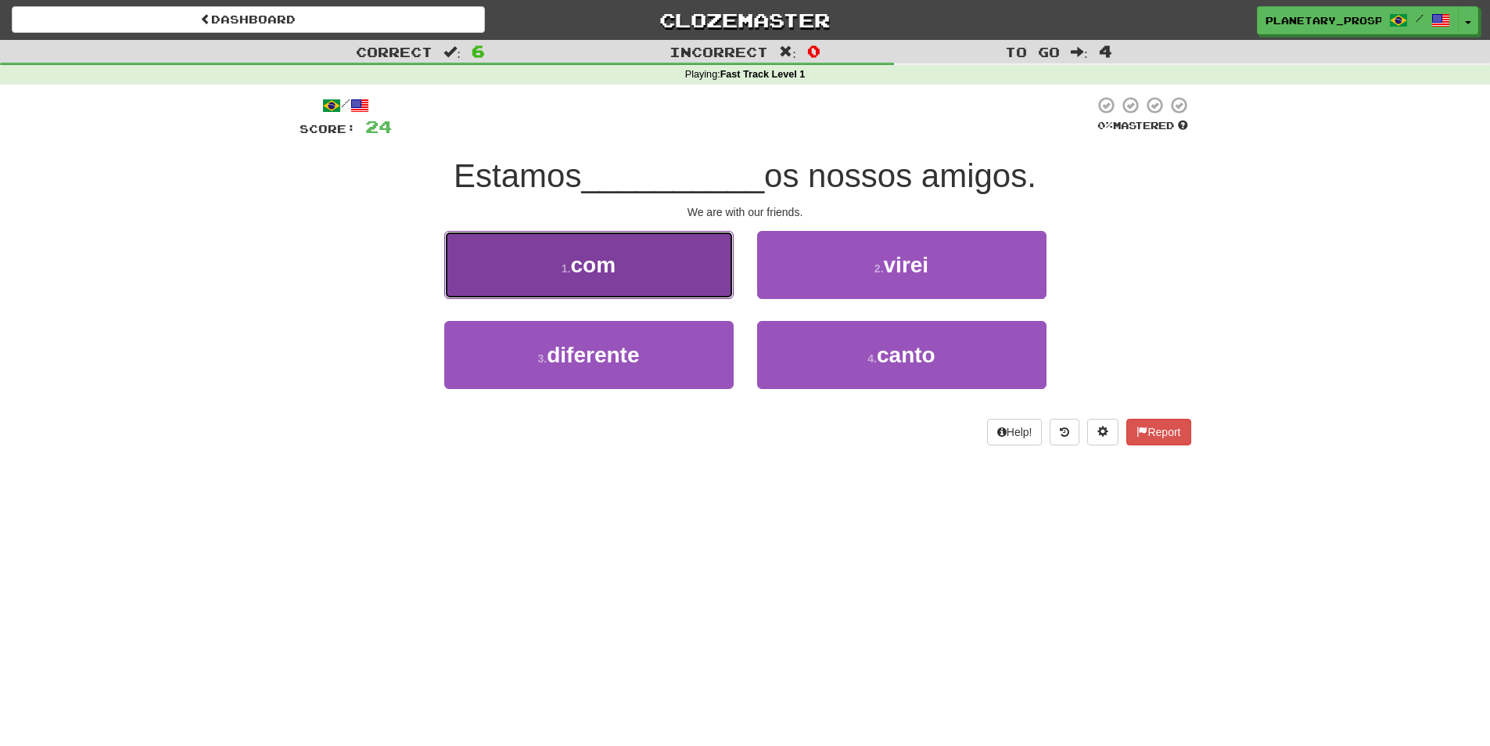
click at [647, 257] on button "1 . com" at bounding box center [588, 265] width 289 height 68
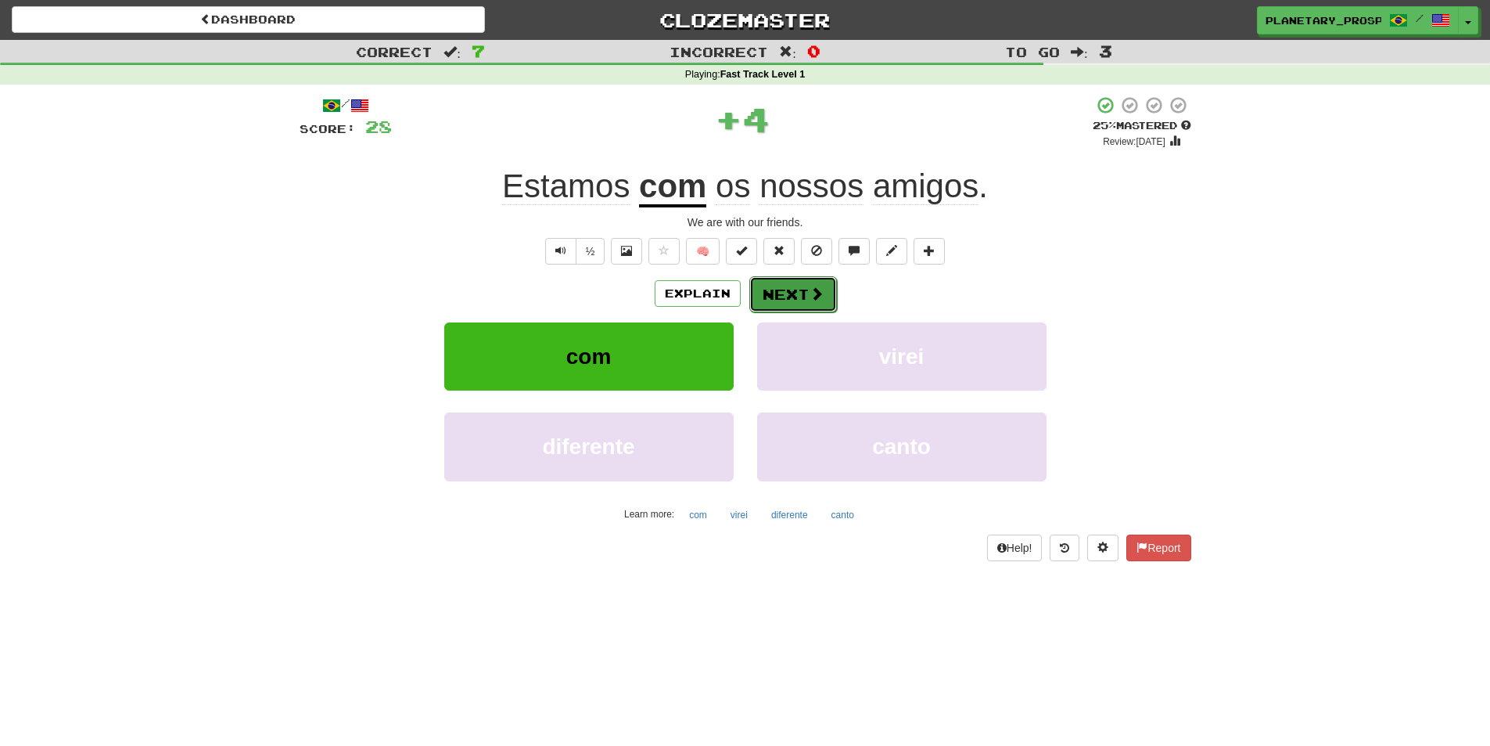
click at [774, 296] on button "Next" at bounding box center [793, 294] width 88 height 36
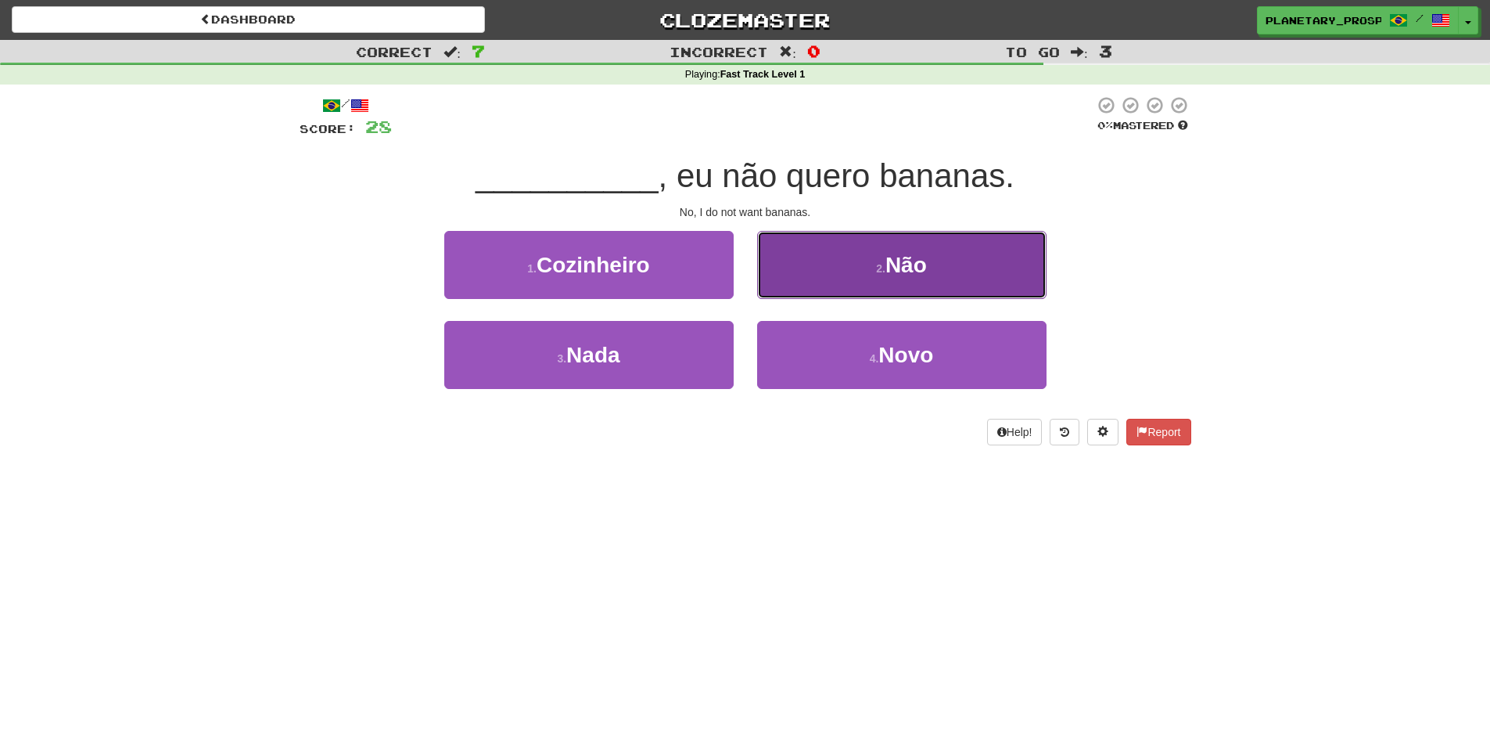
click at [874, 261] on button "2 . Não" at bounding box center [901, 265] width 289 height 68
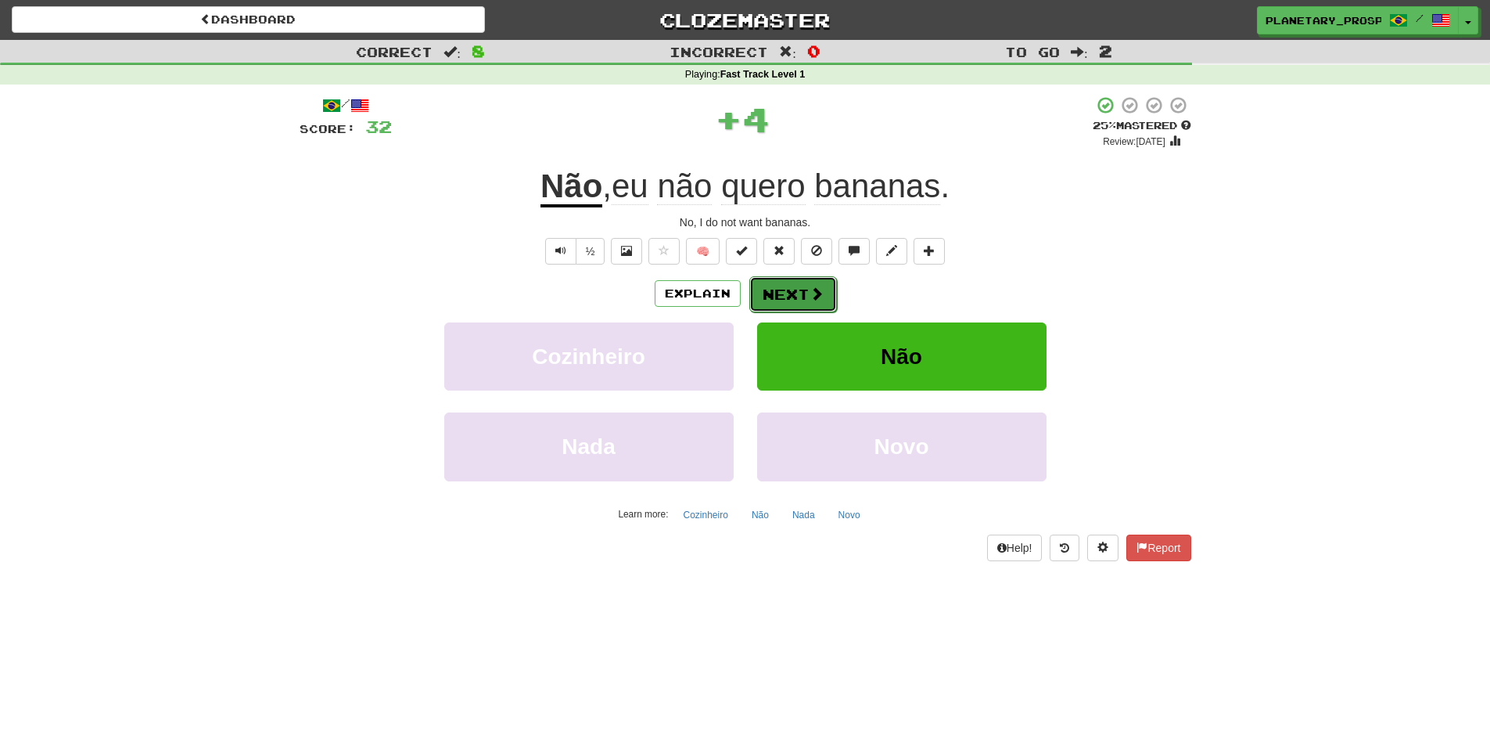
click at [810, 296] on span at bounding box center [817, 293] width 14 height 14
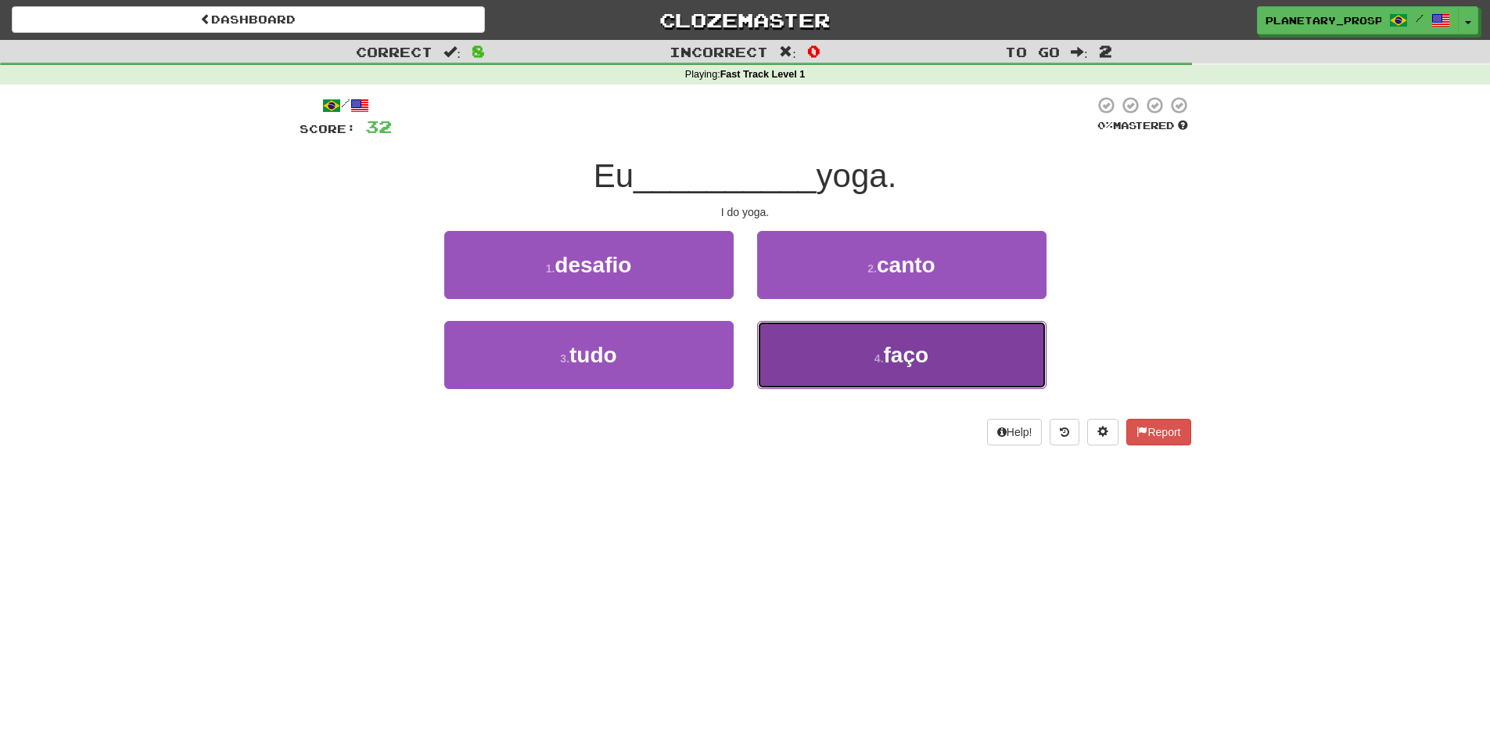
click at [814, 349] on button "4 . faço" at bounding box center [901, 355] width 289 height 68
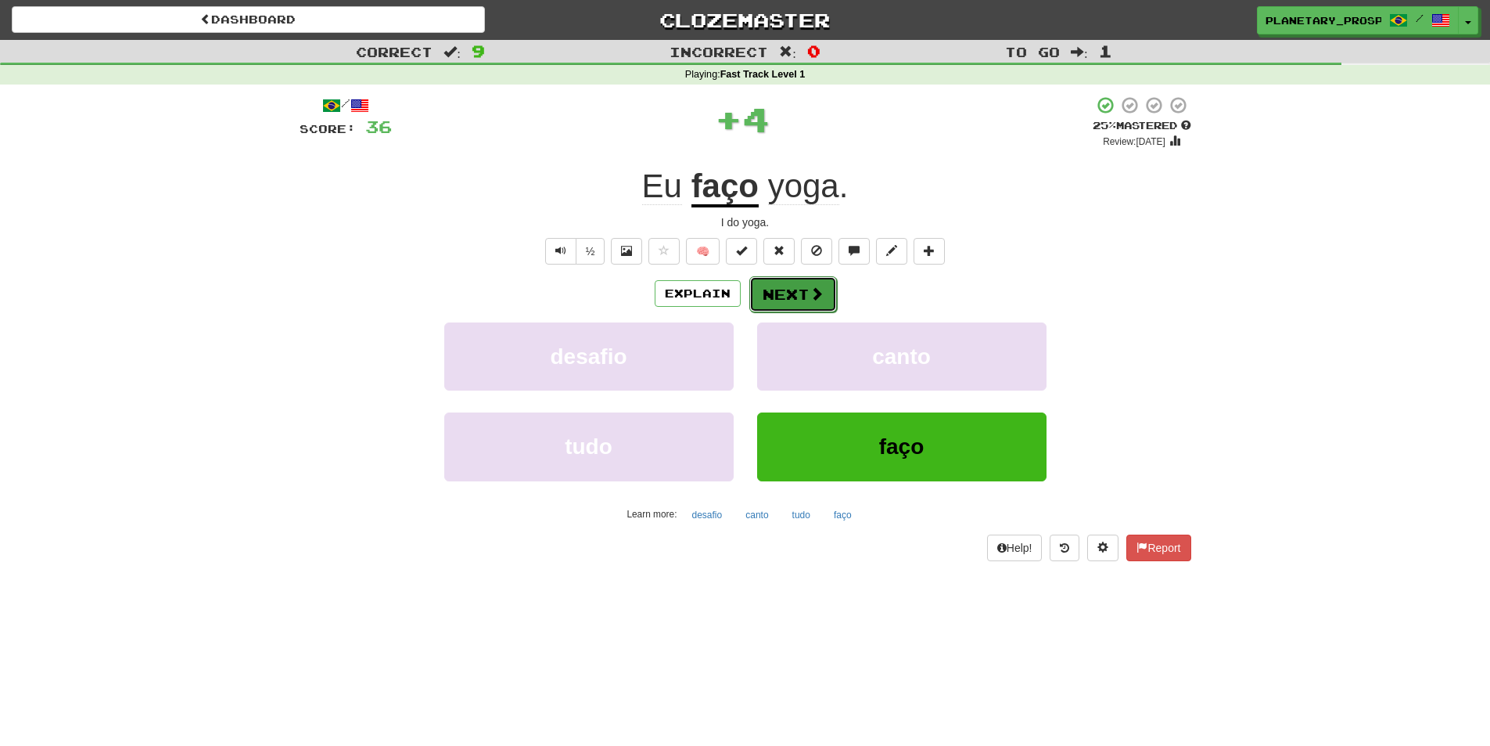
click at [780, 290] on button "Next" at bounding box center [793, 294] width 88 height 36
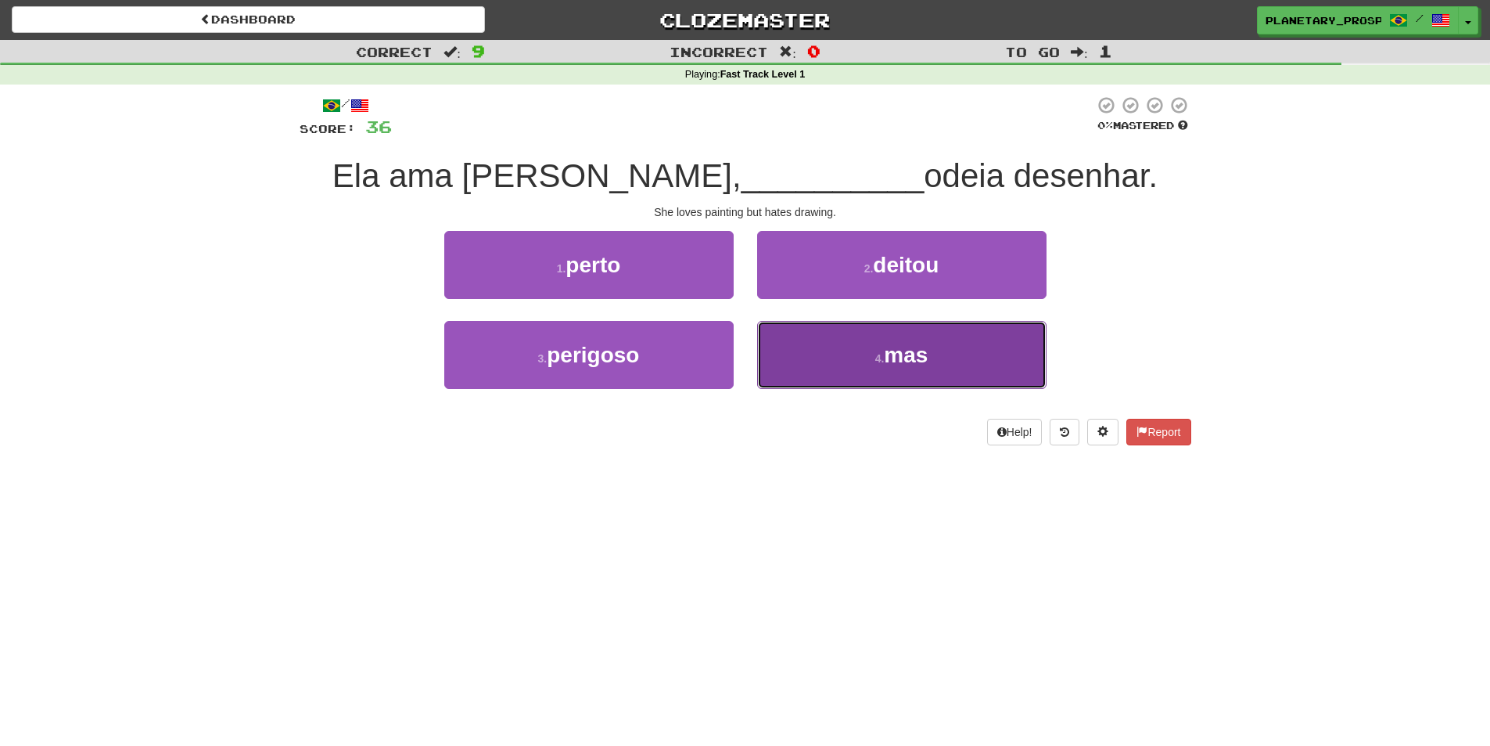
click at [863, 349] on button "4 . mas" at bounding box center [901, 355] width 289 height 68
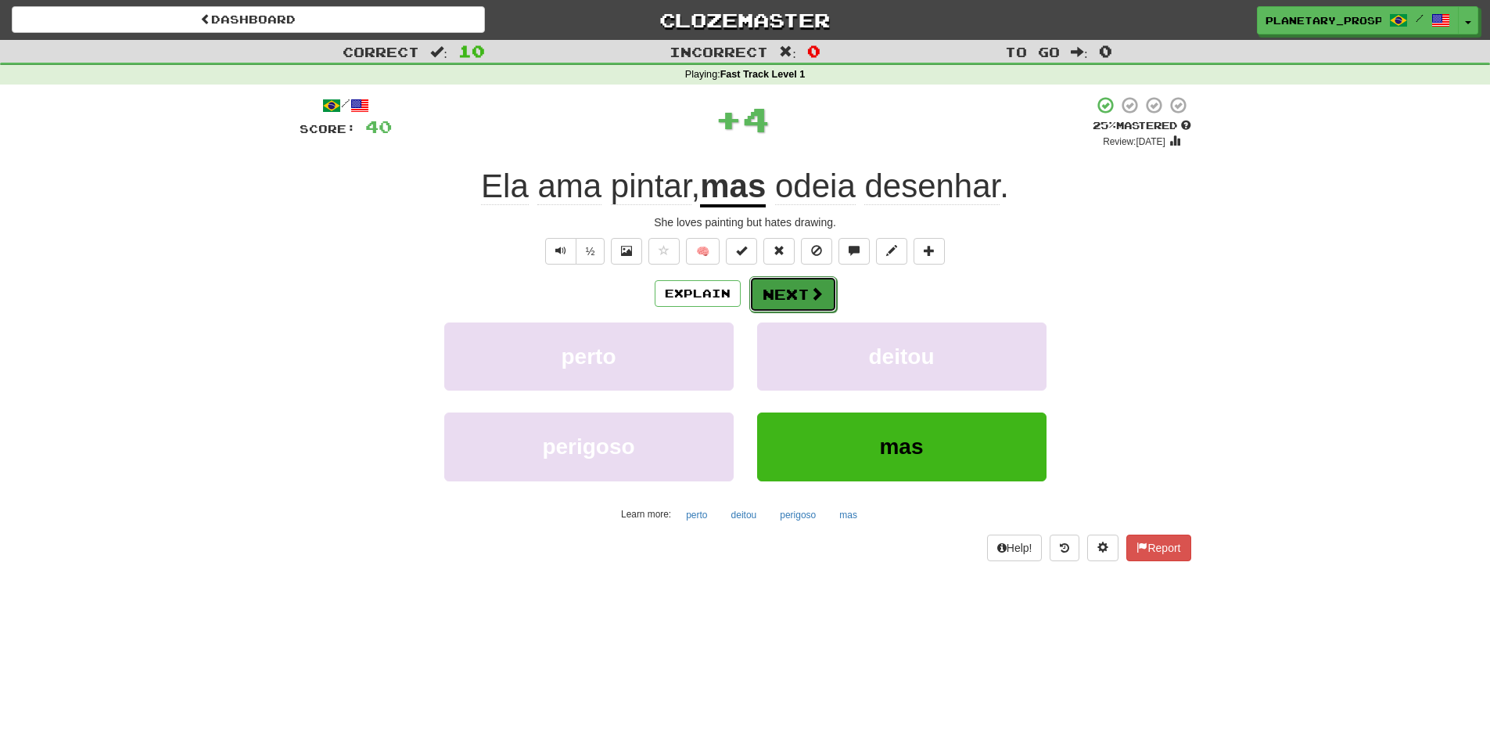
click at [779, 290] on button "Next" at bounding box center [793, 294] width 88 height 36
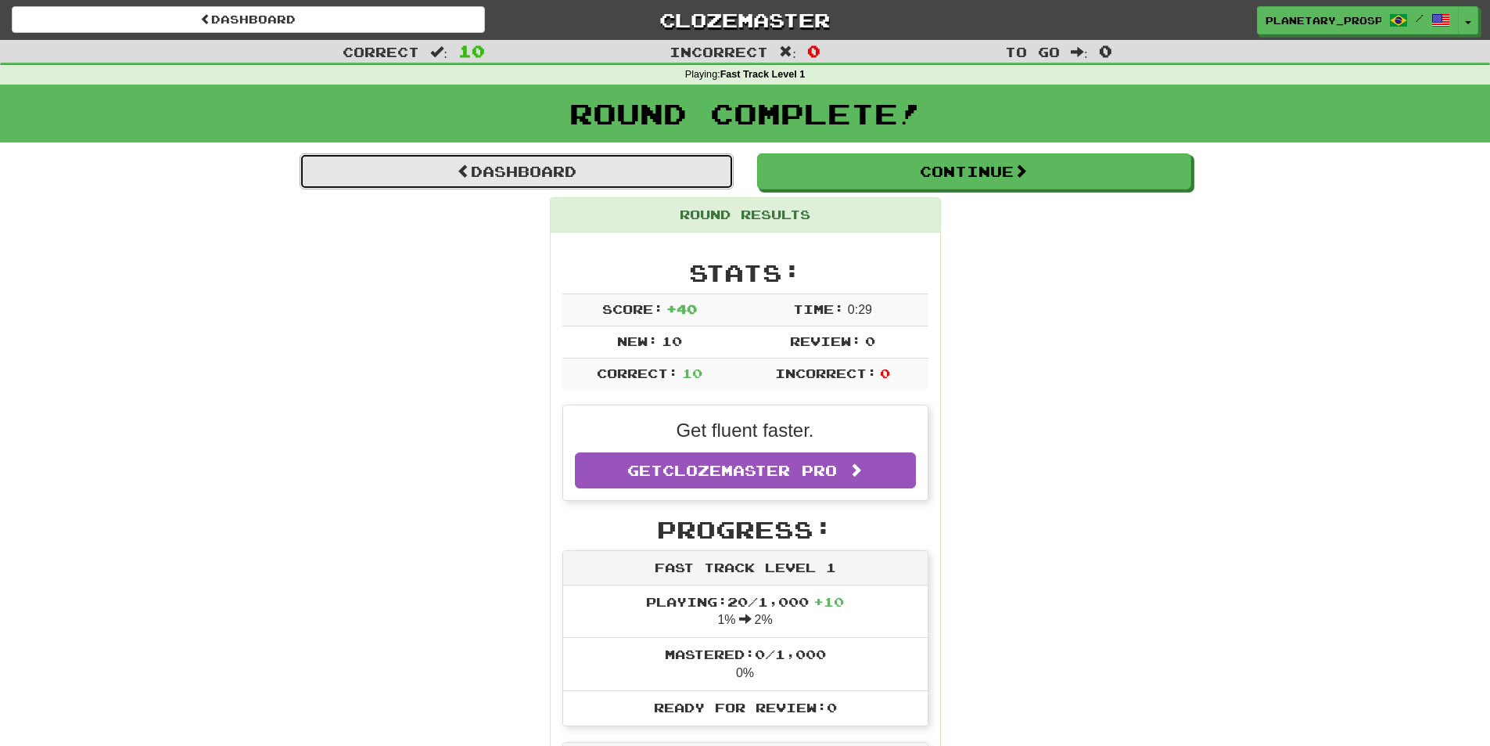
click at [661, 161] on link "Dashboard" at bounding box center [517, 171] width 434 height 36
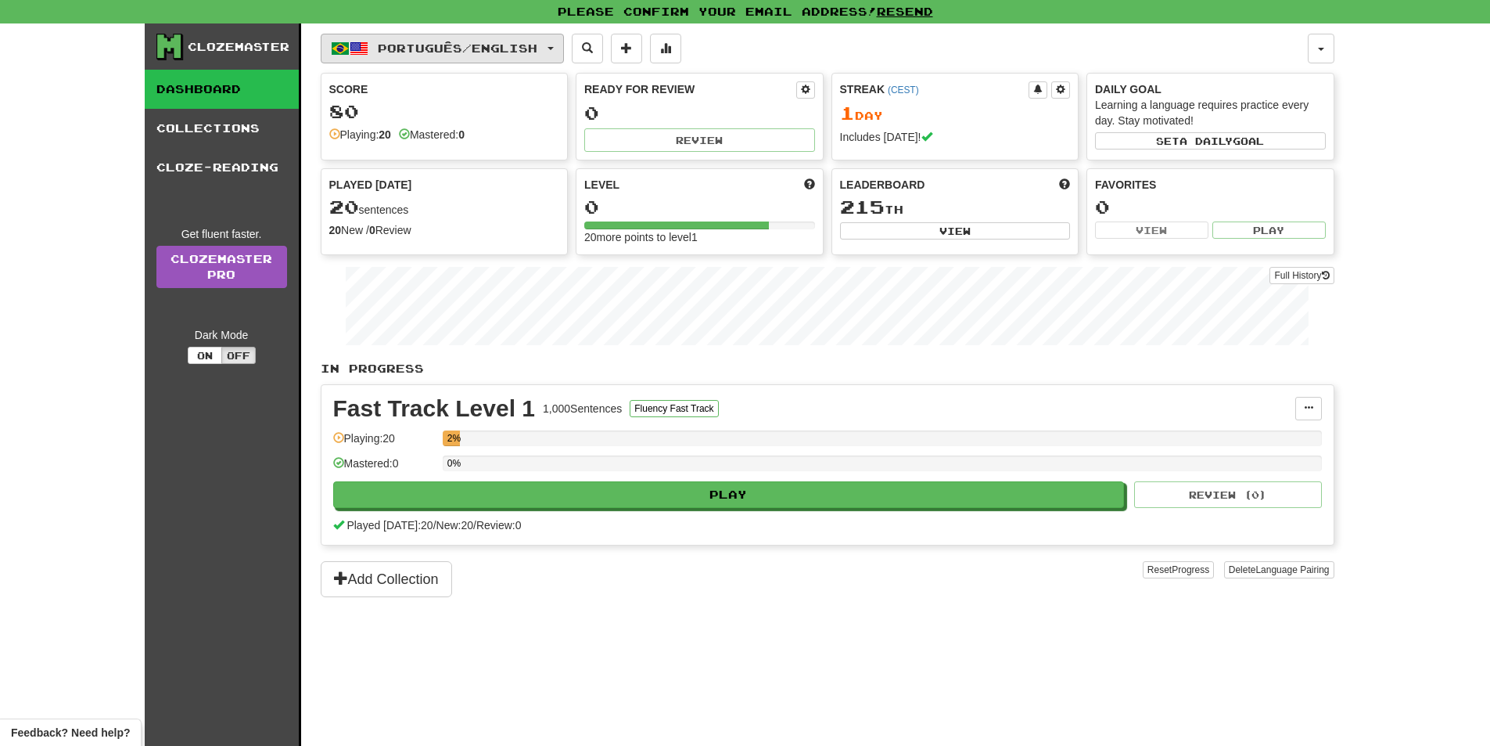
click at [475, 62] on button "Português / English" at bounding box center [442, 49] width 243 height 30
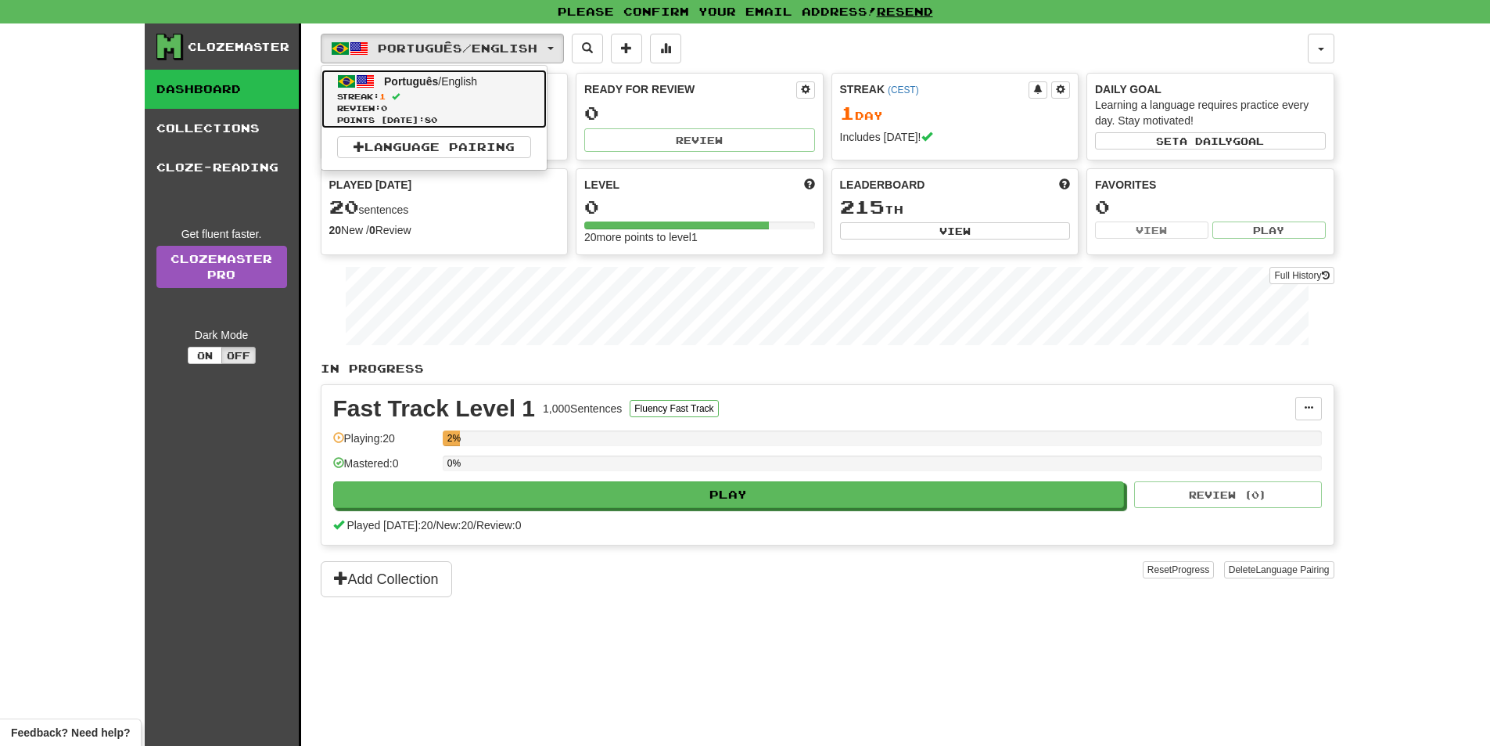
click at [453, 106] on span "Review: 0" at bounding box center [434, 108] width 194 height 12
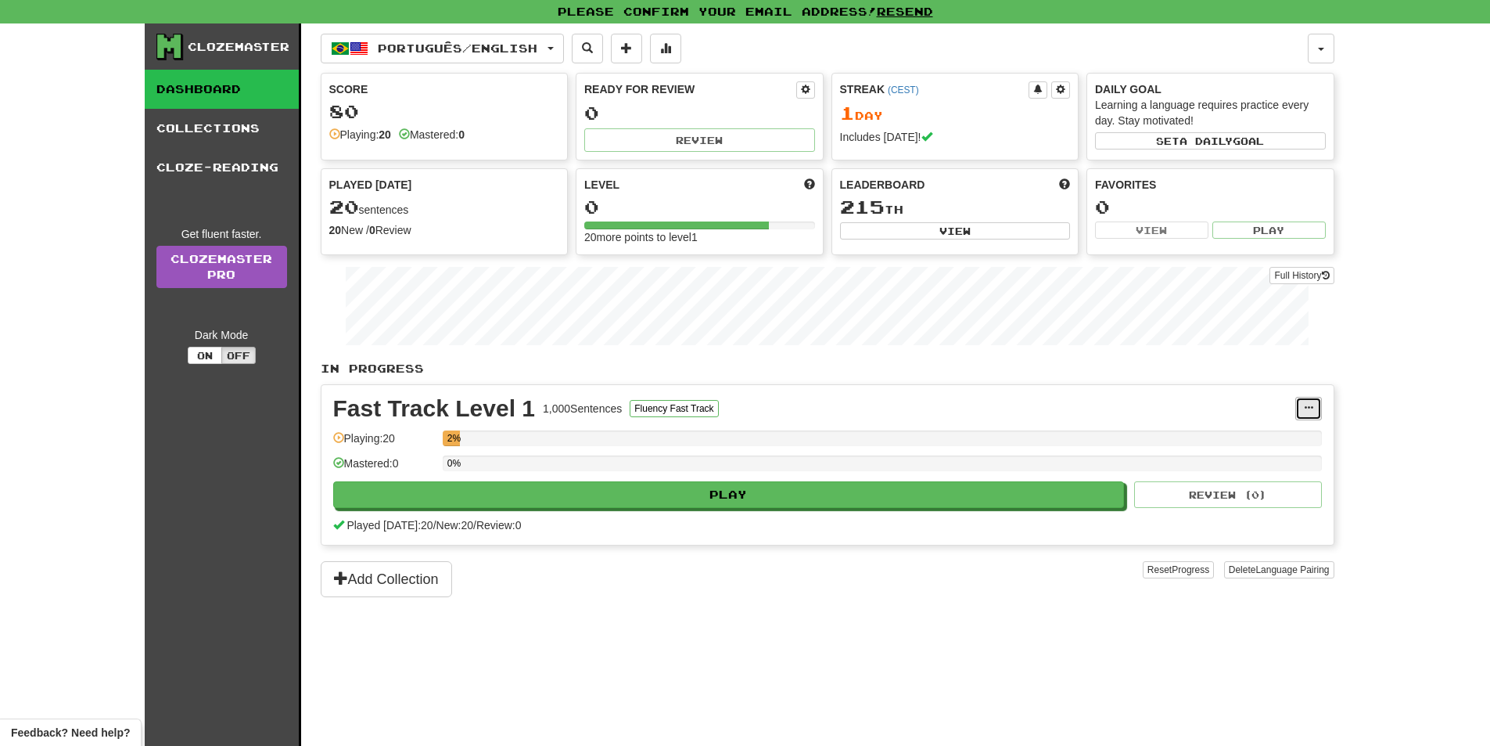
click at [1314, 406] on button at bounding box center [1308, 408] width 27 height 23
click at [990, 99] on div "Streak ( CEST ) 1 Day Includes today!" at bounding box center [955, 113] width 246 height 79
click at [409, 578] on button "Add Collection" at bounding box center [386, 579] width 131 height 36
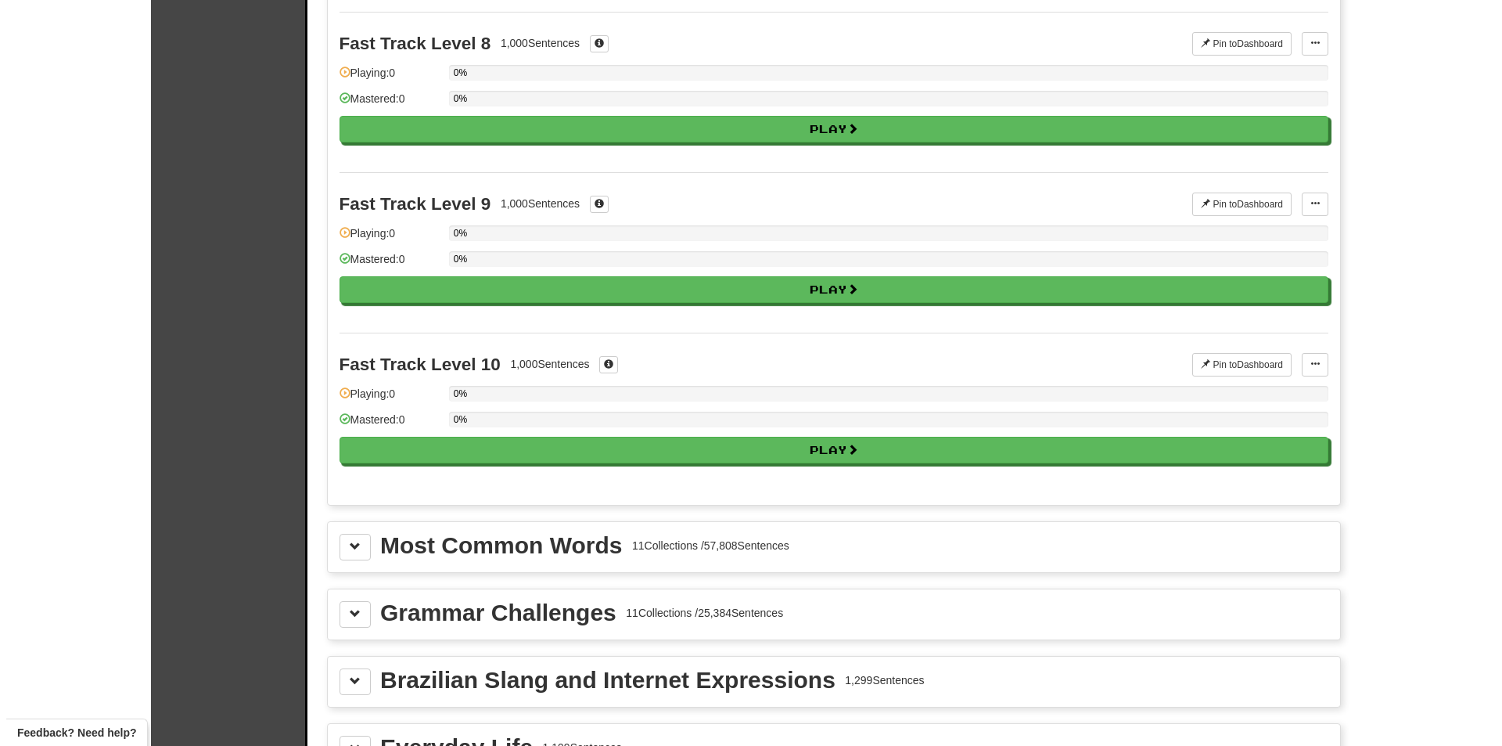
scroll to position [1252, 0]
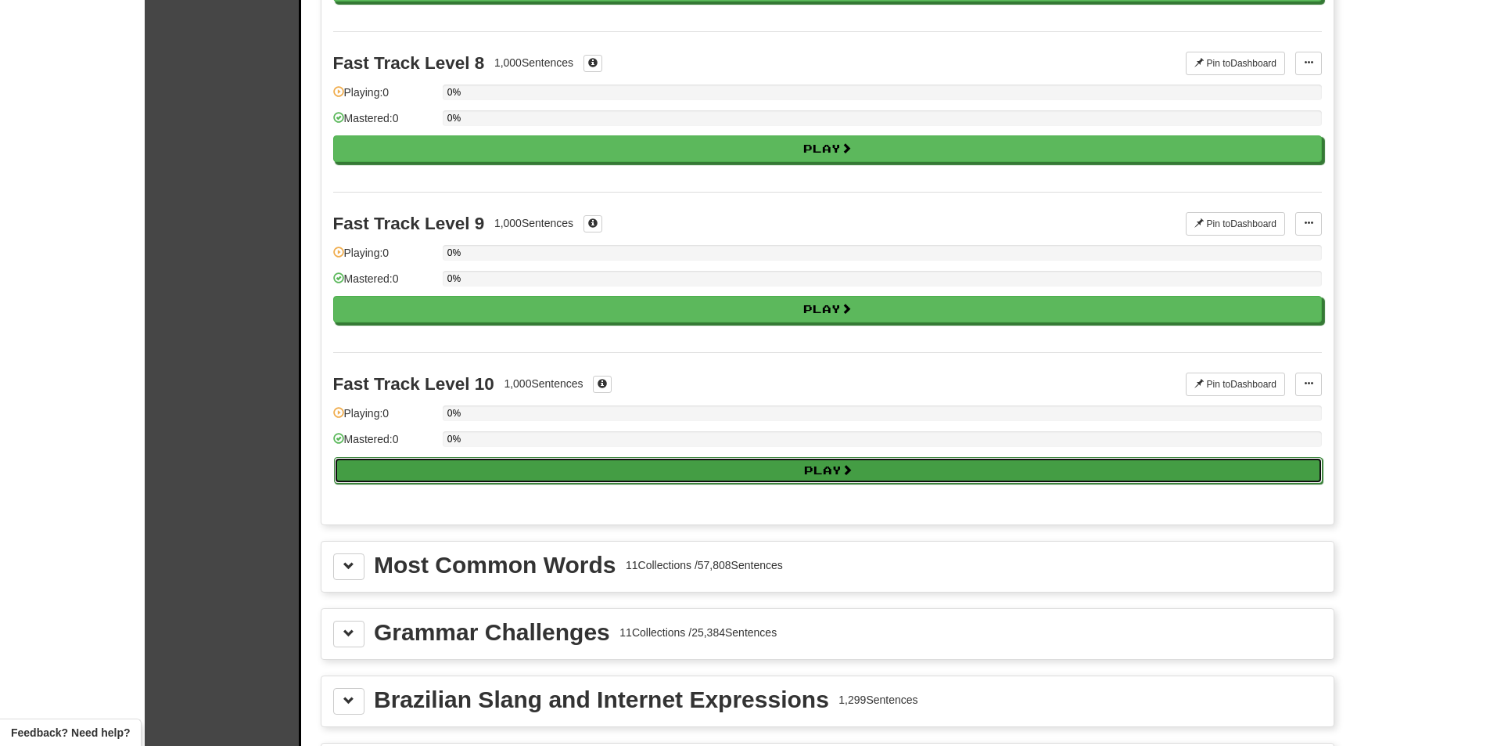
click at [455, 464] on button "Play" at bounding box center [828, 470] width 989 height 27
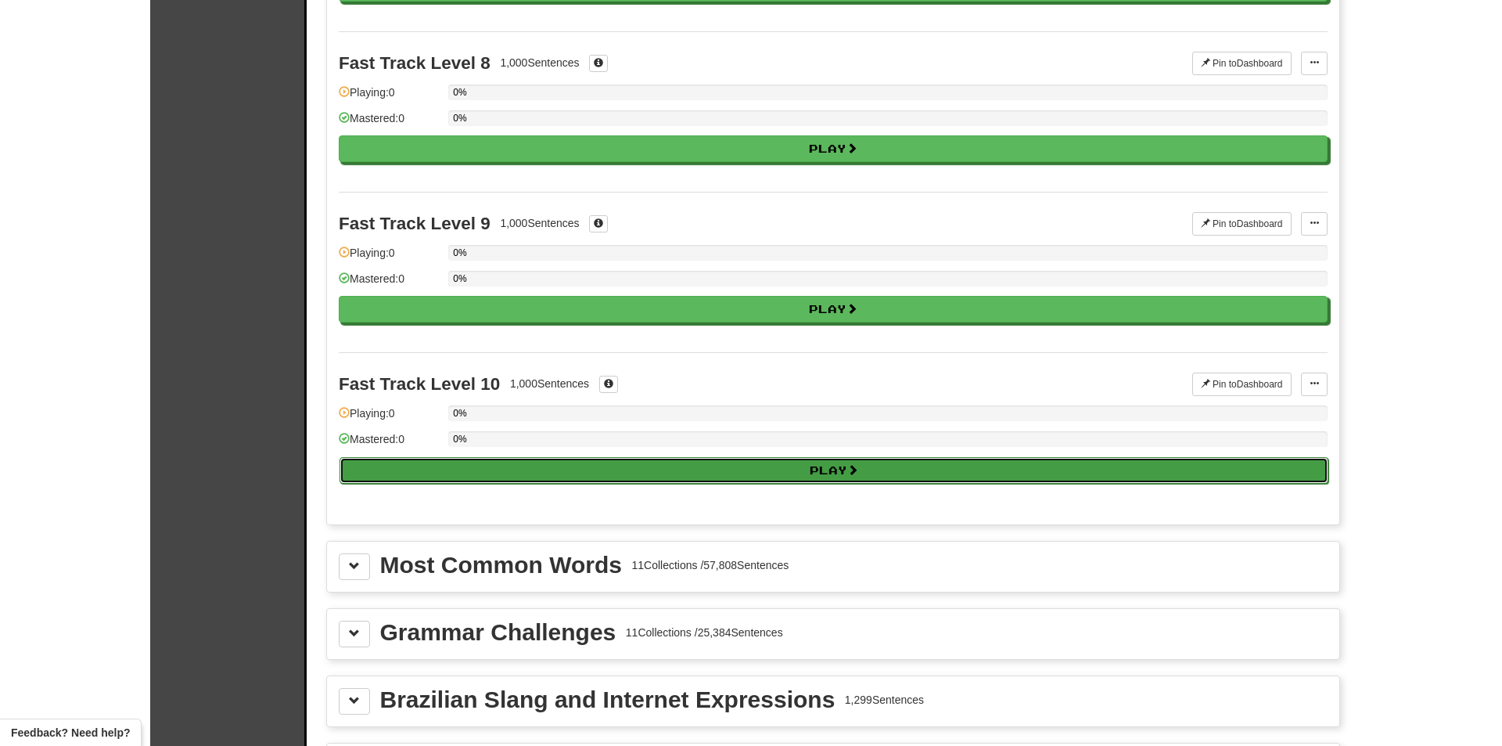
select select "**"
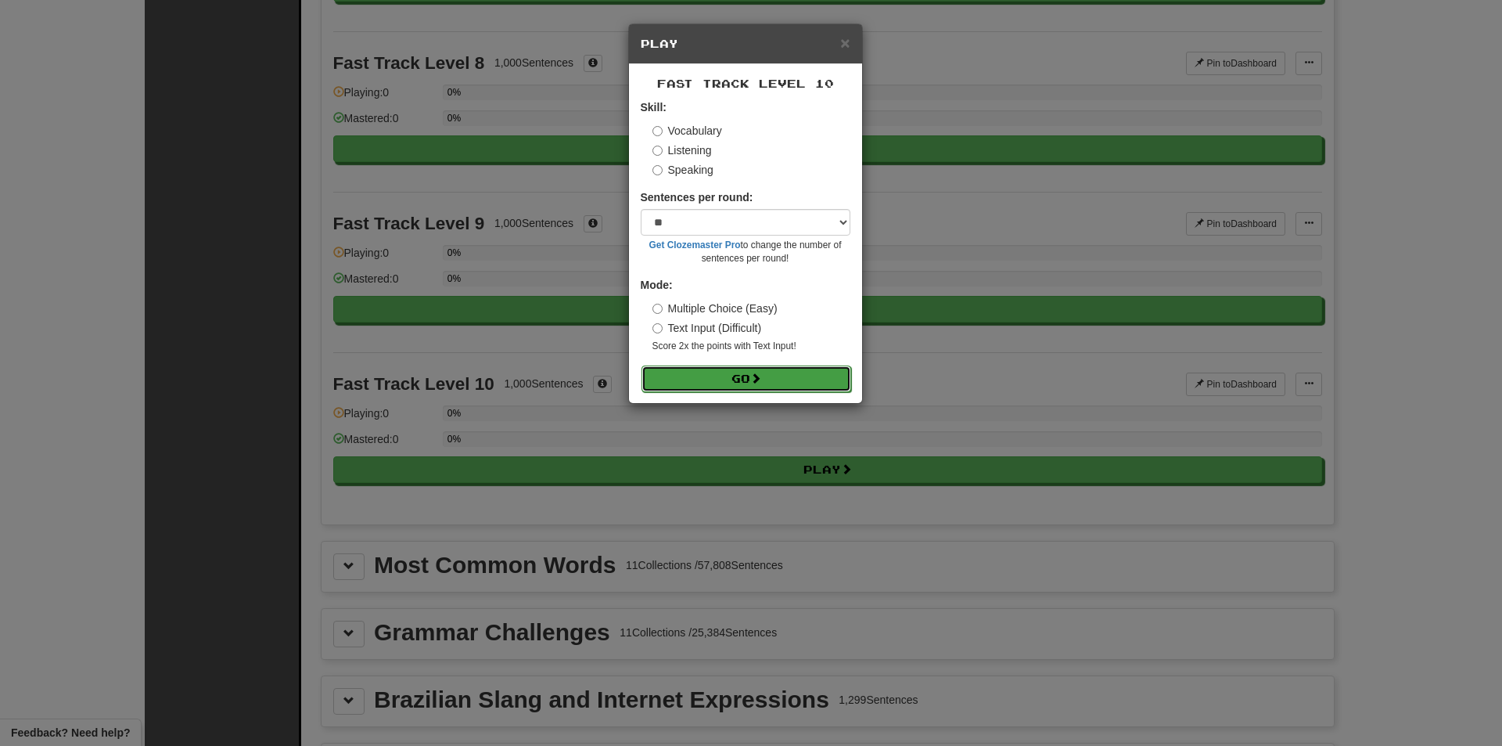
click at [663, 372] on button "Go" at bounding box center [746, 378] width 210 height 27
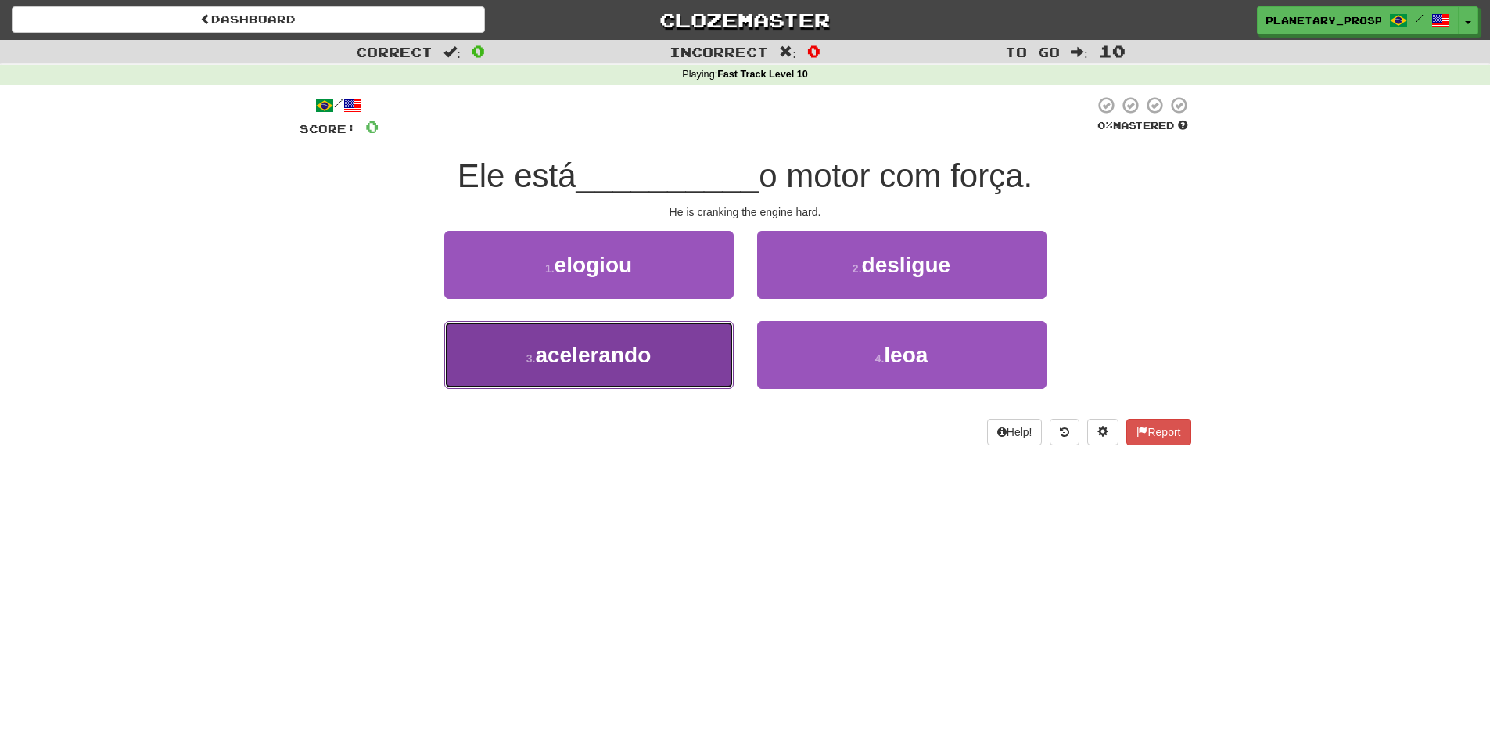
click at [614, 350] on span "acelerando" at bounding box center [593, 355] width 116 height 24
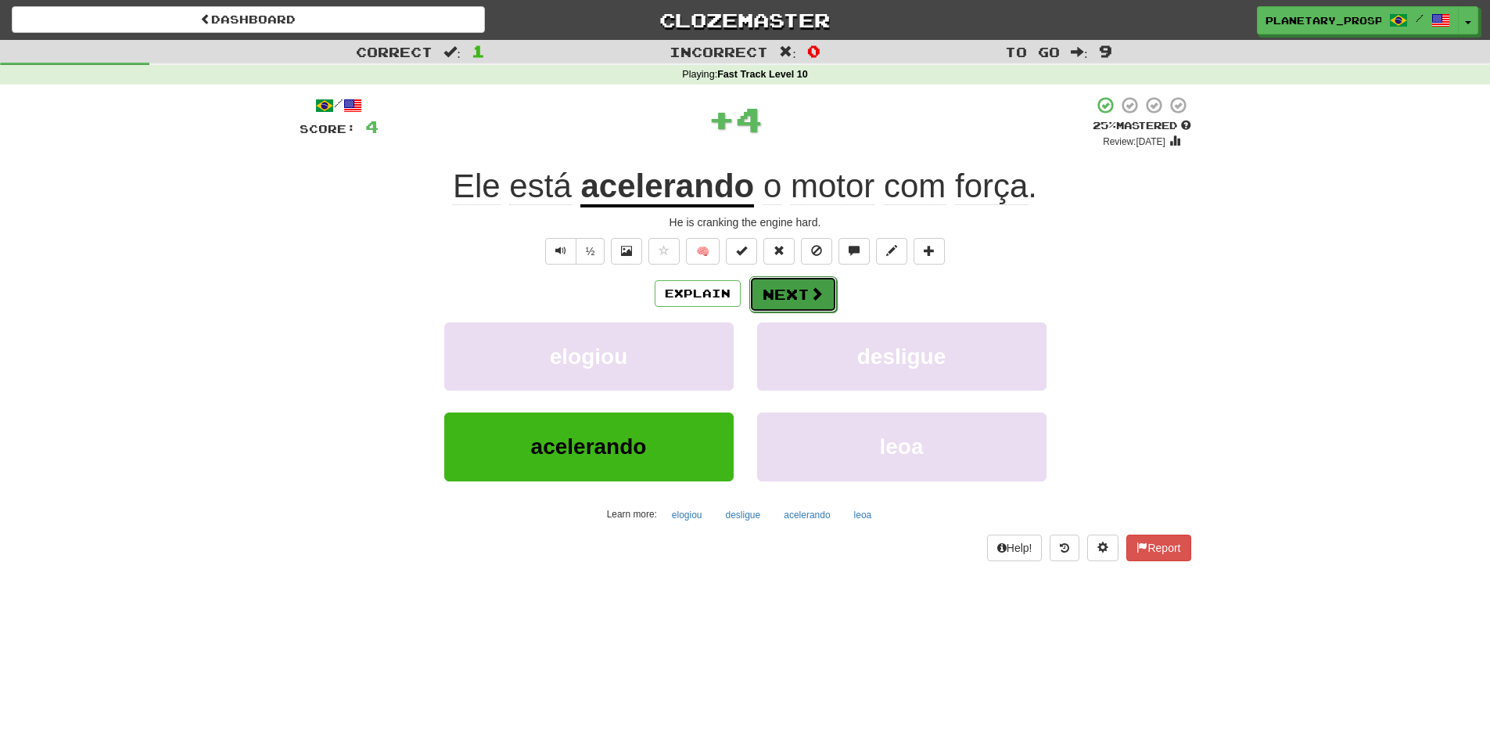
click at [779, 289] on button "Next" at bounding box center [793, 294] width 88 height 36
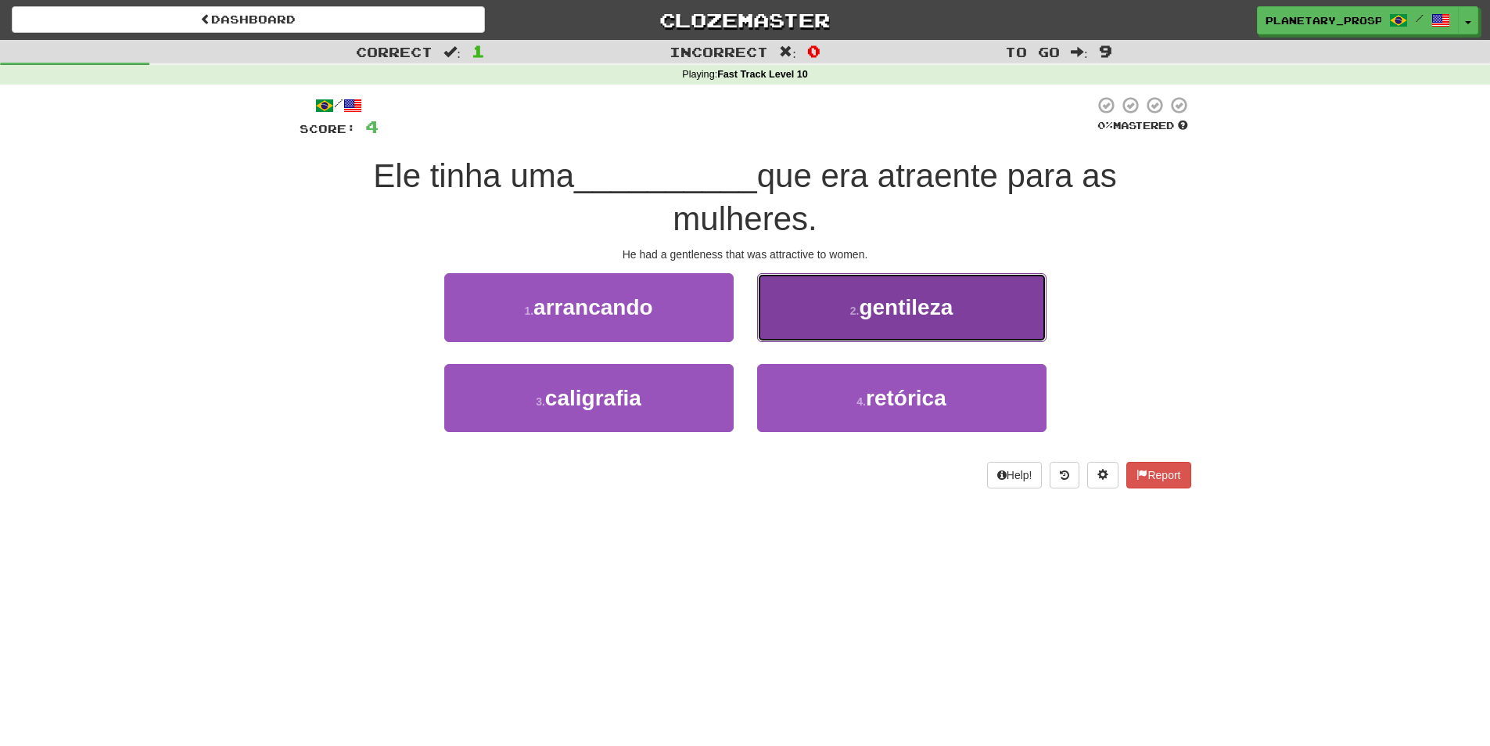
click at [833, 286] on button "2 . gentileza" at bounding box center [901, 307] width 289 height 68
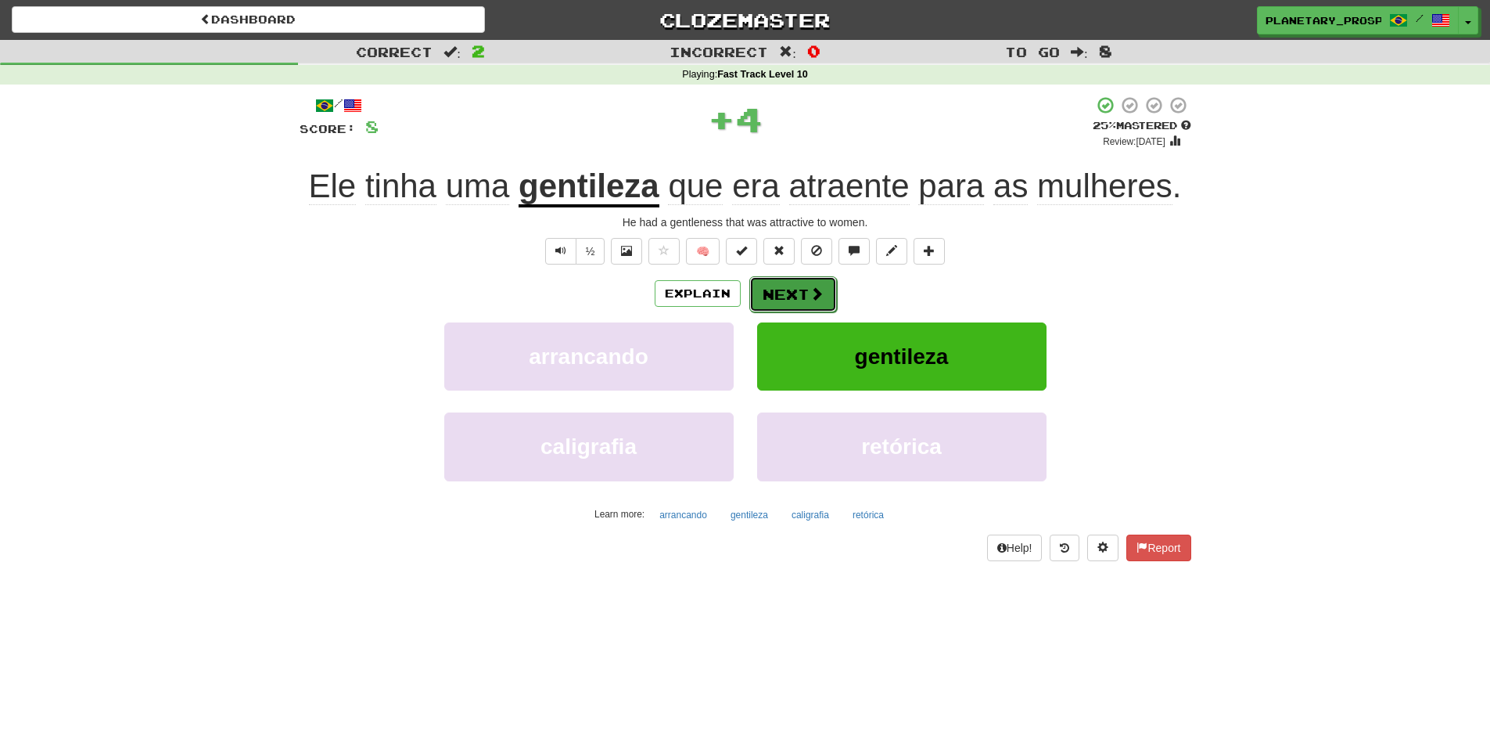
click at [794, 294] on button "Next" at bounding box center [793, 294] width 88 height 36
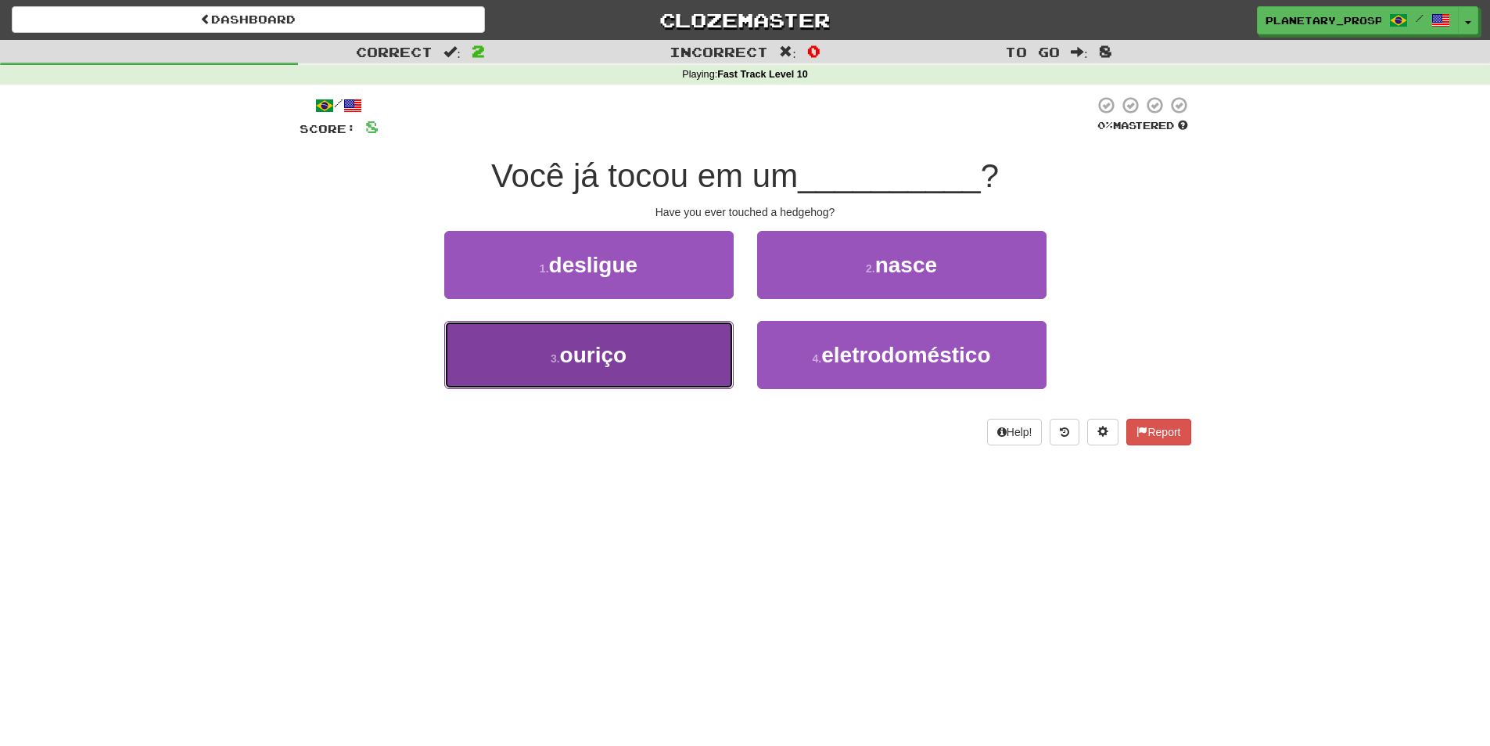
click at [647, 370] on button "3 . ouriço" at bounding box center [588, 355] width 289 height 68
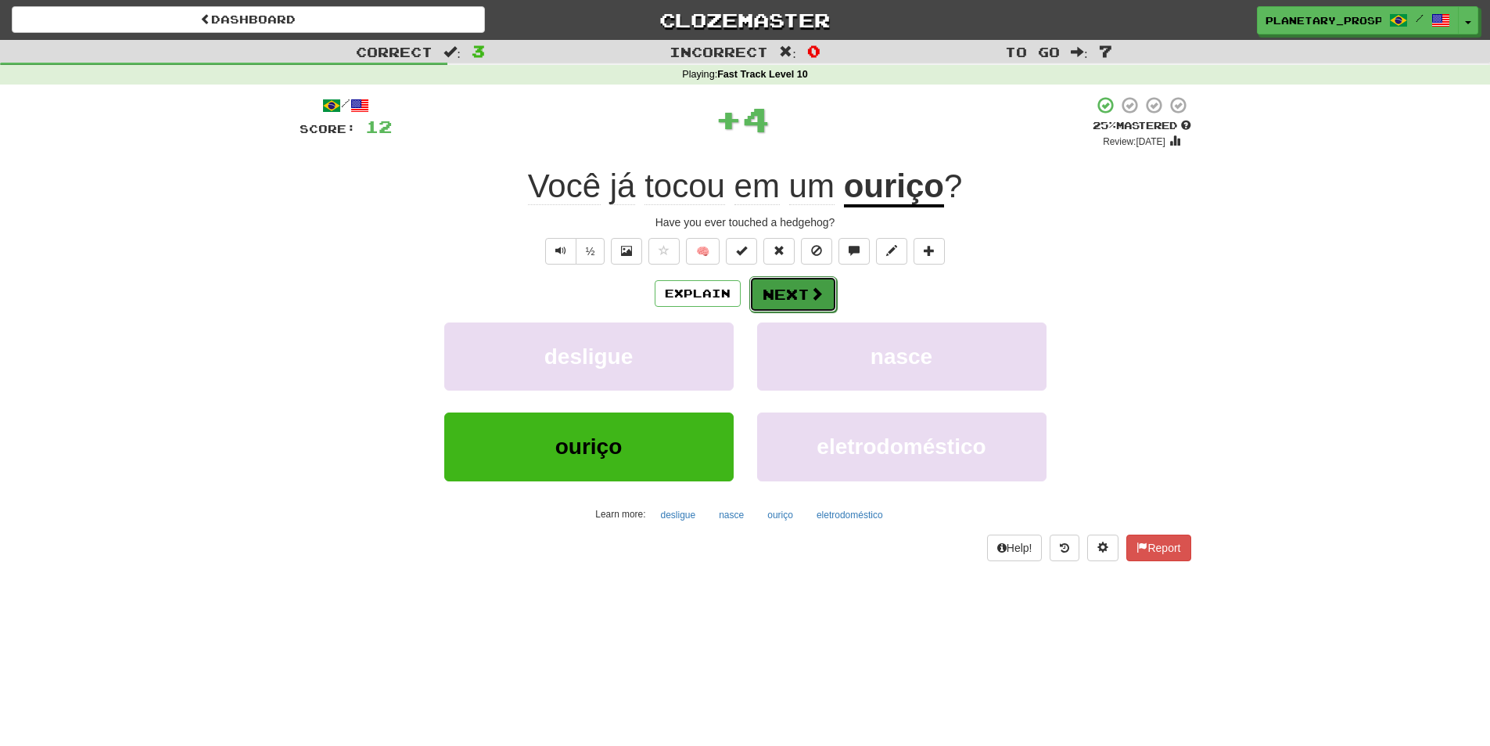
click at [801, 300] on button "Next" at bounding box center [793, 294] width 88 height 36
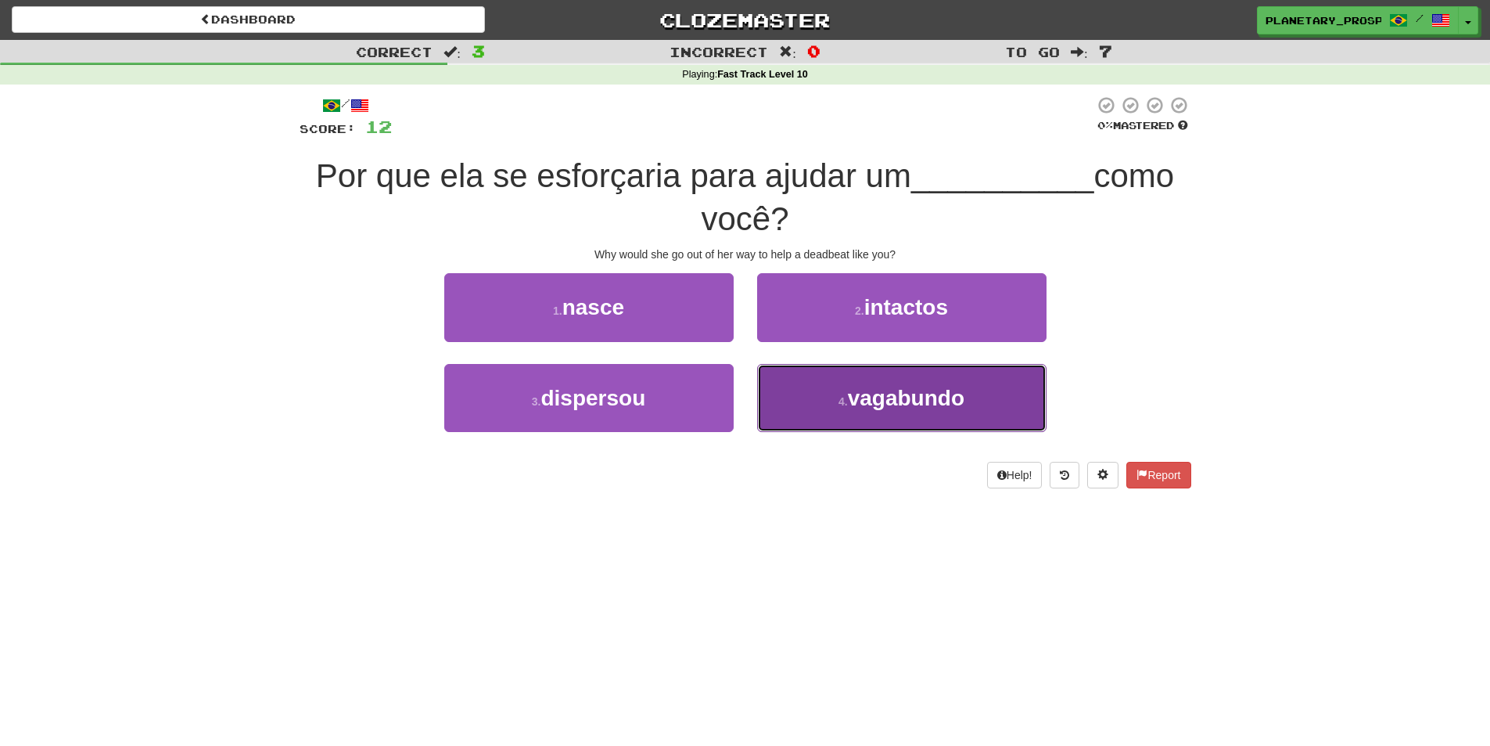
click at [943, 405] on span "vagabundo" at bounding box center [906, 398] width 117 height 24
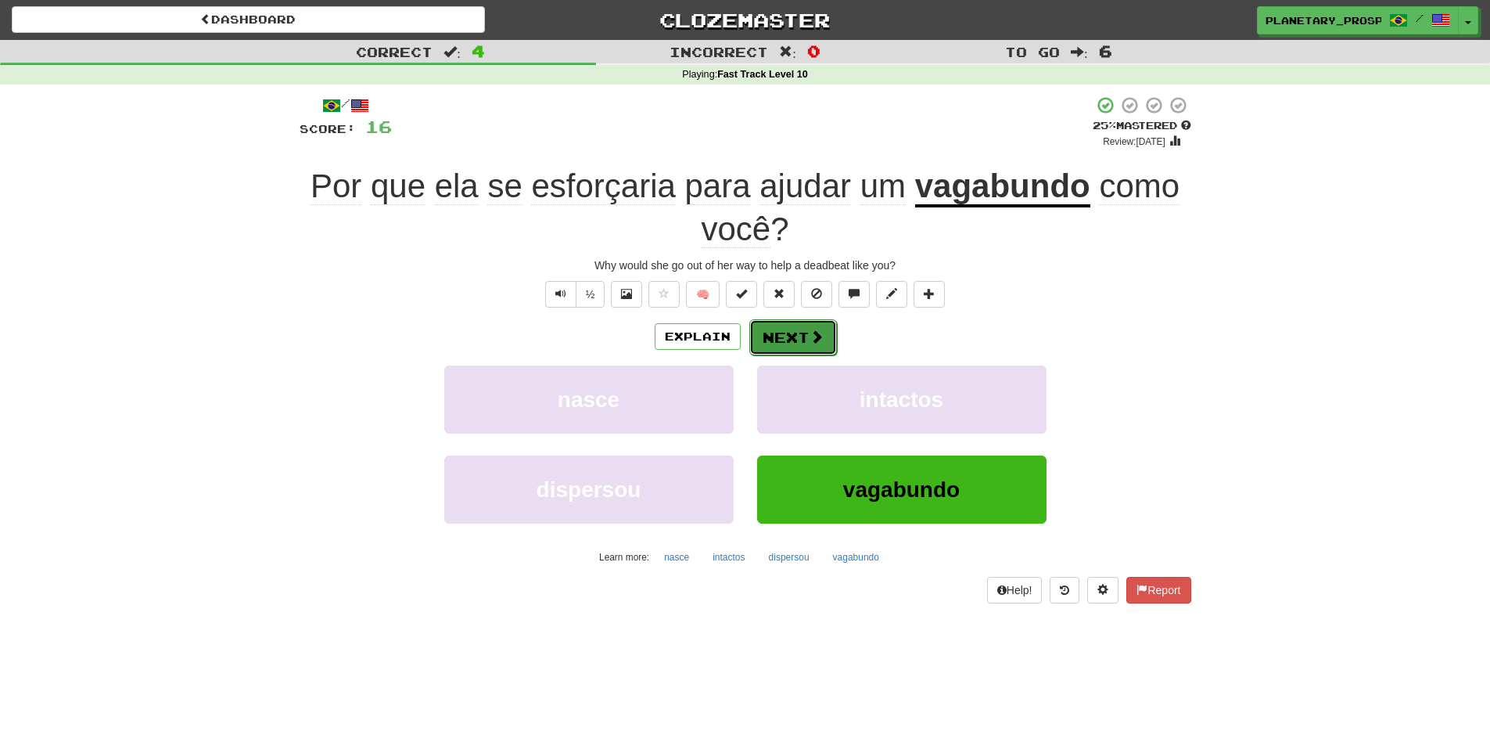
click at [805, 328] on button "Next" at bounding box center [793, 337] width 88 height 36
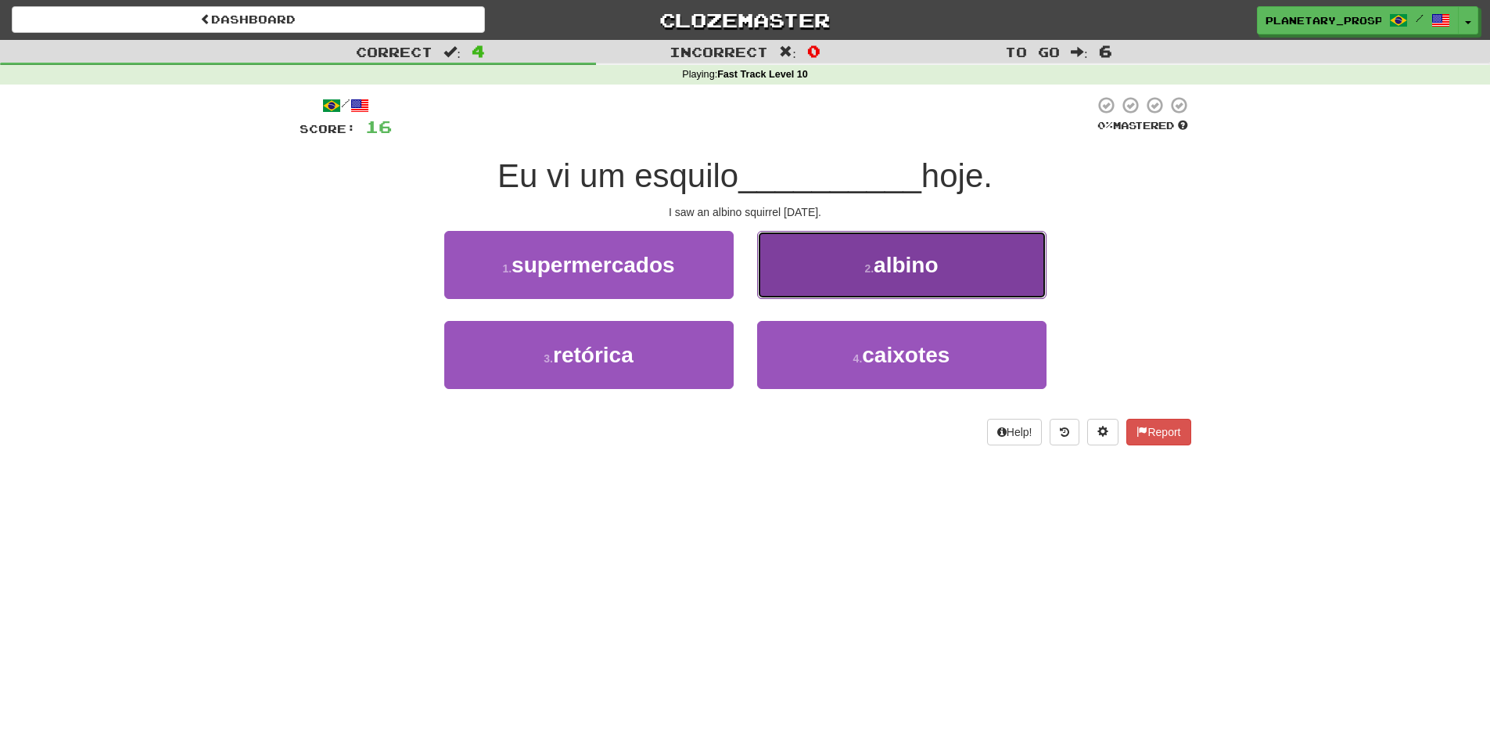
click at [810, 273] on button "2 . albino" at bounding box center [901, 265] width 289 height 68
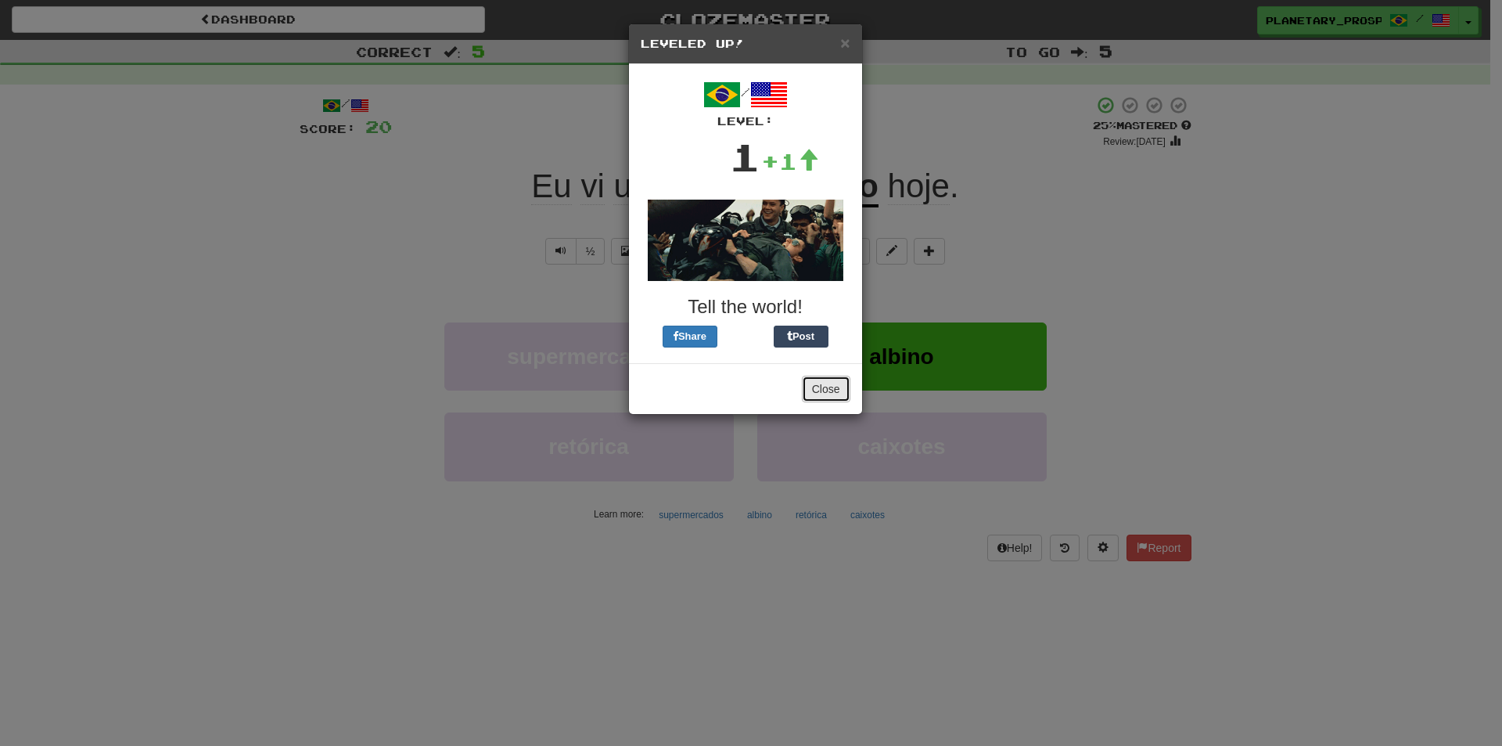
click at [822, 386] on button "Close" at bounding box center [826, 388] width 49 height 27
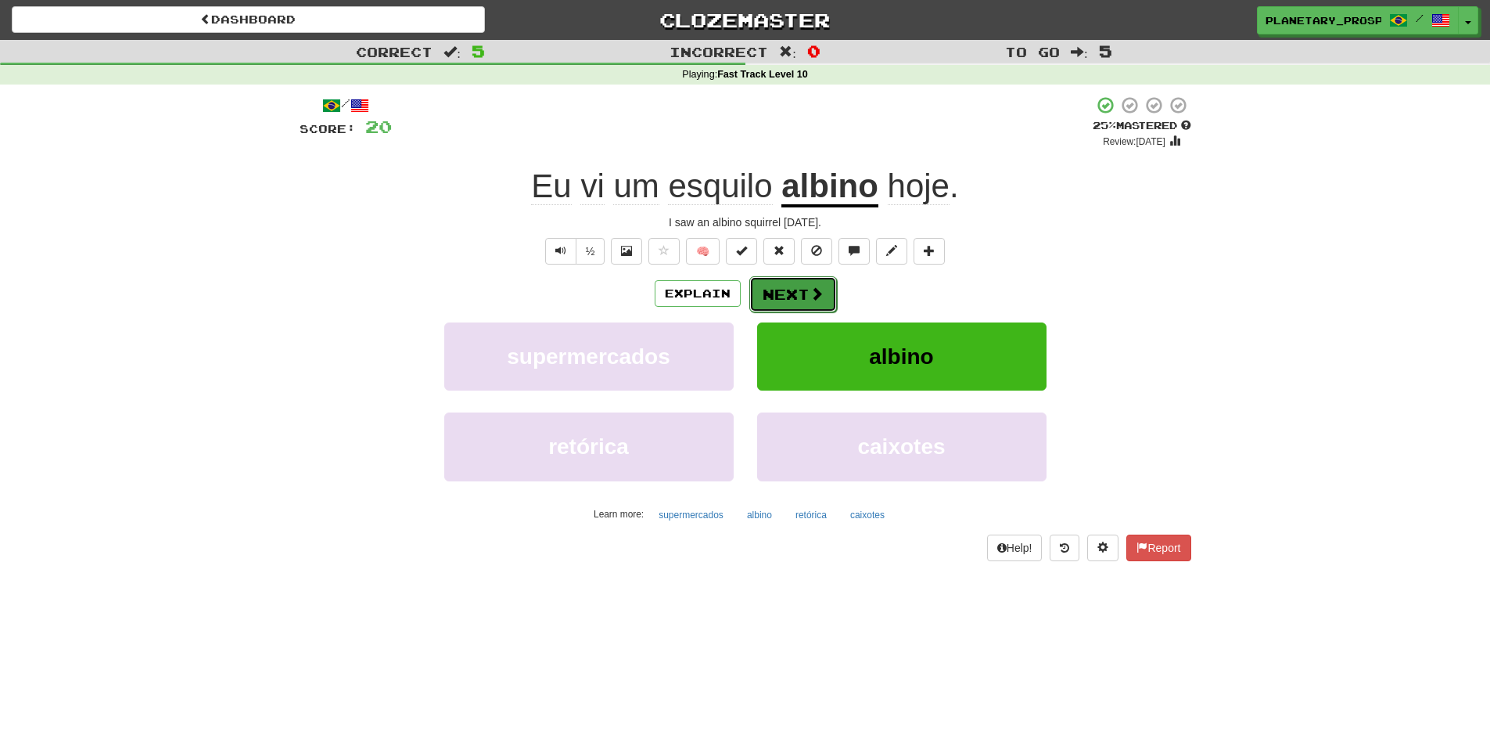
click at [782, 291] on button "Next" at bounding box center [793, 294] width 88 height 36
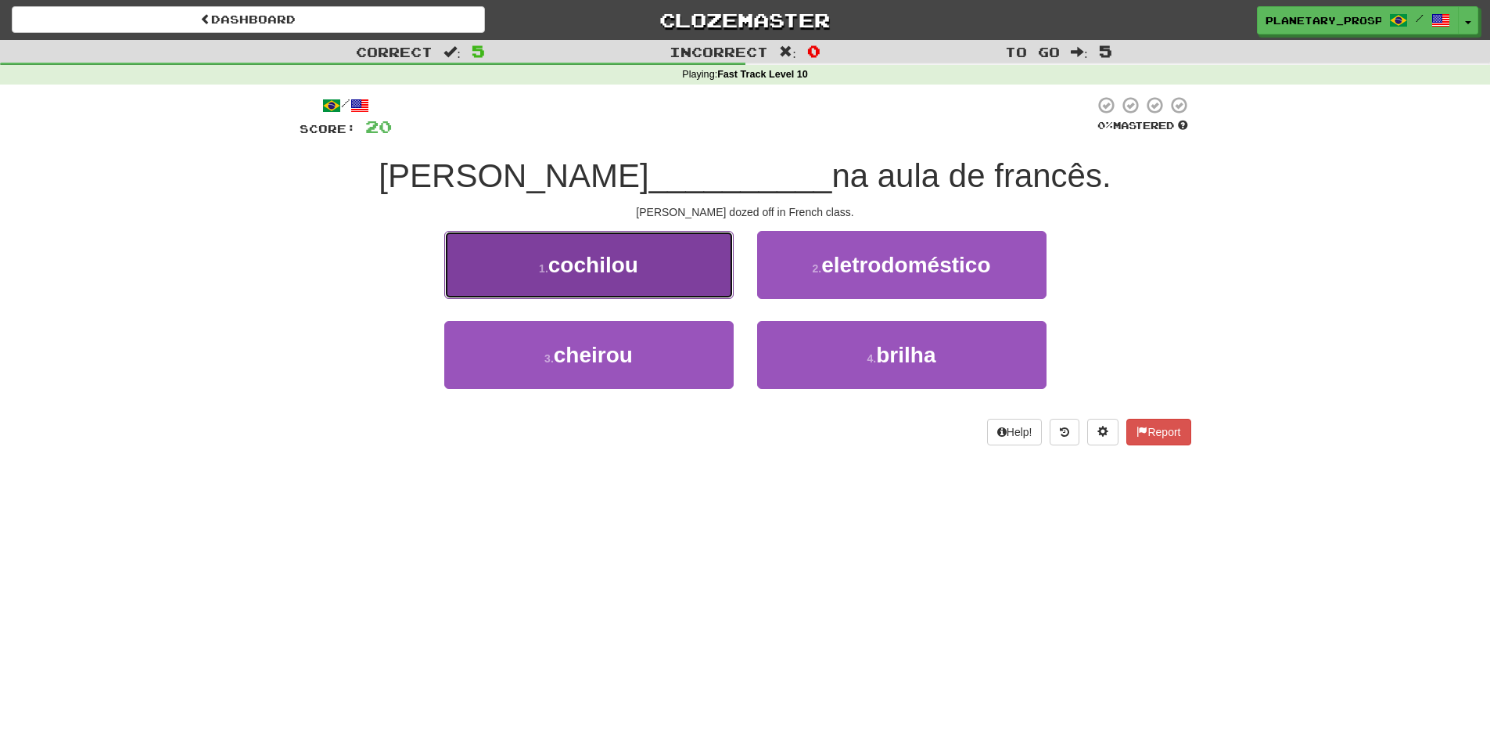
click at [589, 244] on button "1 . cochilou" at bounding box center [588, 265] width 289 height 68
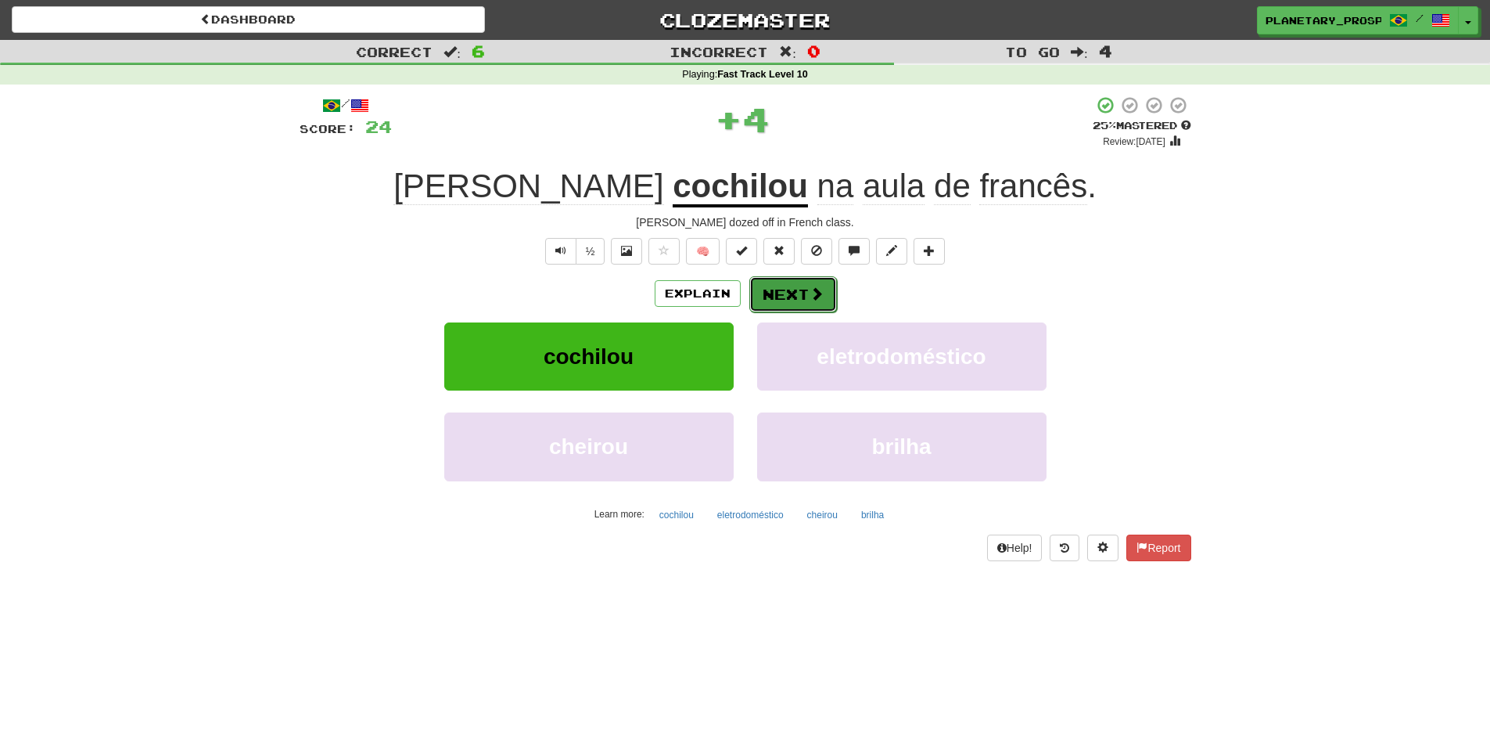
click at [776, 282] on button "Next" at bounding box center [793, 294] width 88 height 36
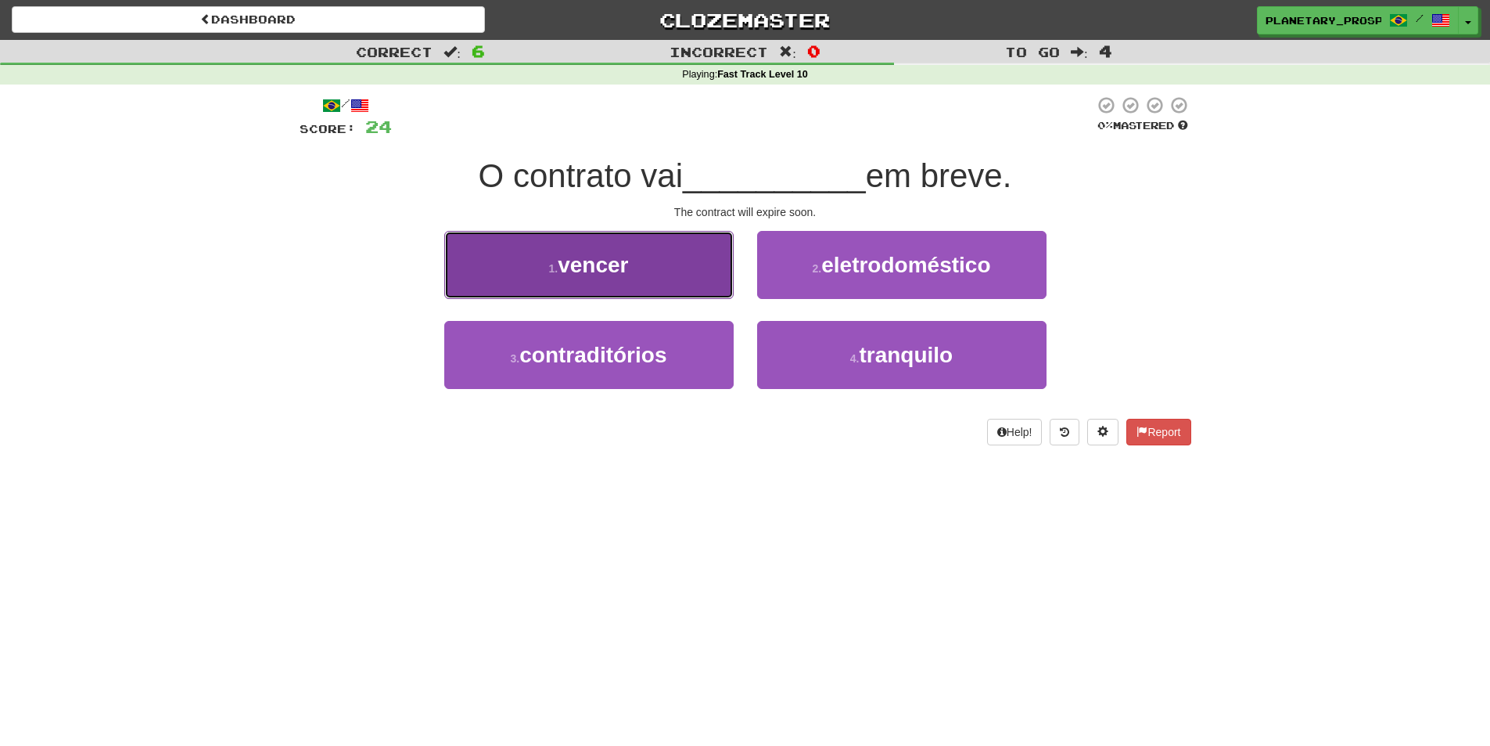
click at [558, 252] on button "1 . vencer" at bounding box center [588, 265] width 289 height 68
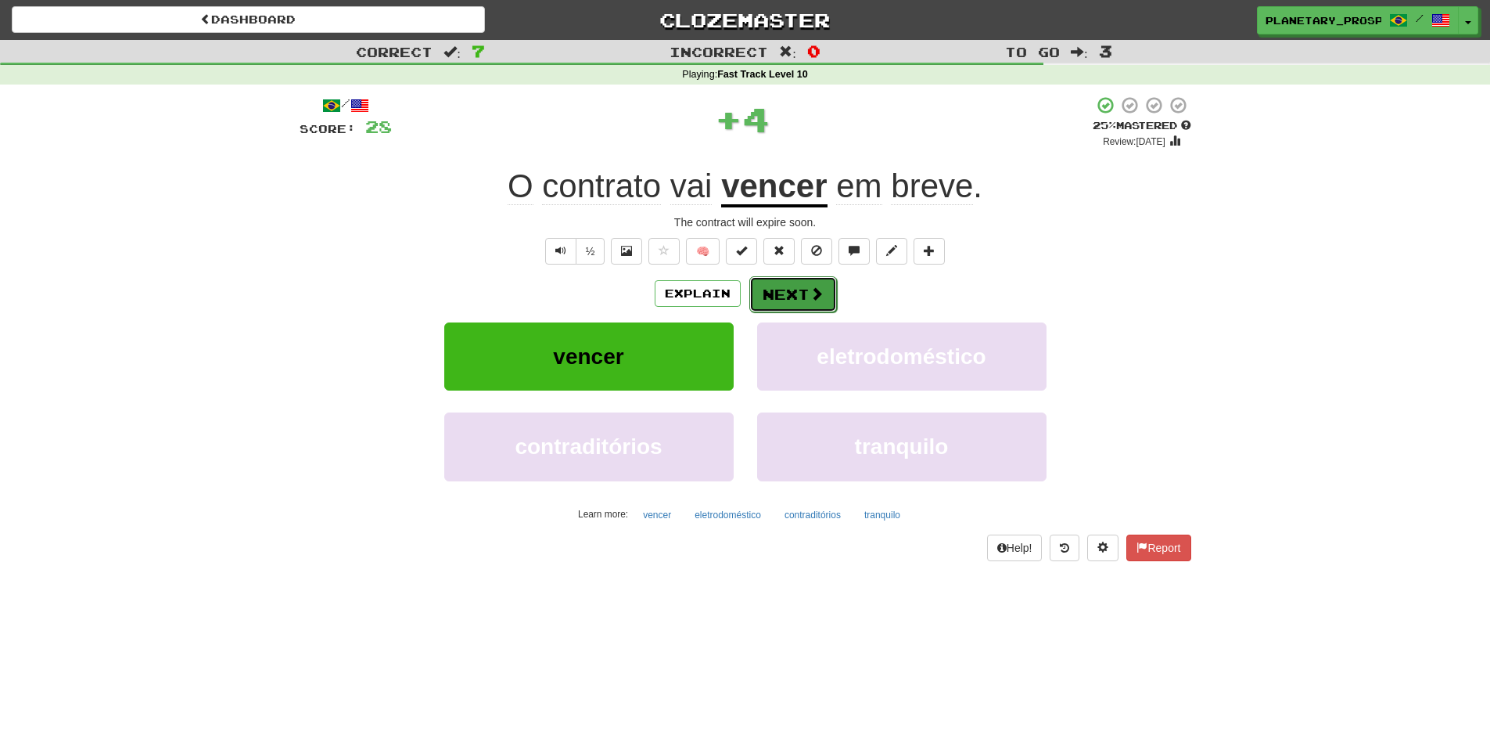
click at [795, 292] on button "Next" at bounding box center [793, 294] width 88 height 36
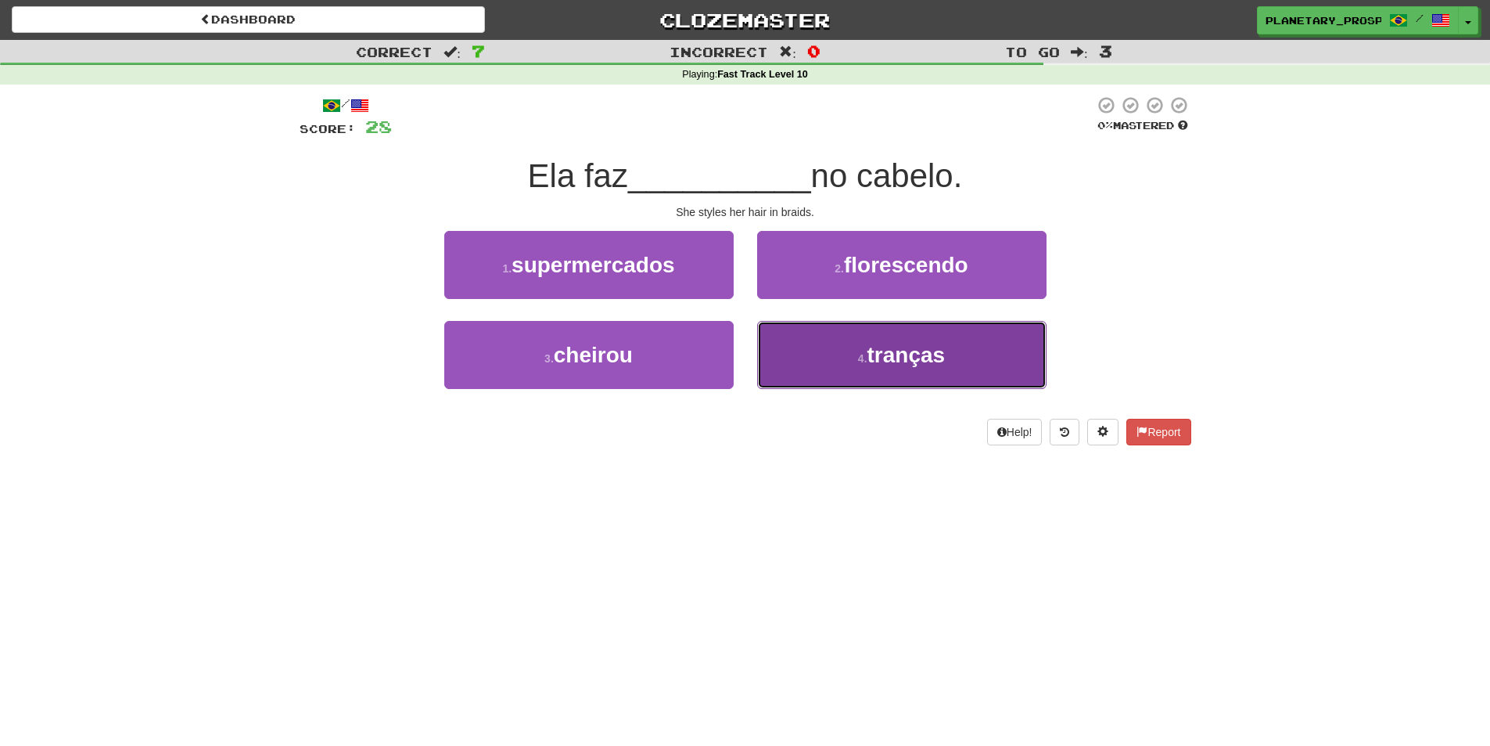
click at [832, 370] on button "4 . tranças" at bounding box center [901, 355] width 289 height 68
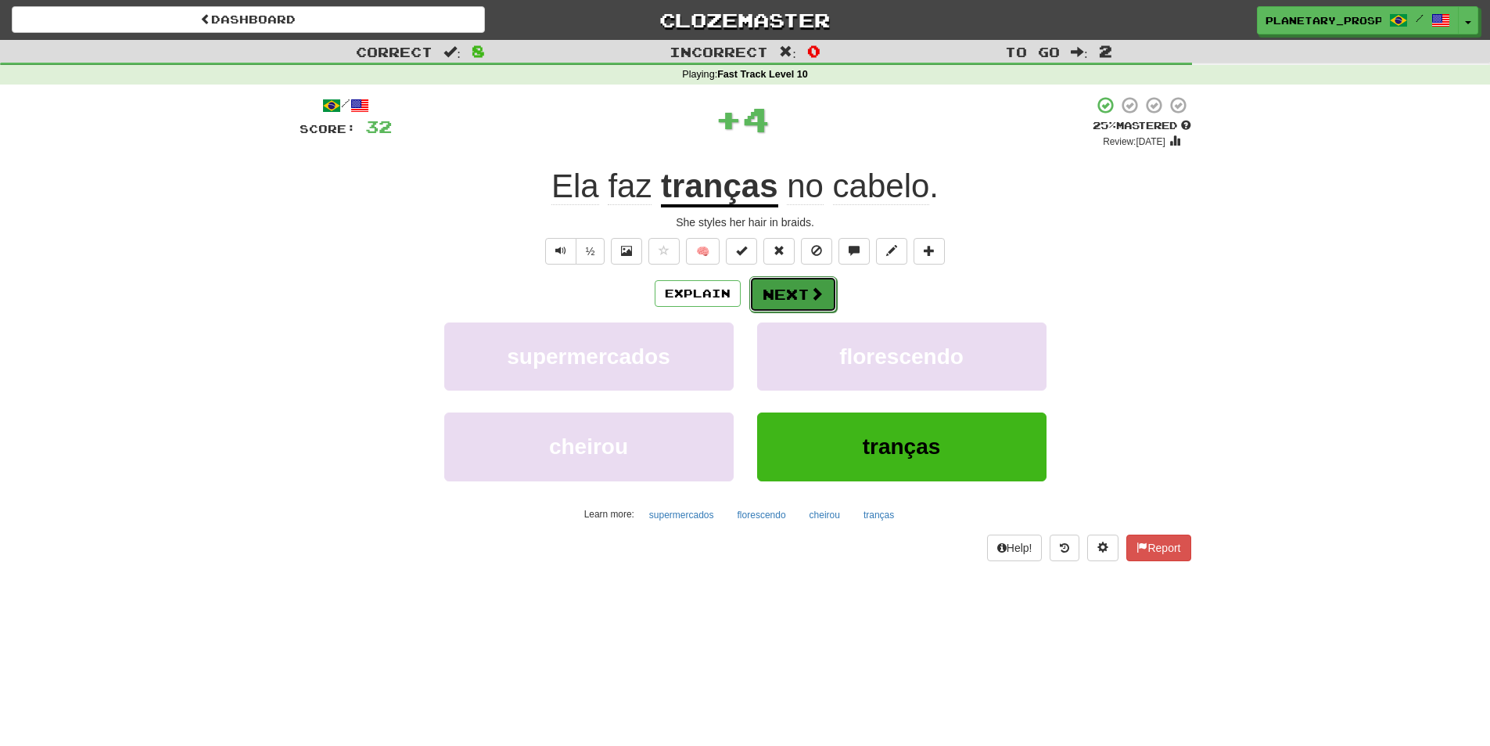
click at [773, 302] on button "Next" at bounding box center [793, 294] width 88 height 36
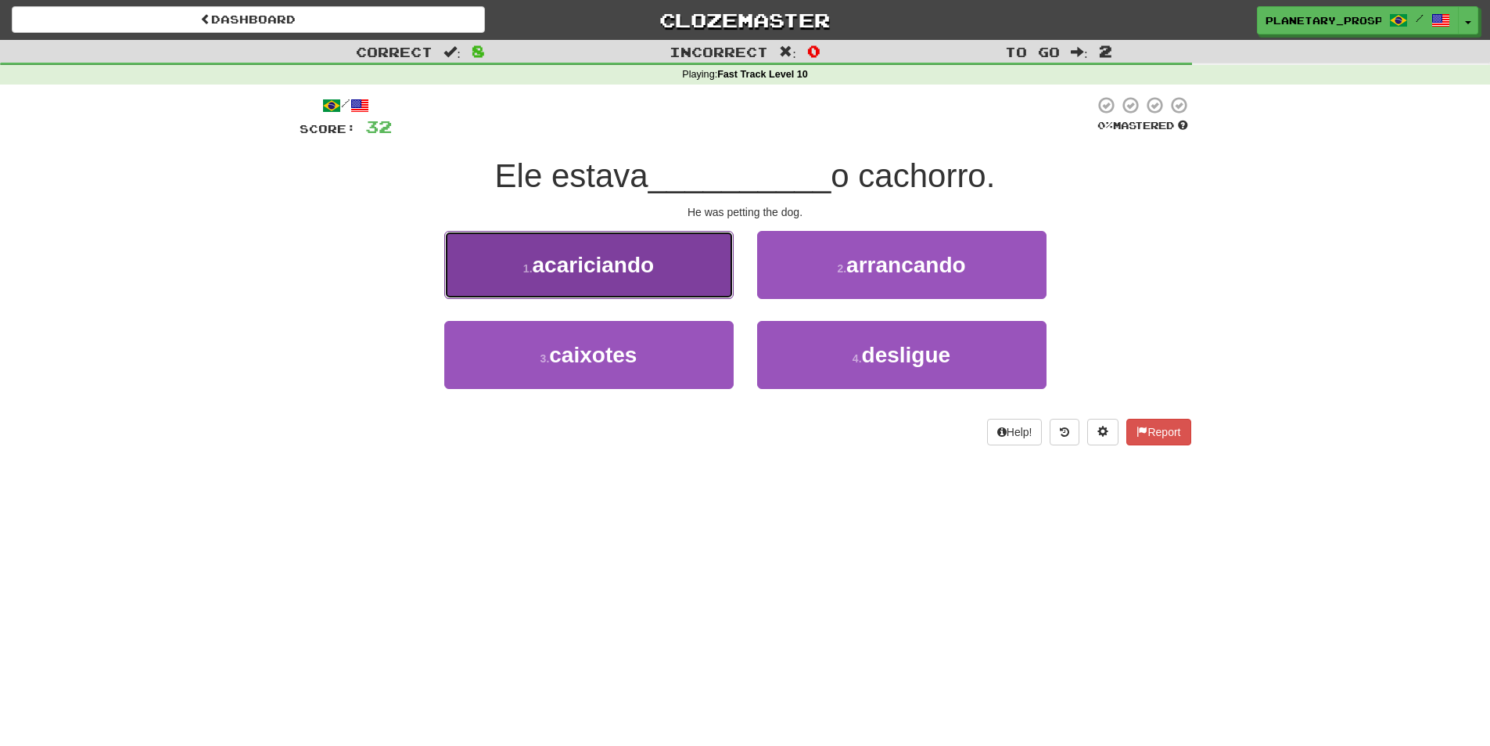
click at [542, 261] on span "acariciando" at bounding box center [594, 265] width 122 height 24
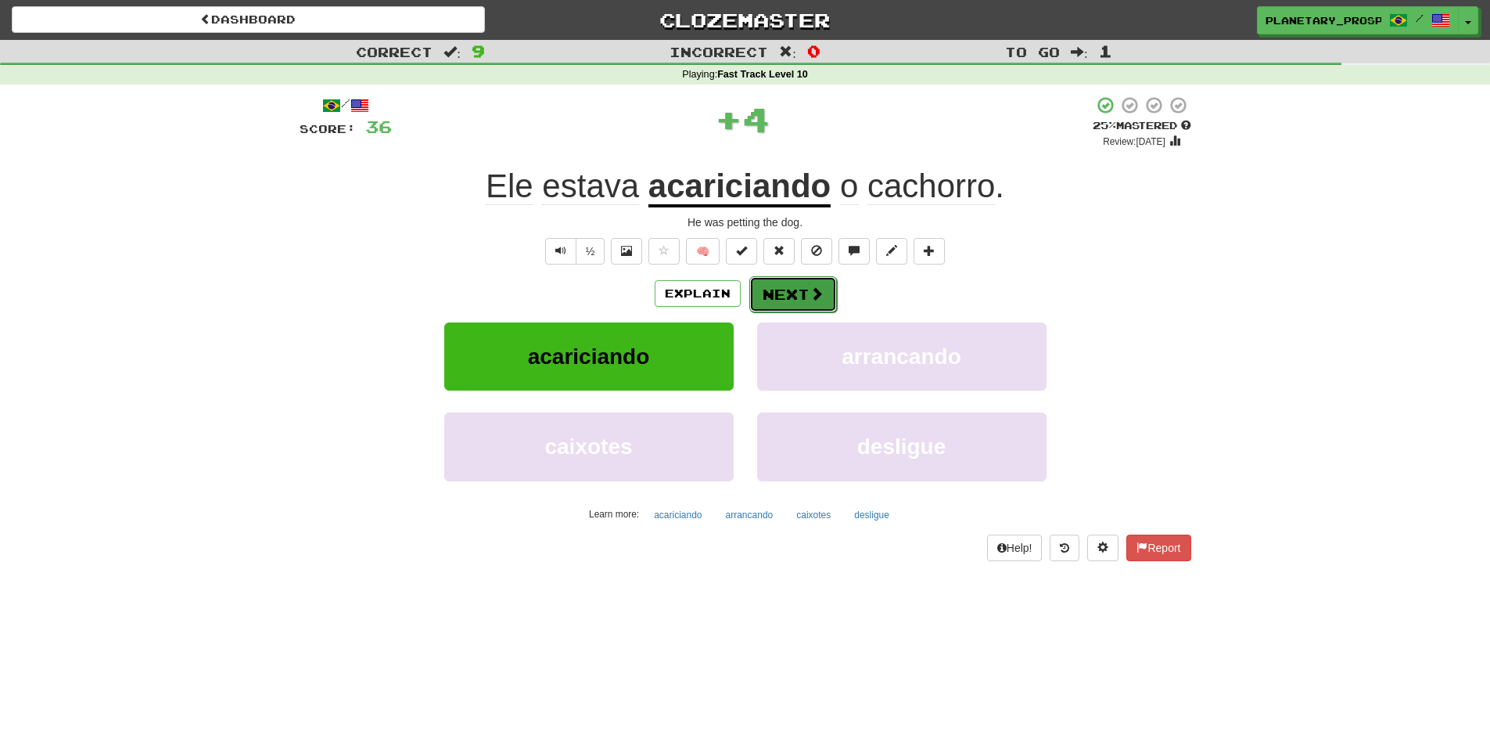
click at [788, 286] on button "Next" at bounding box center [793, 294] width 88 height 36
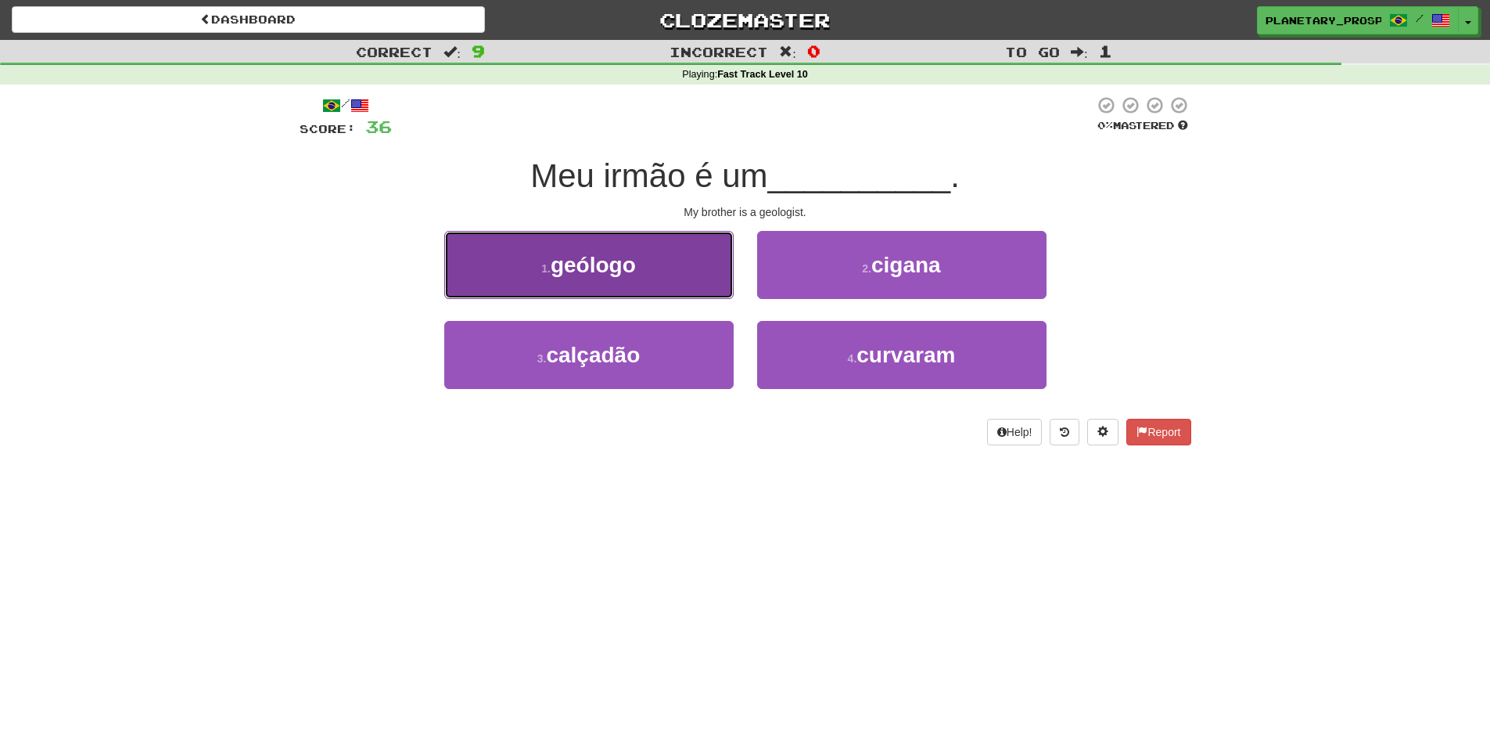
click at [667, 250] on button "1 . geólogo" at bounding box center [588, 265] width 289 height 68
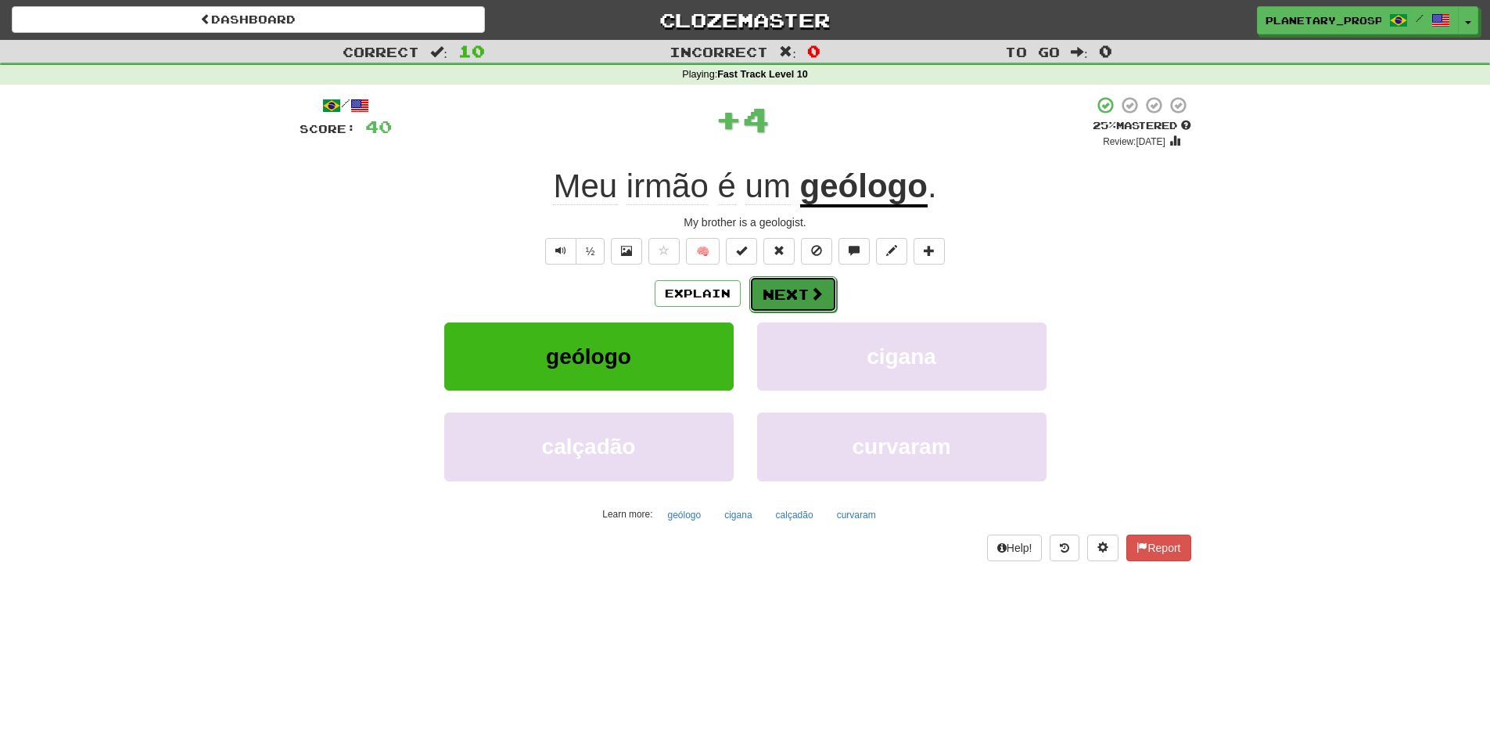
click at [769, 287] on button "Next" at bounding box center [793, 294] width 88 height 36
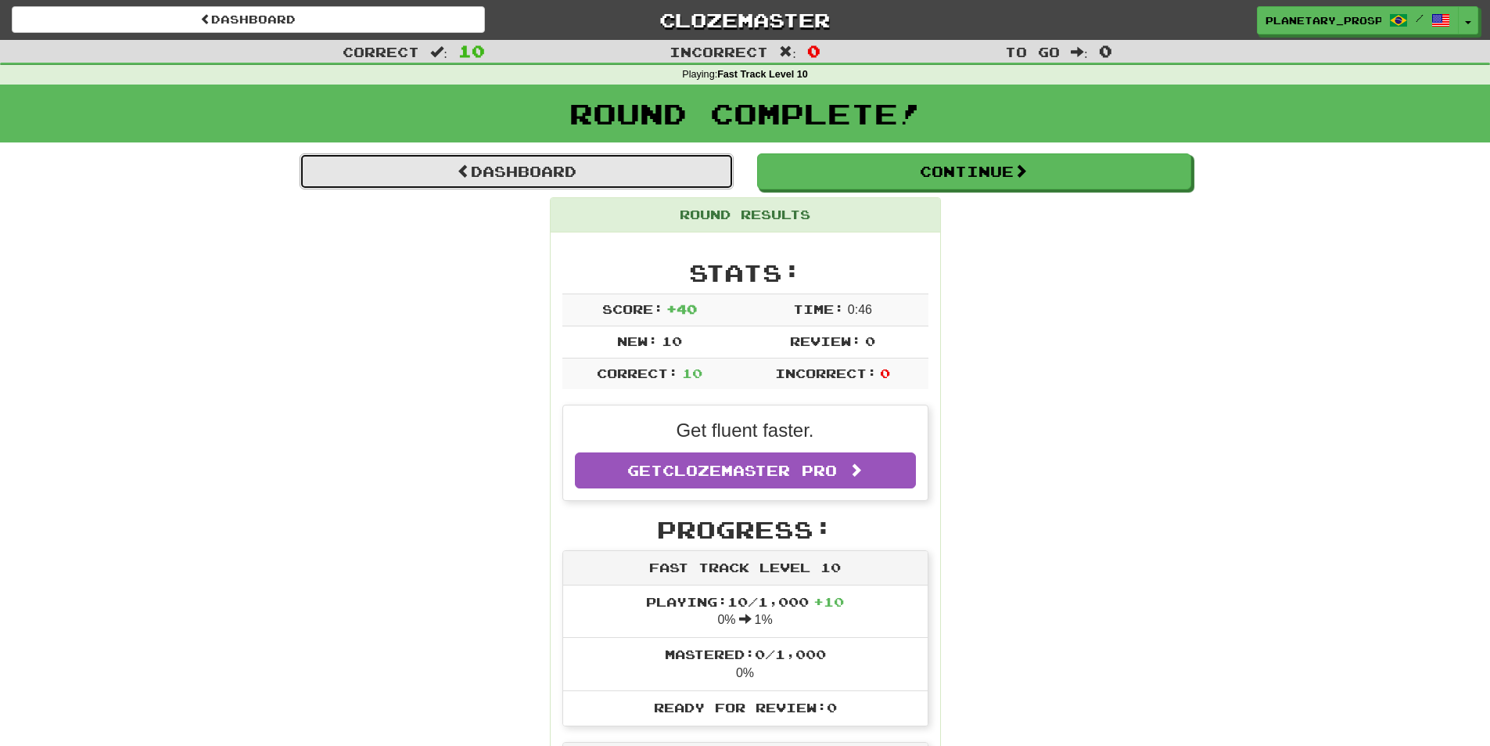
click at [638, 184] on link "Dashboard" at bounding box center [517, 171] width 434 height 36
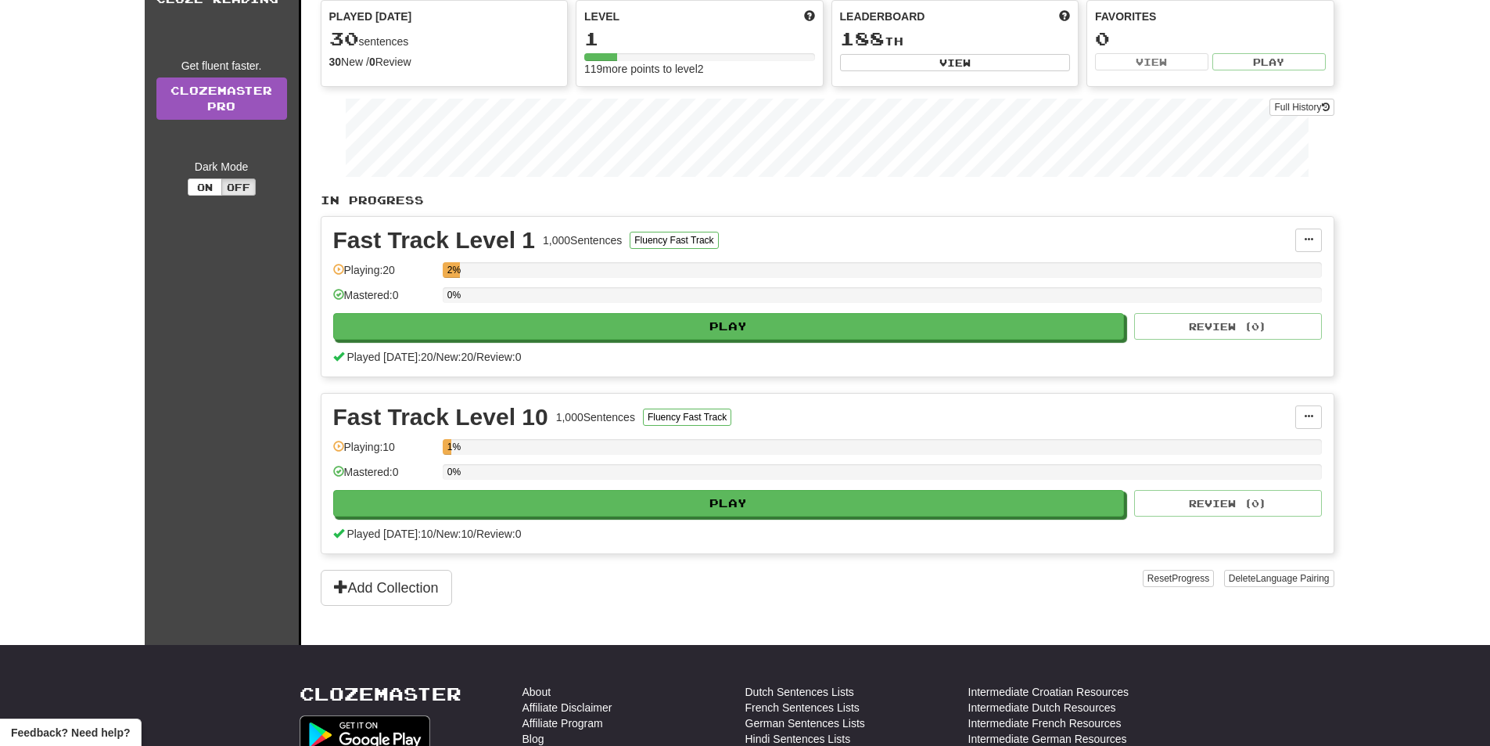
scroll to position [313, 0]
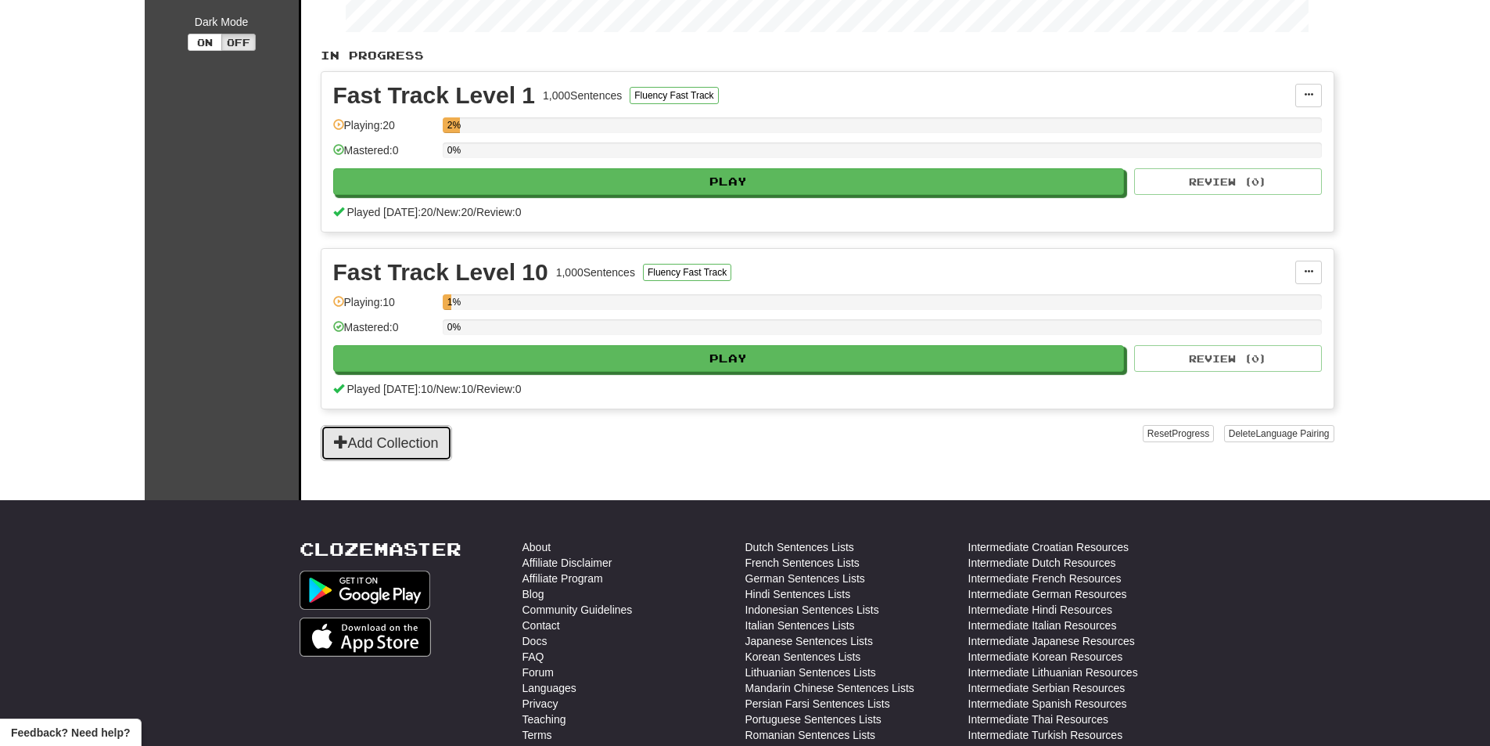
click at [408, 446] on button "Add Collection" at bounding box center [386, 443] width 131 height 36
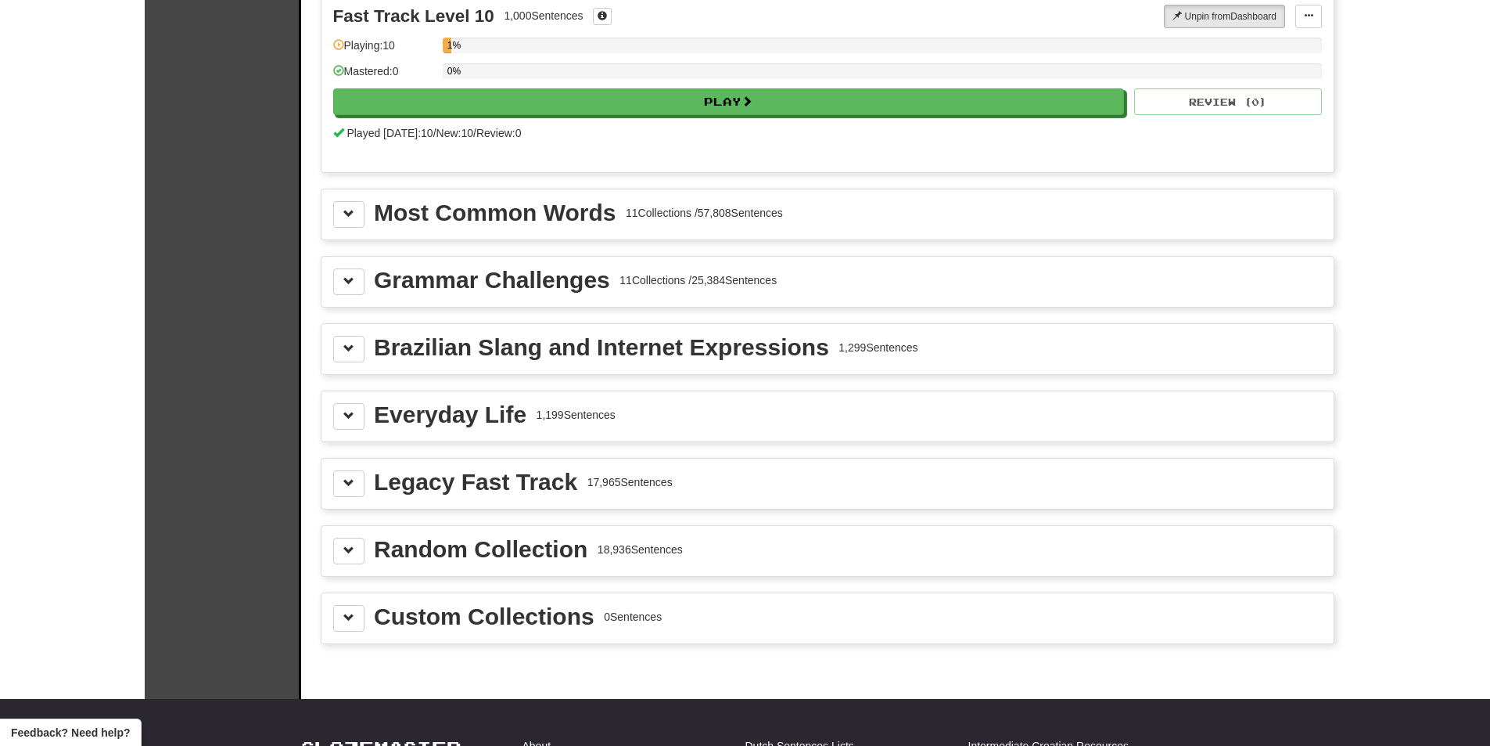
scroll to position [1408, 0]
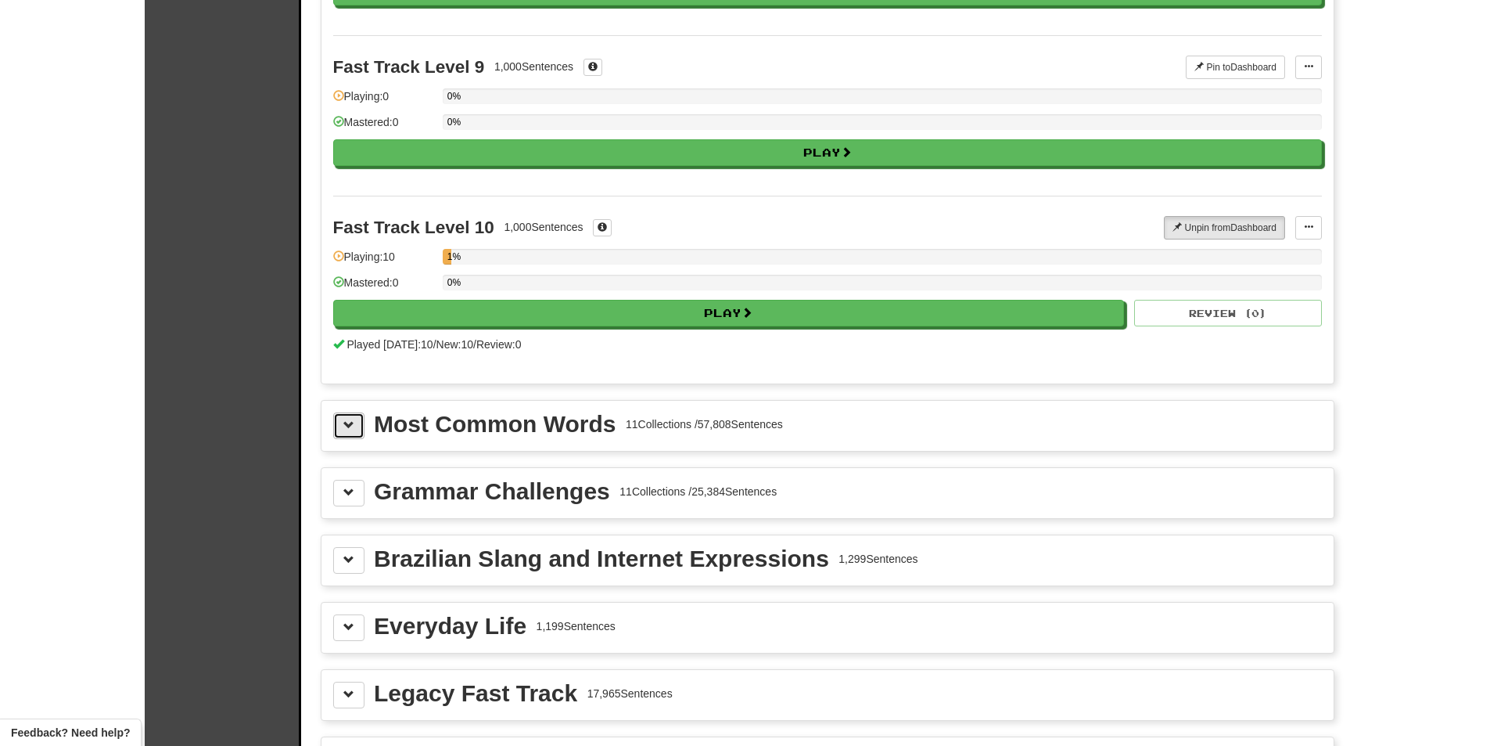
click at [349, 419] on span at bounding box center [348, 424] width 11 height 11
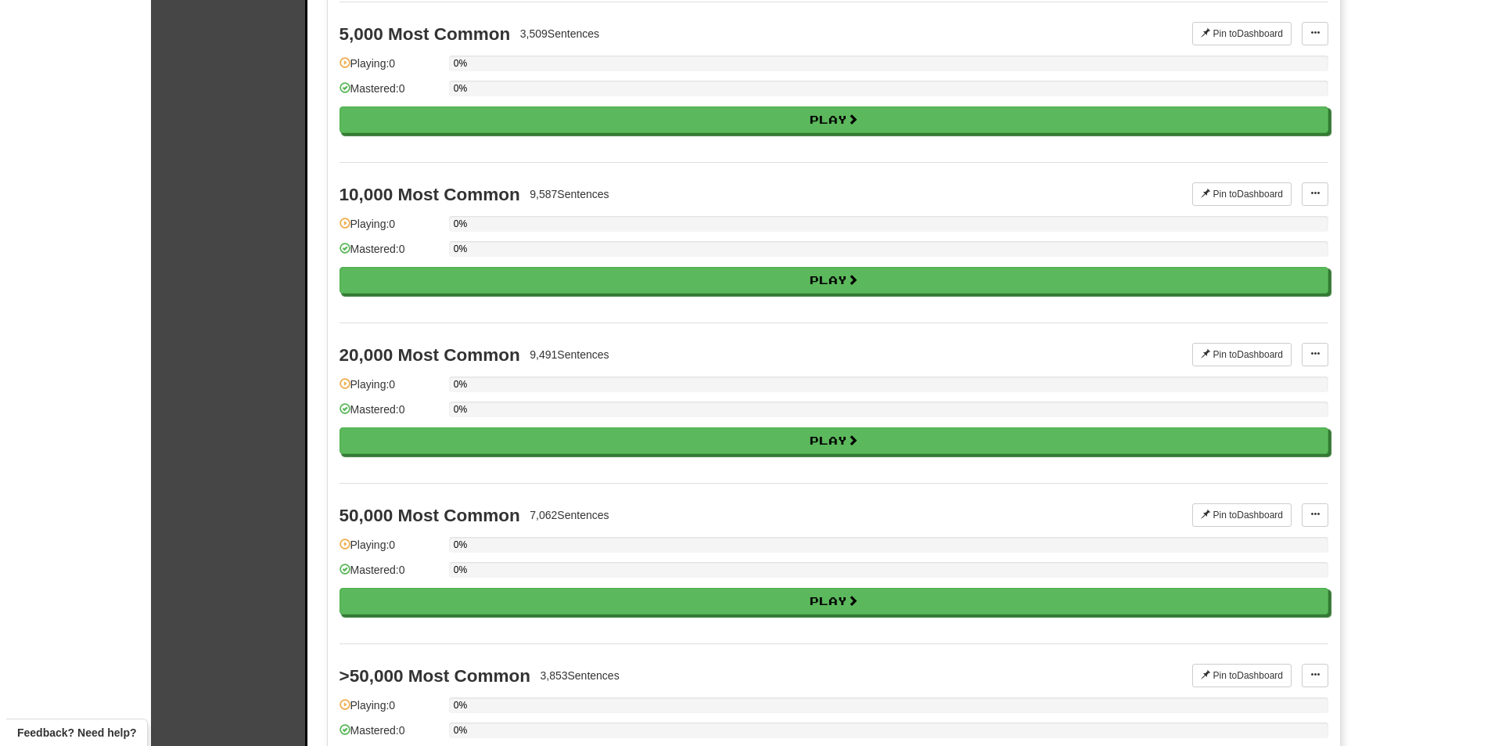
scroll to position [3207, 0]
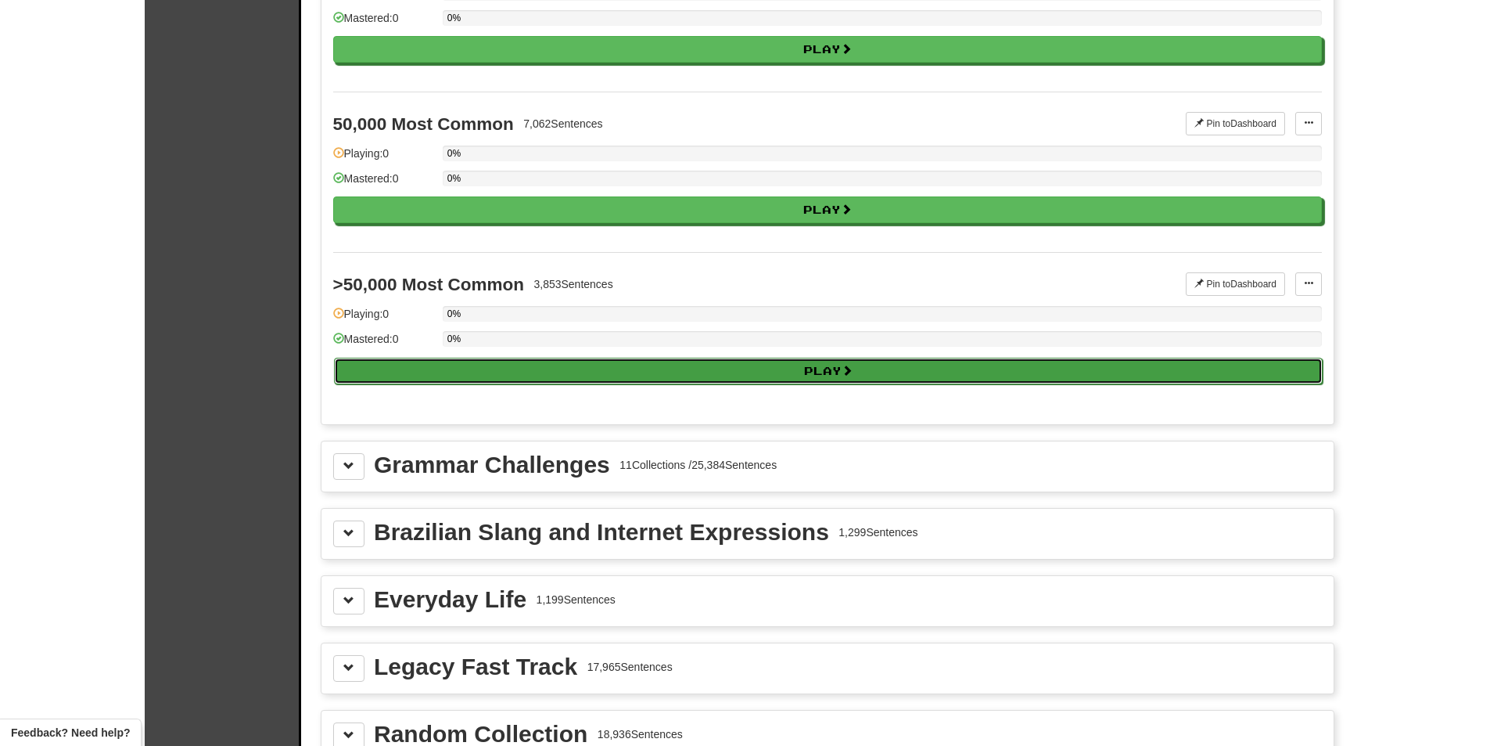
click at [372, 378] on button "Play" at bounding box center [828, 371] width 989 height 27
select select "**"
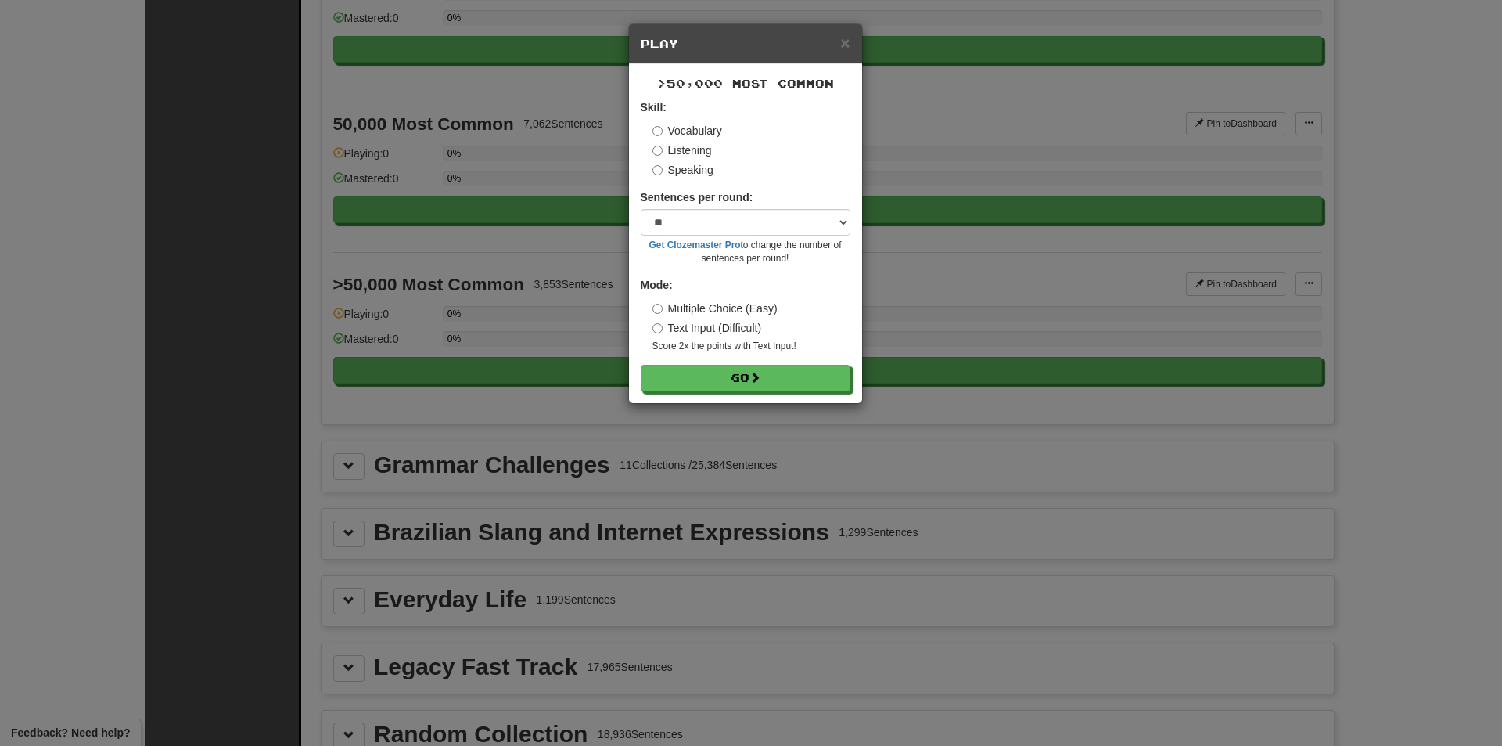
click at [662, 363] on form "Skill: Vocabulary Listening Speaking Sentences per round: * ** ** ** ** ** *** …" at bounding box center [746, 245] width 210 height 292
click at [663, 372] on button "Go" at bounding box center [746, 378] width 210 height 27
